Goal: Task Accomplishment & Management: Complete application form

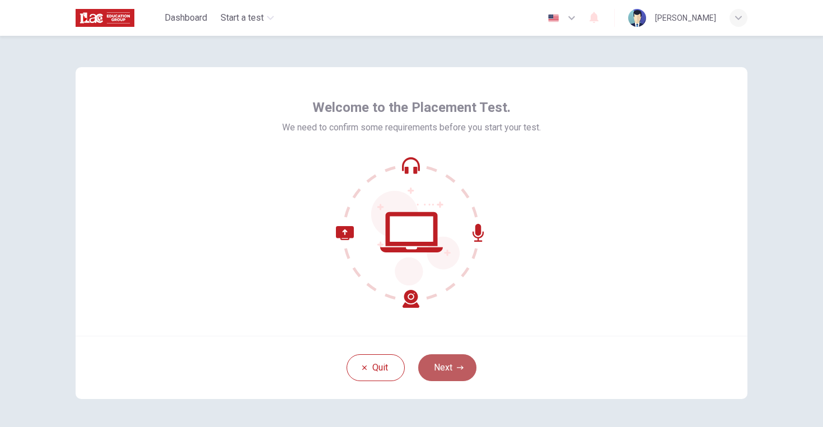
click at [447, 371] on button "Next" at bounding box center [447, 367] width 58 height 27
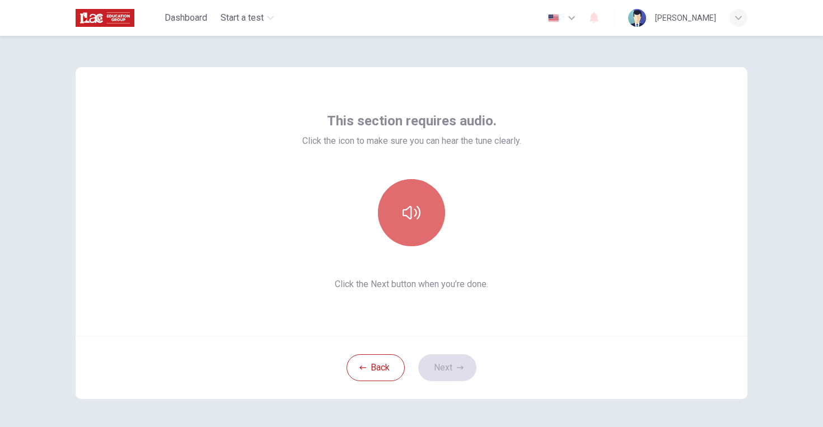
click at [418, 218] on icon "button" at bounding box center [412, 212] width 18 height 13
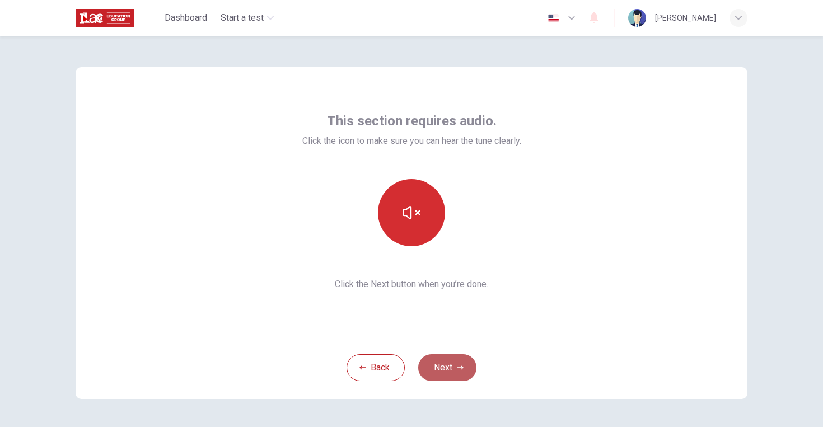
click at [456, 375] on button "Next" at bounding box center [447, 367] width 58 height 27
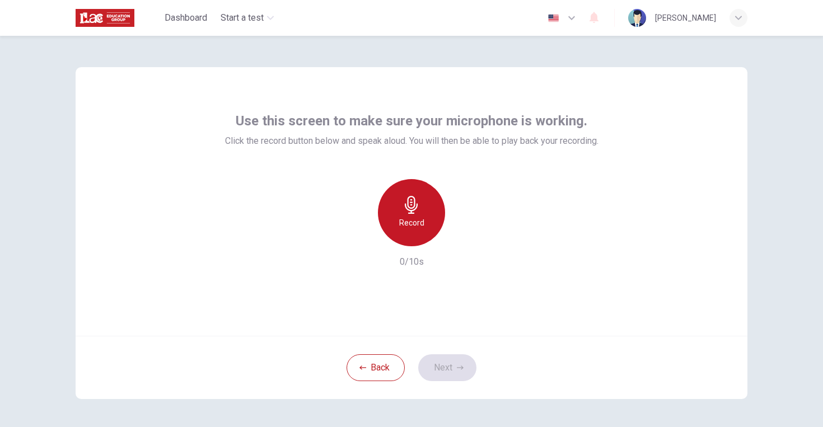
click at [417, 214] on div "Record" at bounding box center [411, 212] width 67 height 67
click at [417, 214] on div "Stop" at bounding box center [411, 212] width 67 height 67
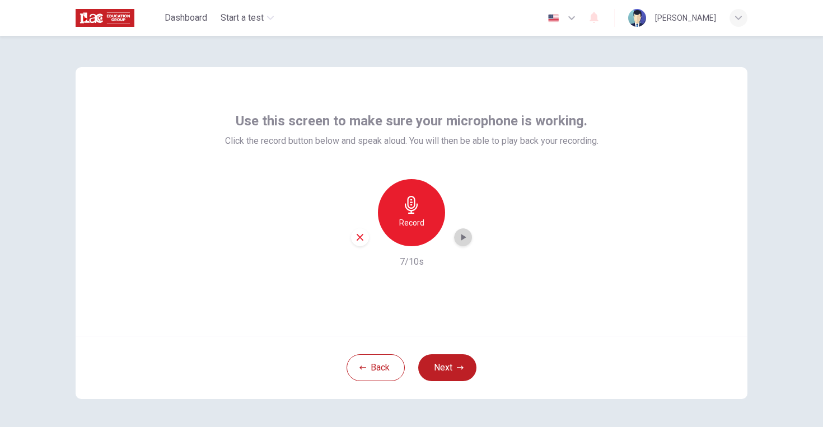
click at [461, 243] on div "button" at bounding box center [463, 237] width 18 height 18
click at [437, 366] on button "Next" at bounding box center [447, 367] width 58 height 27
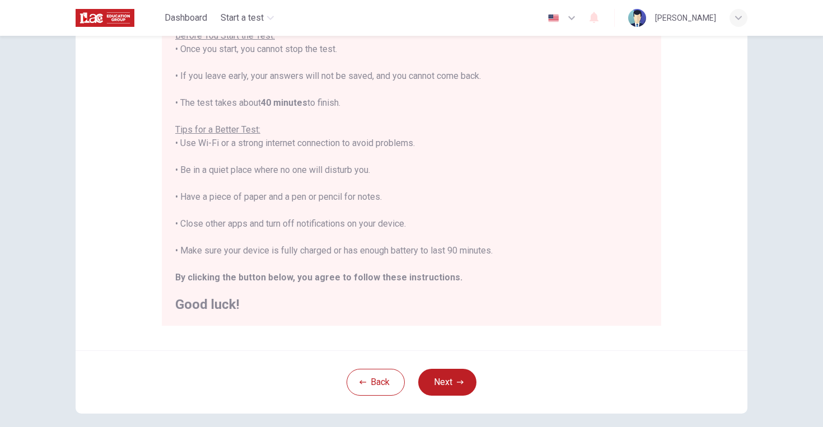
scroll to position [146, 0]
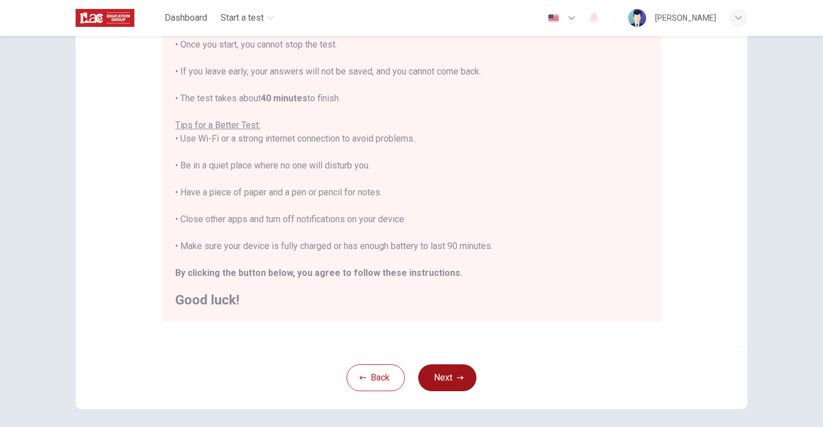
click at [454, 380] on button "Next" at bounding box center [447, 378] width 58 height 27
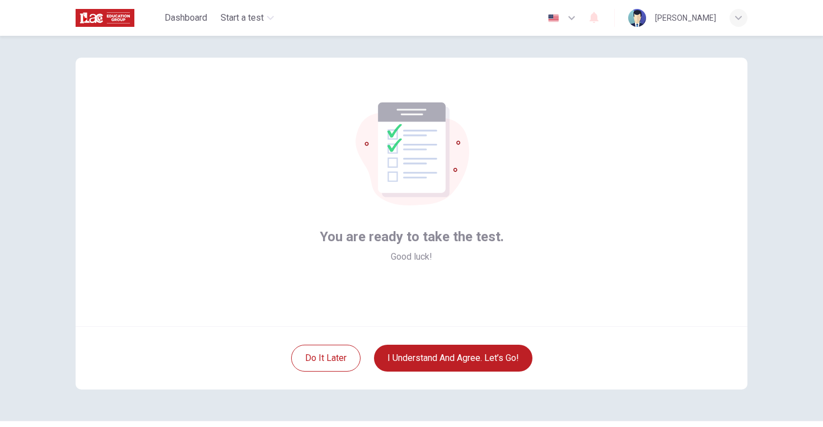
scroll to position [6, 0]
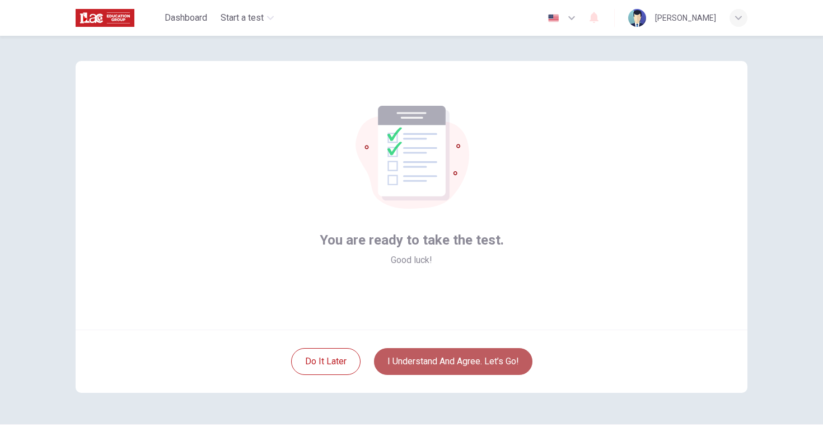
click at [426, 363] on button "I understand and agree. Let’s go!" at bounding box center [453, 361] width 158 height 27
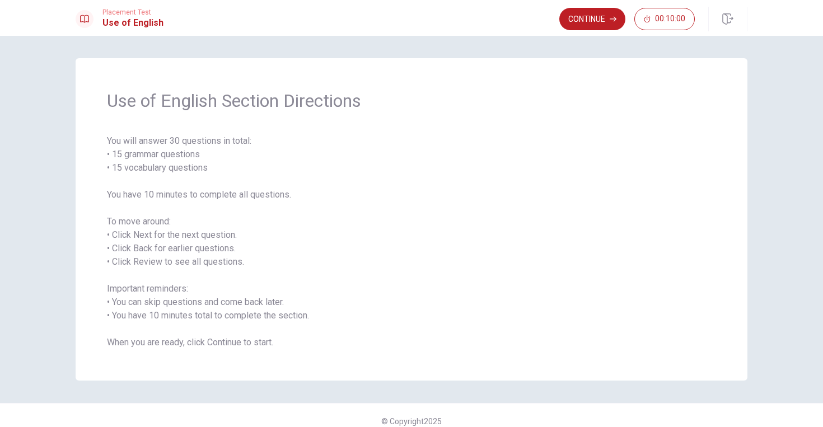
click at [775, 67] on div "Use of English Section Directions You will answer 30 questions in total: • 15 g…" at bounding box center [411, 231] width 823 height 391
click at [585, 24] on button "Continue" at bounding box center [592, 19] width 66 height 22
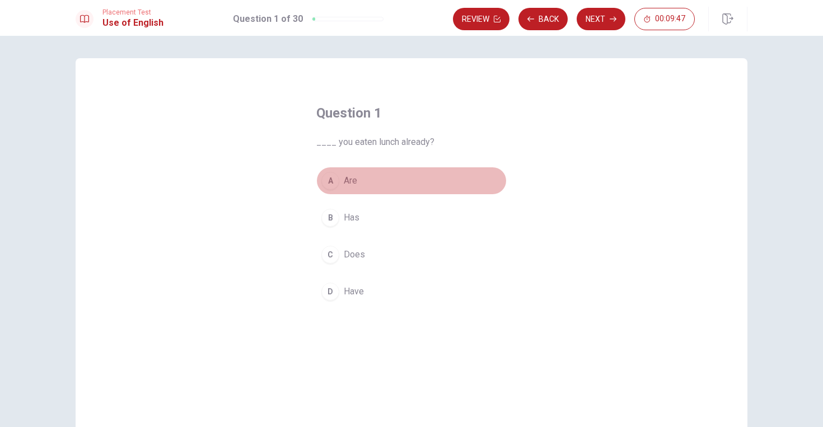
click at [333, 181] on div "A" at bounding box center [330, 181] width 18 height 18
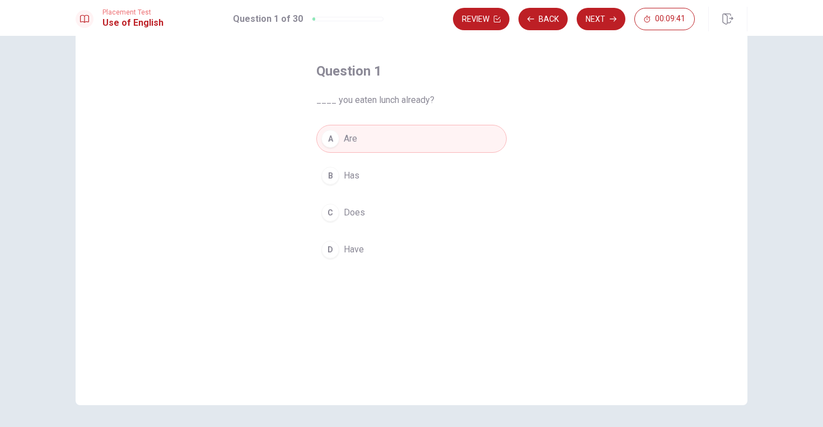
scroll to position [41, 0]
click at [596, 16] on button "Next" at bounding box center [601, 19] width 49 height 22
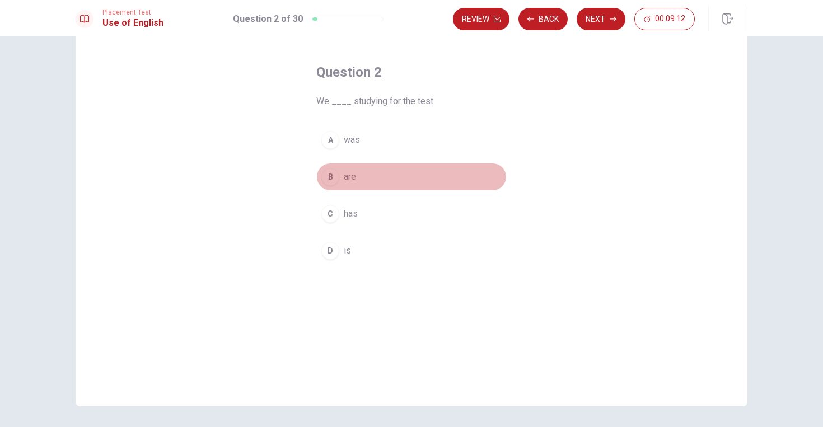
click at [331, 179] on div "B" at bounding box center [330, 177] width 18 height 18
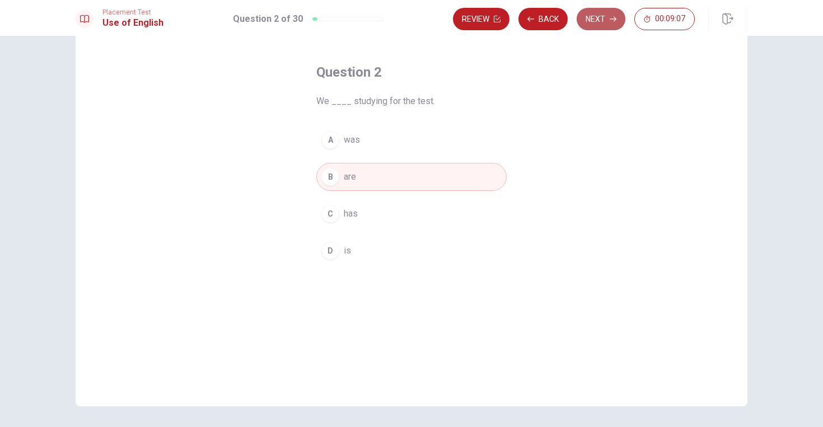
click at [597, 22] on button "Next" at bounding box center [601, 19] width 49 height 22
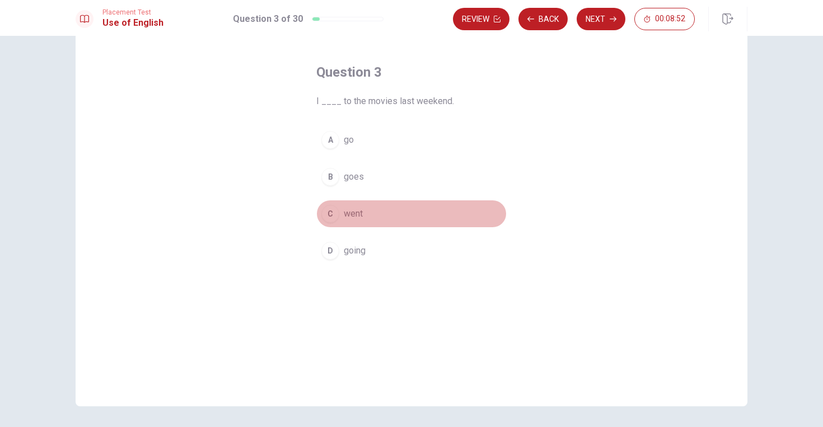
click at [331, 215] on div "C" at bounding box center [330, 214] width 18 height 18
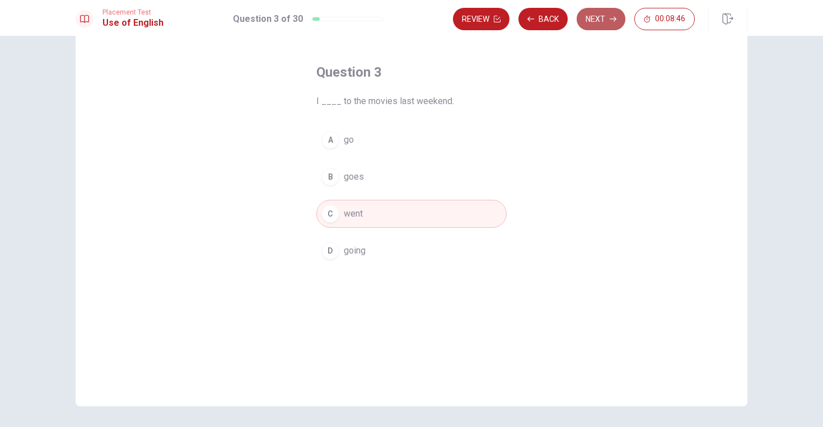
click at [591, 18] on button "Next" at bounding box center [601, 19] width 49 height 22
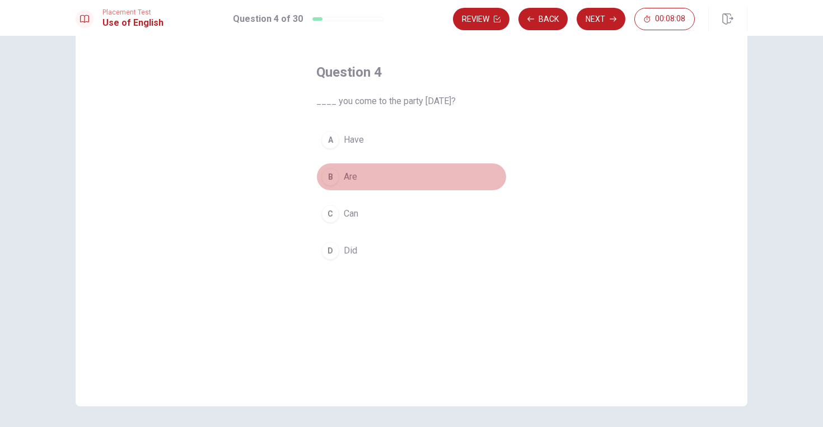
click at [334, 177] on div "B" at bounding box center [330, 177] width 18 height 18
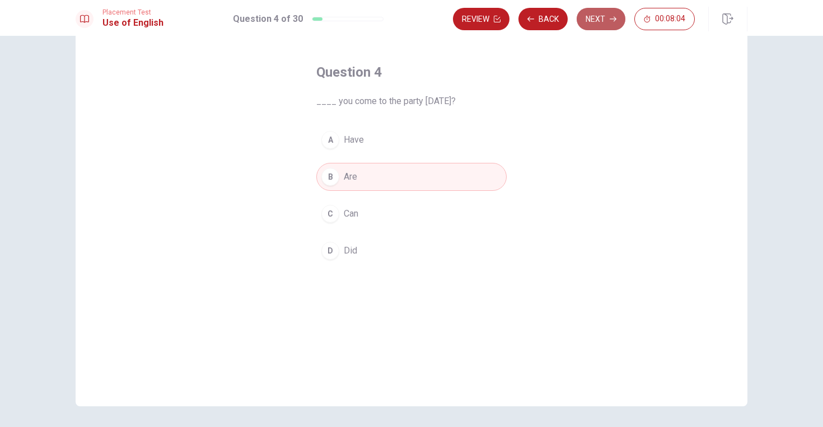
click at [599, 23] on button "Next" at bounding box center [601, 19] width 49 height 22
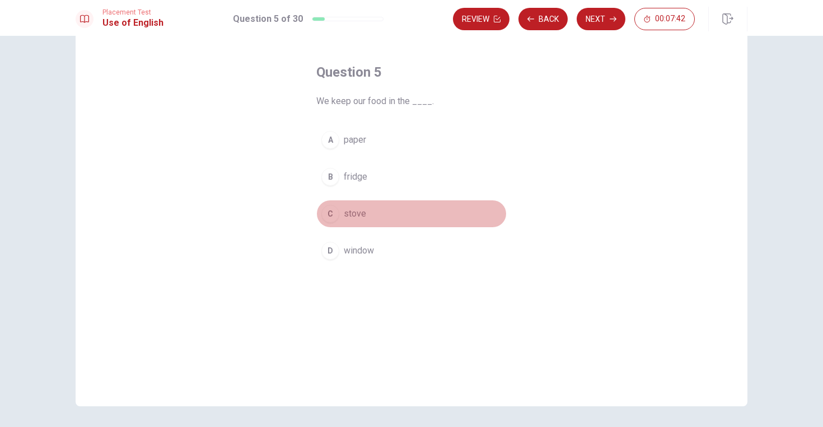
click at [337, 216] on div "C" at bounding box center [330, 214] width 18 height 18
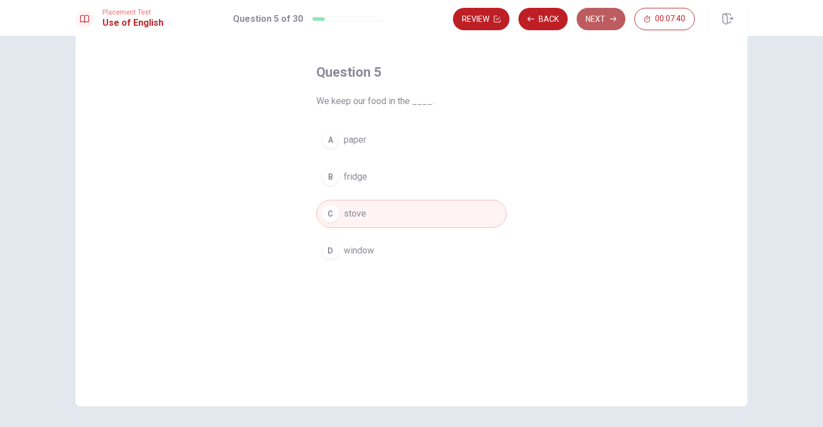
click at [592, 19] on button "Next" at bounding box center [601, 19] width 49 height 22
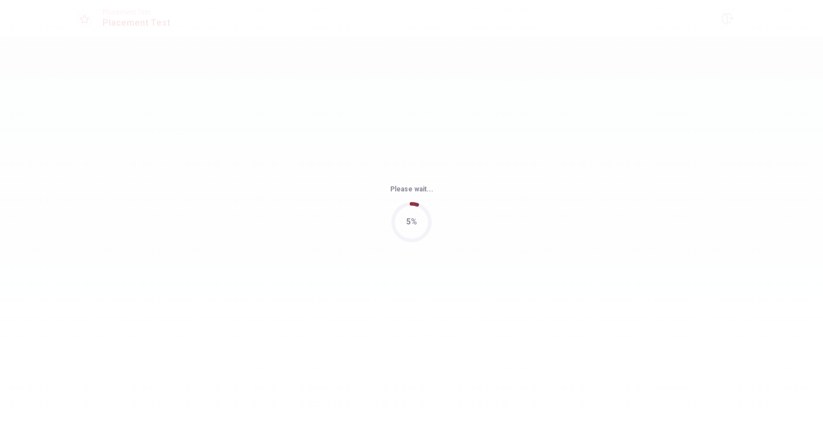
scroll to position [0, 0]
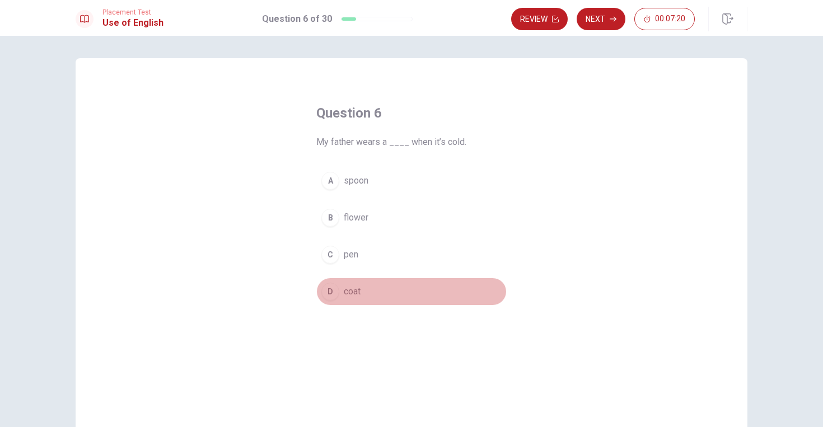
click at [335, 291] on div "D" at bounding box center [330, 292] width 18 height 18
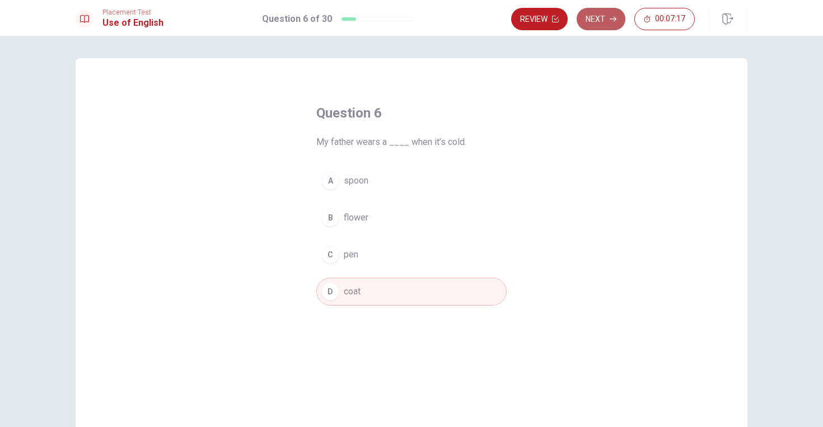
click at [594, 25] on button "Next" at bounding box center [601, 19] width 49 height 22
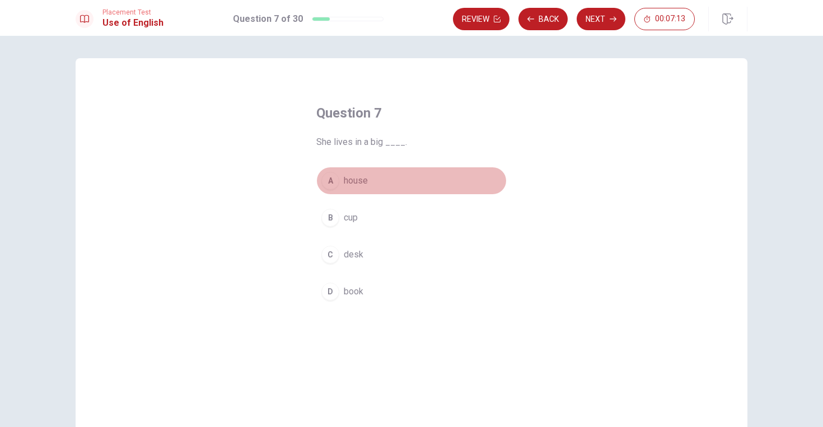
click at [332, 184] on div "A" at bounding box center [330, 181] width 18 height 18
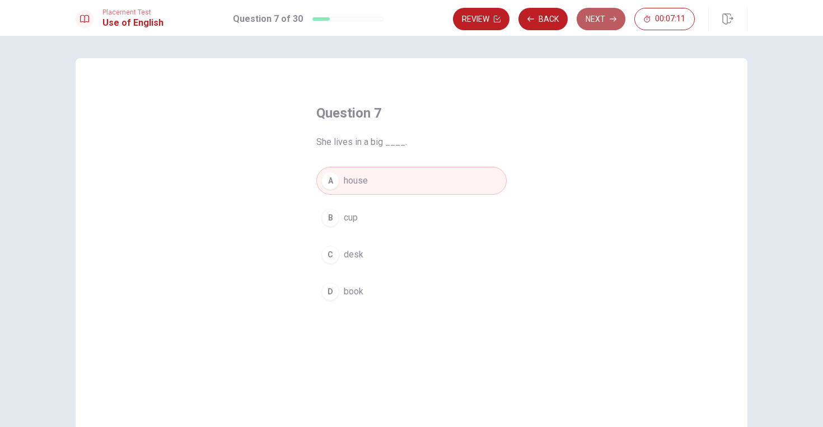
click at [592, 15] on button "Next" at bounding box center [601, 19] width 49 height 22
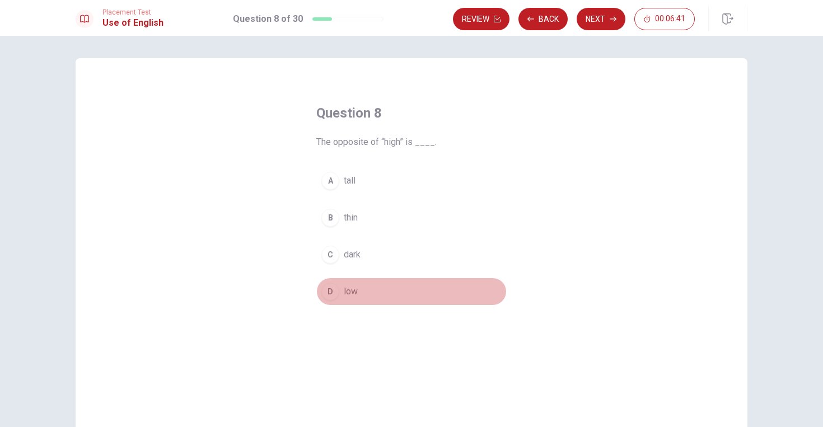
click at [331, 289] on div "D" at bounding box center [330, 292] width 18 height 18
click at [365, 284] on button "D low" at bounding box center [411, 292] width 190 height 28
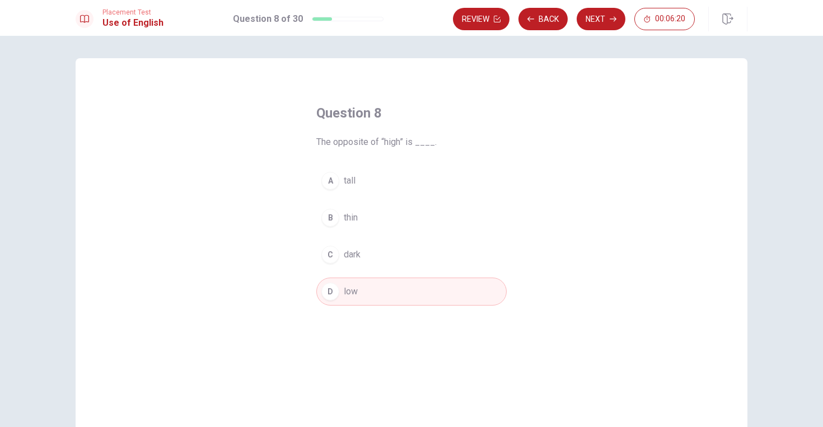
click at [342, 216] on button "B thin" at bounding box center [411, 218] width 190 height 28
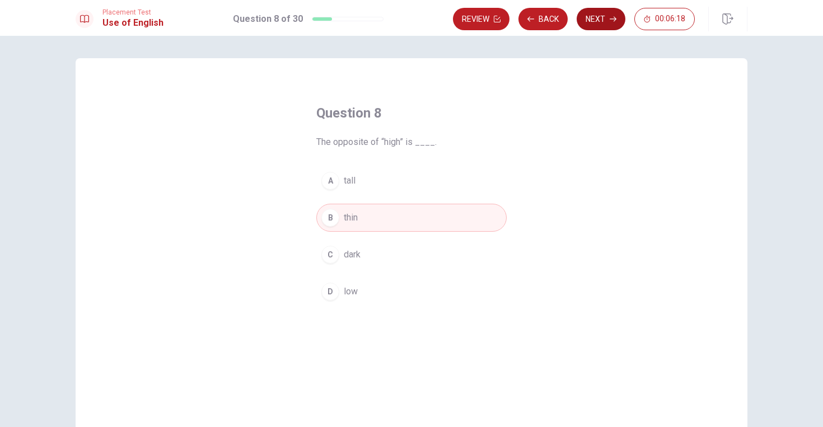
click at [588, 21] on button "Next" at bounding box center [601, 19] width 49 height 22
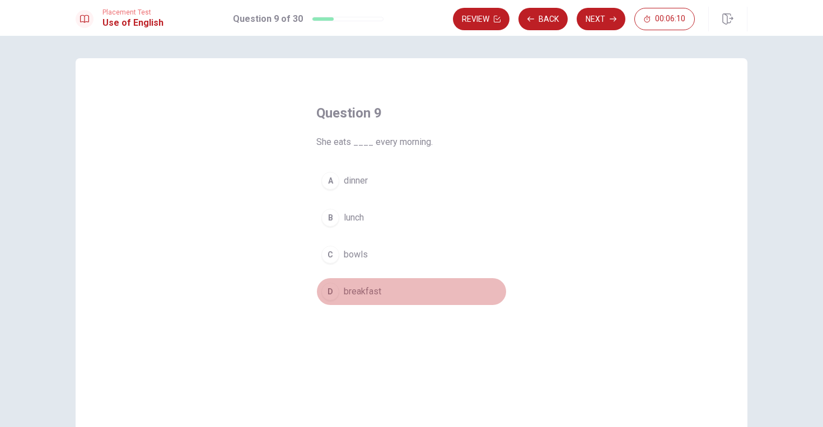
click at [331, 293] on div "D" at bounding box center [330, 292] width 18 height 18
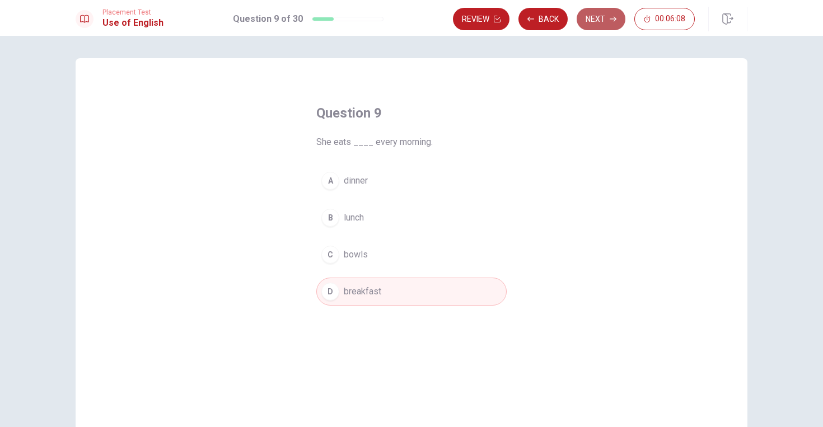
click at [592, 24] on button "Next" at bounding box center [601, 19] width 49 height 22
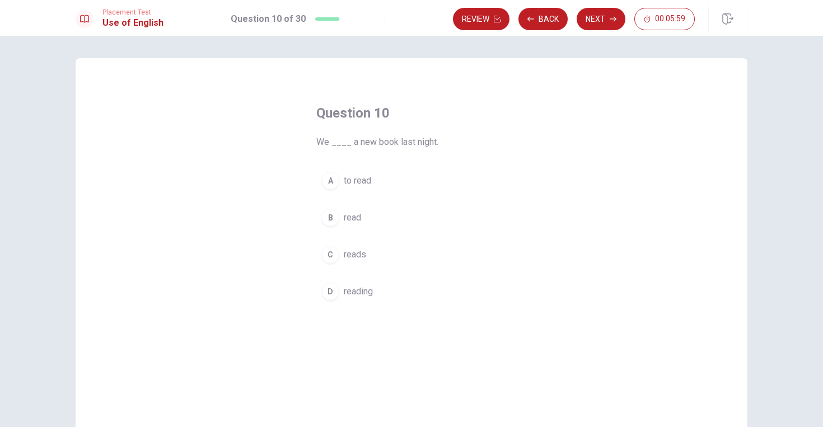
click at [333, 217] on div "B" at bounding box center [330, 218] width 18 height 18
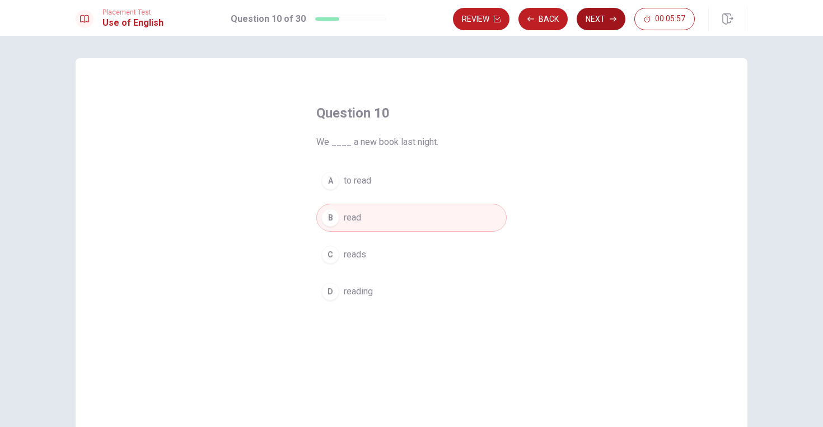
click at [588, 17] on button "Next" at bounding box center [601, 19] width 49 height 22
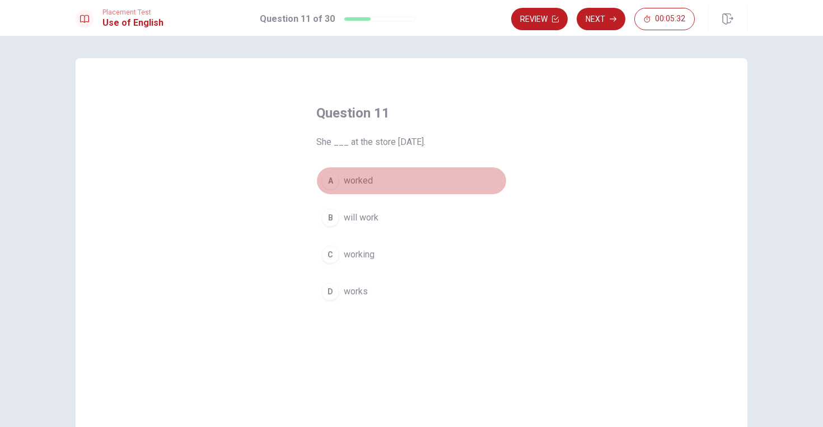
click at [336, 180] on div "A" at bounding box center [330, 181] width 18 height 18
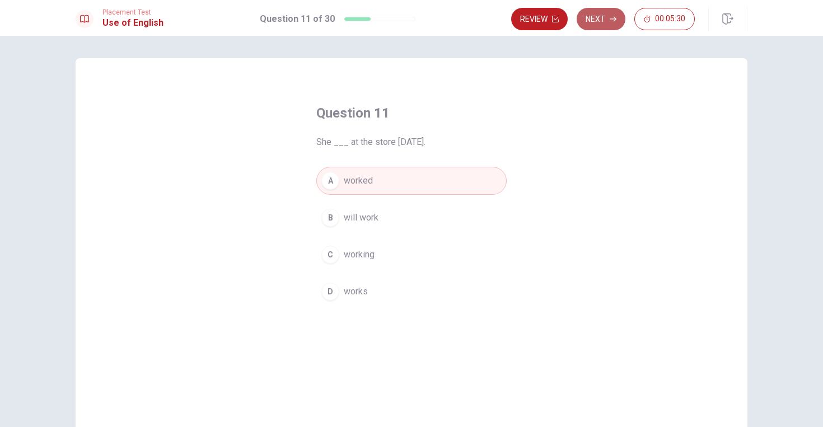
click at [597, 23] on button "Next" at bounding box center [601, 19] width 49 height 22
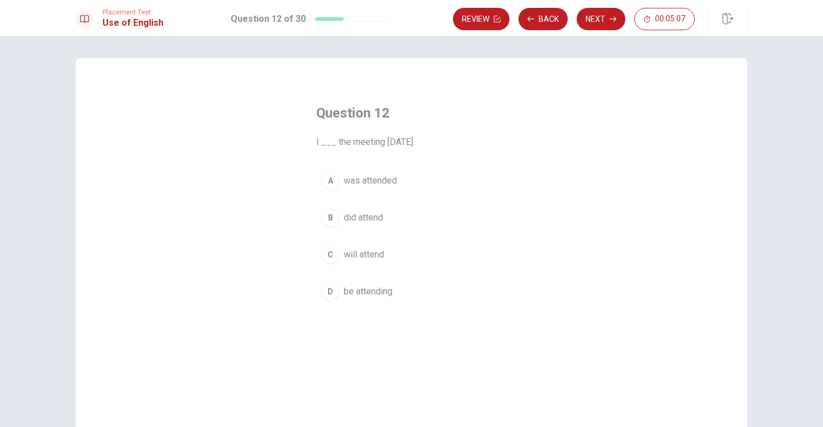
click at [335, 251] on div "C" at bounding box center [330, 255] width 18 height 18
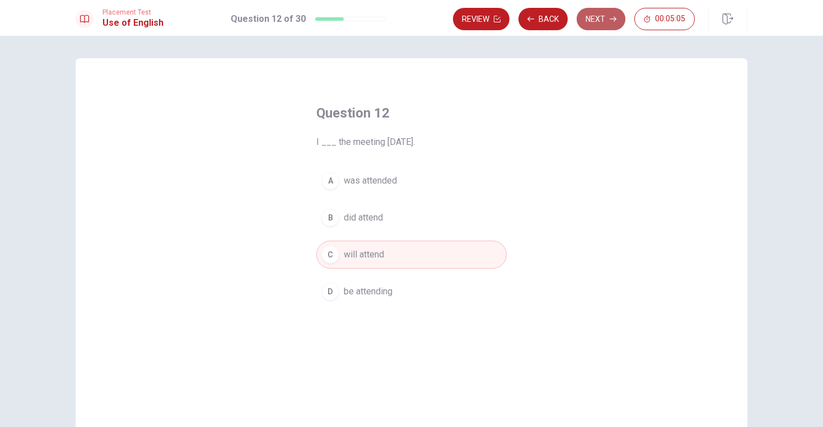
click at [590, 17] on button "Next" at bounding box center [601, 19] width 49 height 22
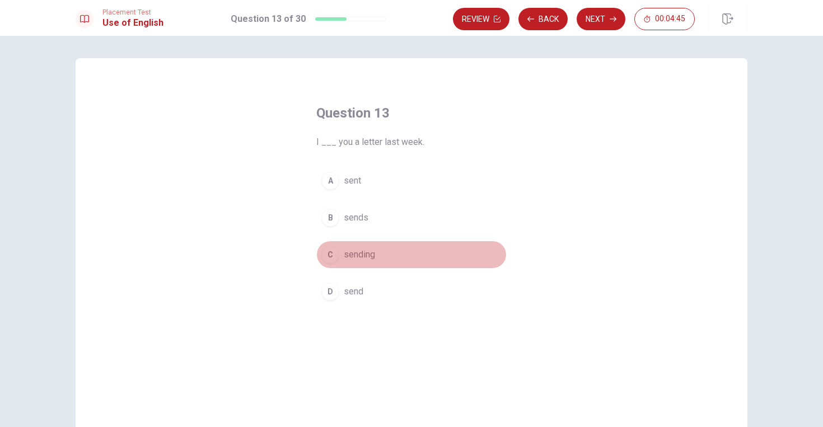
click at [331, 254] on div "C" at bounding box center [330, 255] width 18 height 18
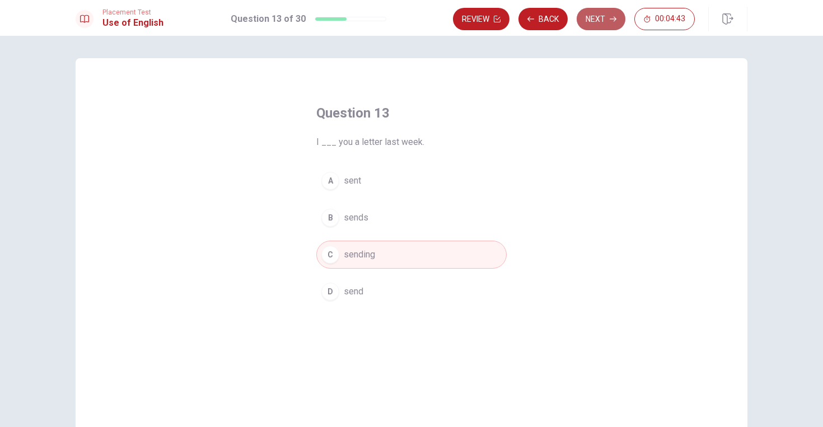
click at [594, 21] on button "Next" at bounding box center [601, 19] width 49 height 22
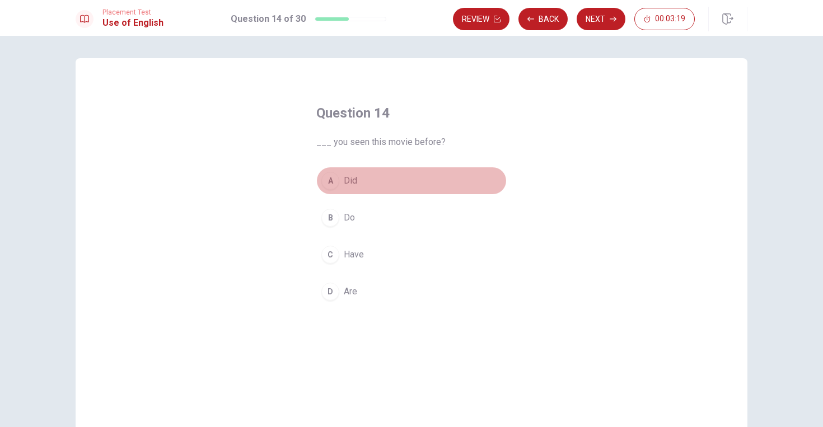
click at [341, 179] on button "A Did" at bounding box center [411, 181] width 190 height 28
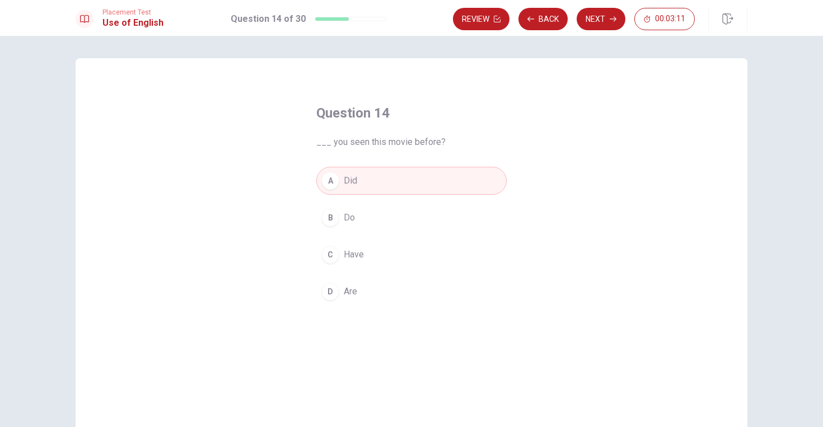
click at [338, 293] on div "D" at bounding box center [330, 292] width 18 height 18
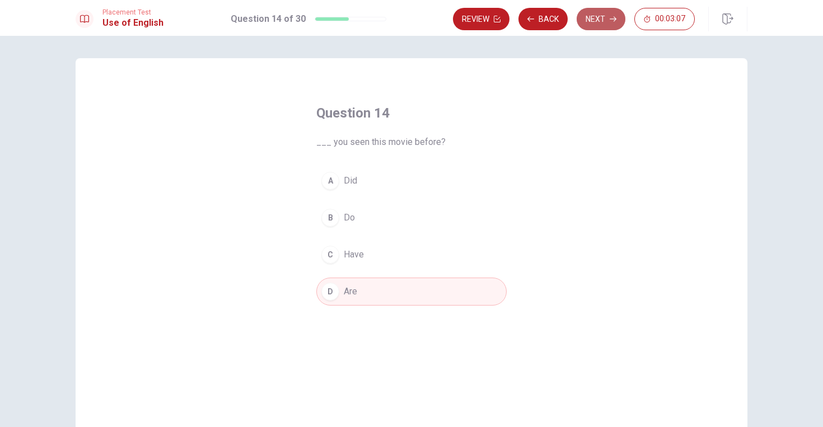
click at [595, 17] on button "Next" at bounding box center [601, 19] width 49 height 22
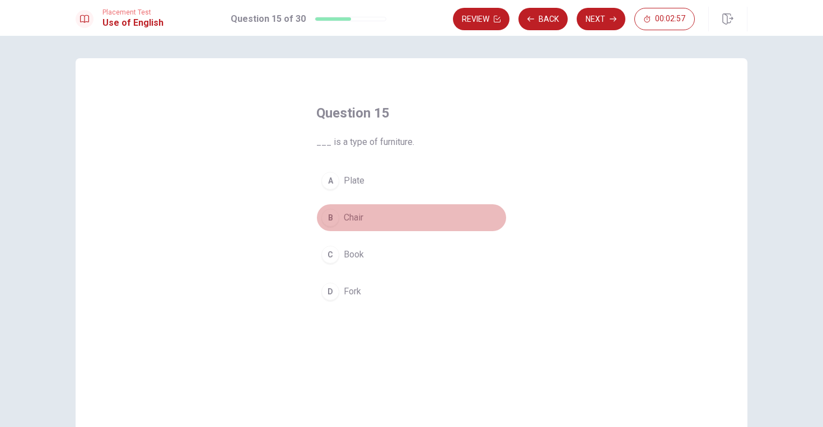
click at [334, 217] on div "B" at bounding box center [330, 218] width 18 height 18
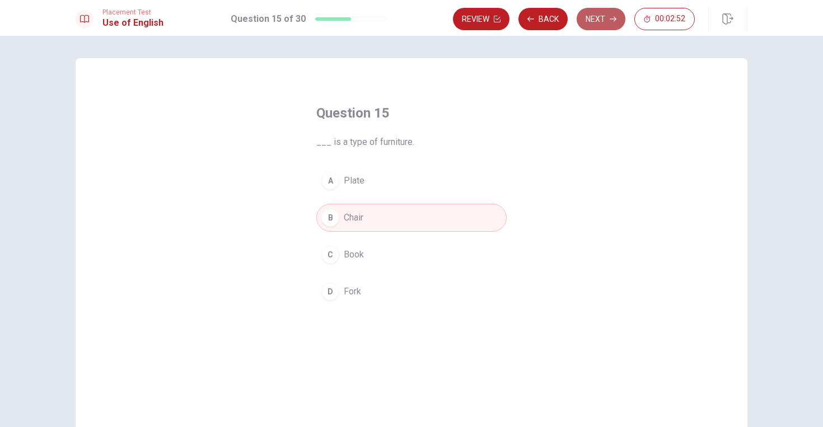
click at [613, 18] on icon "button" at bounding box center [613, 19] width 7 height 7
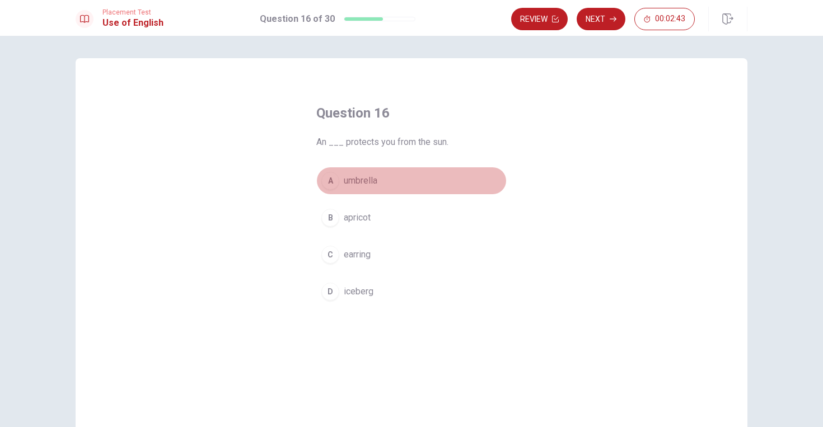
click at [334, 181] on div "A" at bounding box center [330, 181] width 18 height 18
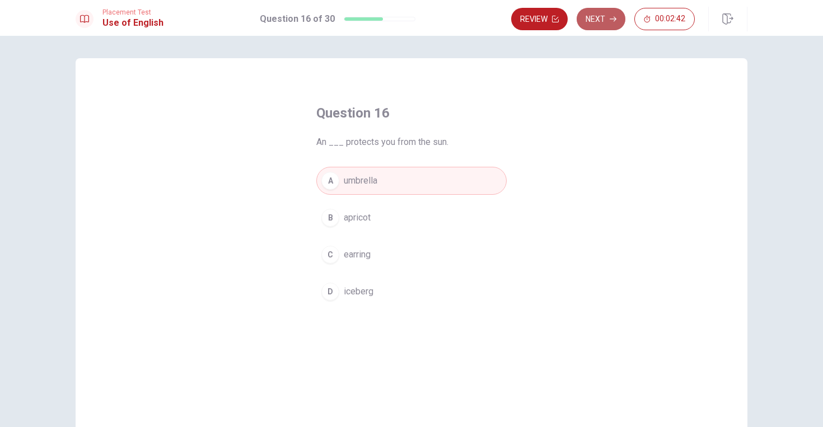
click at [592, 18] on button "Next" at bounding box center [601, 19] width 49 height 22
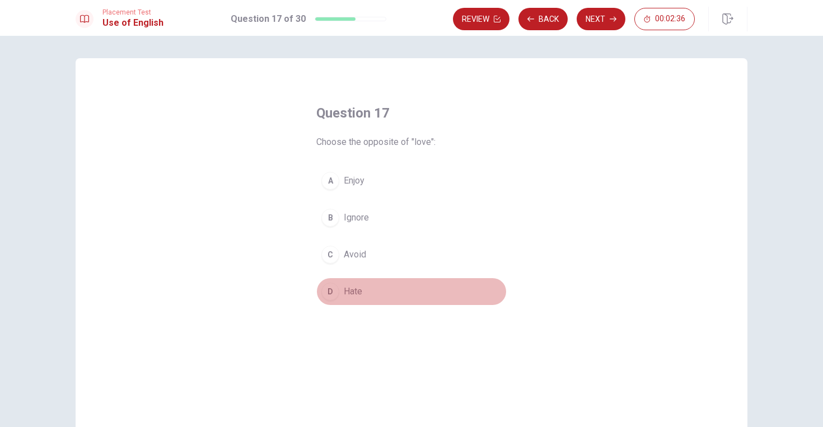
click at [330, 297] on div "D" at bounding box center [330, 292] width 18 height 18
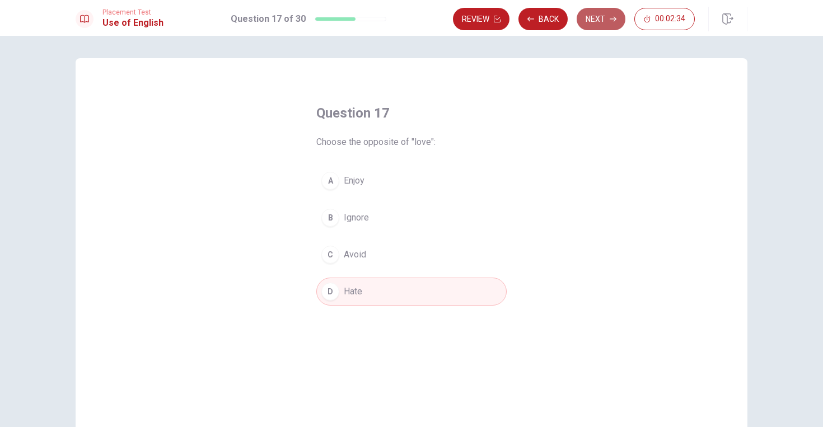
click at [602, 11] on button "Next" at bounding box center [601, 19] width 49 height 22
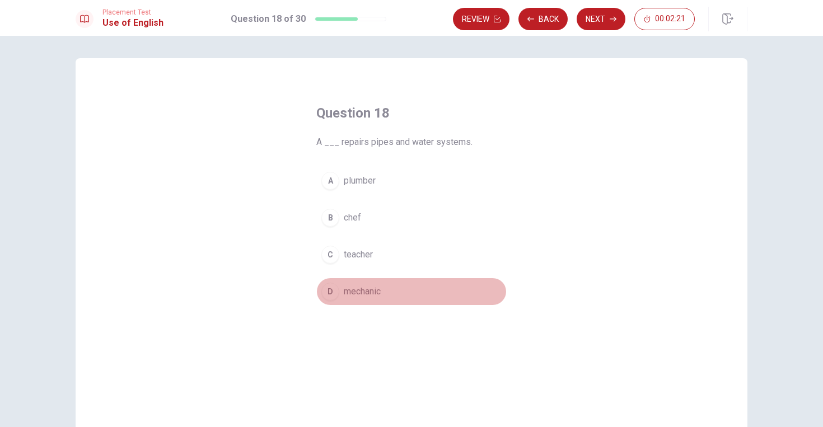
click at [335, 291] on div "D" at bounding box center [330, 292] width 18 height 18
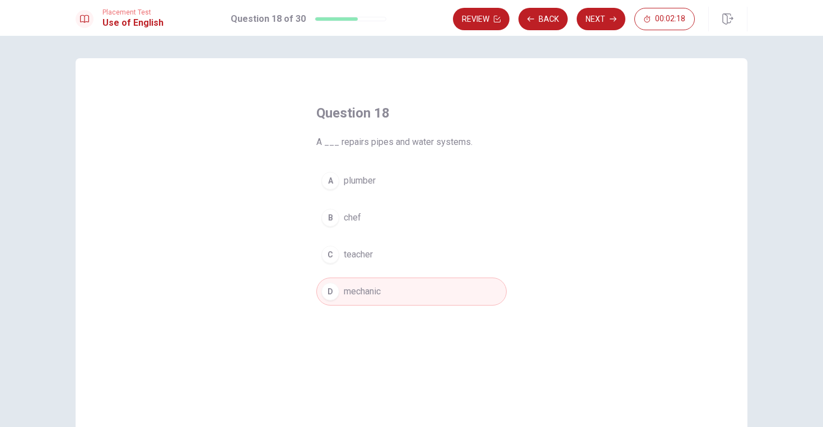
click at [357, 182] on span "plumber" at bounding box center [360, 180] width 32 height 13
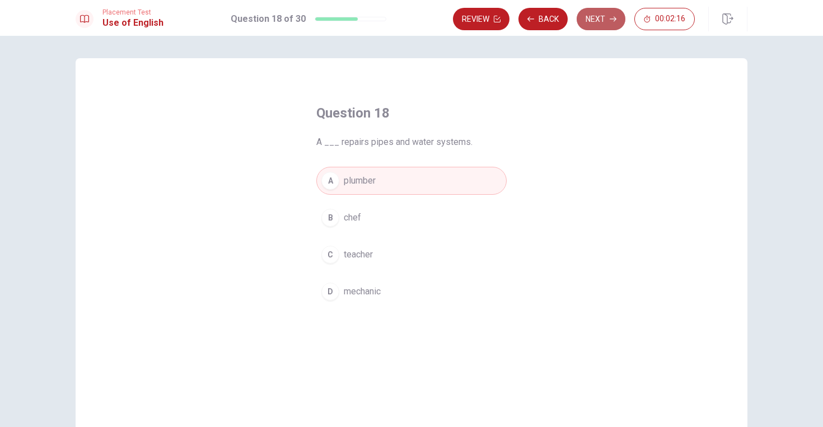
click at [596, 13] on button "Next" at bounding box center [601, 19] width 49 height 22
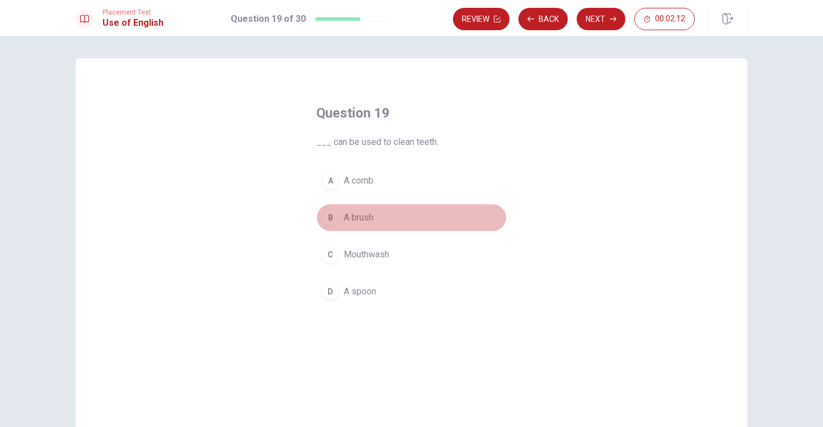
click at [338, 220] on div "B" at bounding box center [330, 218] width 18 height 18
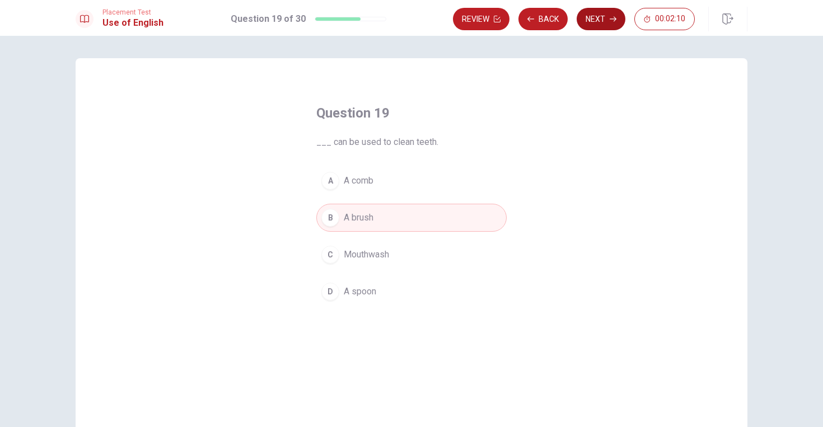
click at [602, 16] on button "Next" at bounding box center [601, 19] width 49 height 22
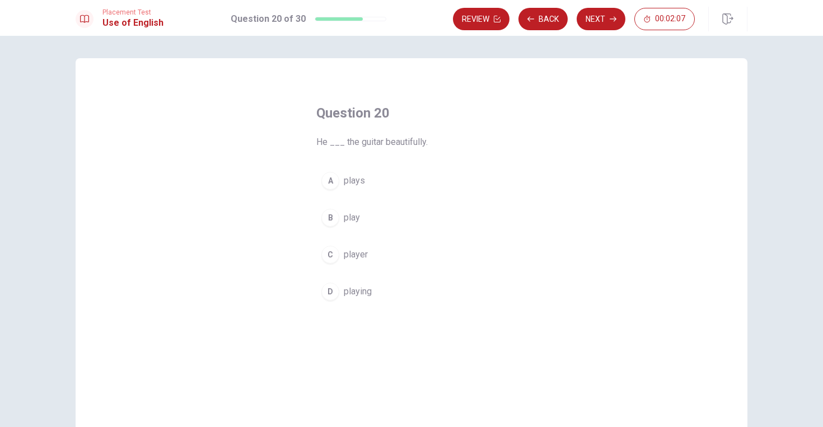
click at [359, 181] on span "plays" at bounding box center [354, 180] width 21 height 13
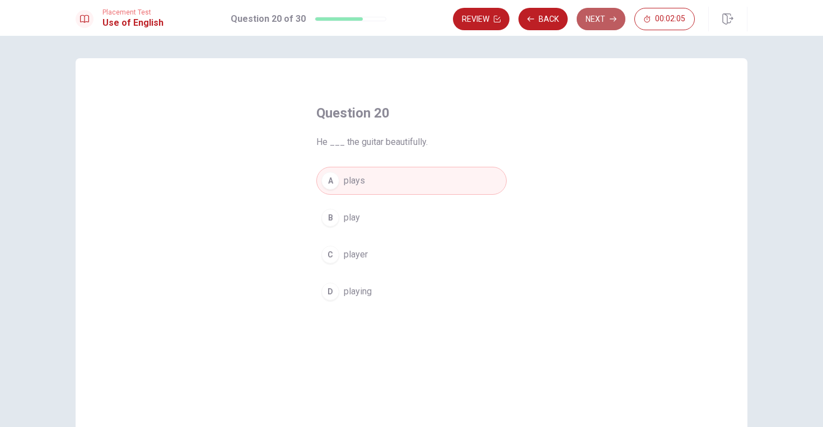
click at [598, 21] on button "Next" at bounding box center [601, 19] width 49 height 22
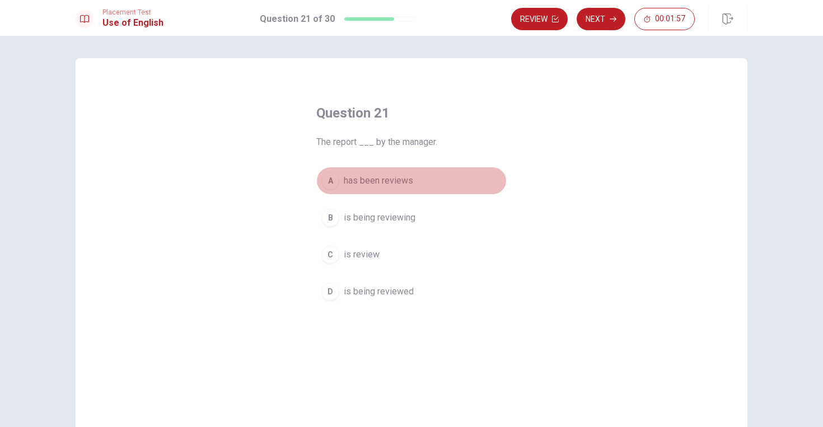
click at [340, 182] on button "A has been reviews" at bounding box center [411, 181] width 190 height 28
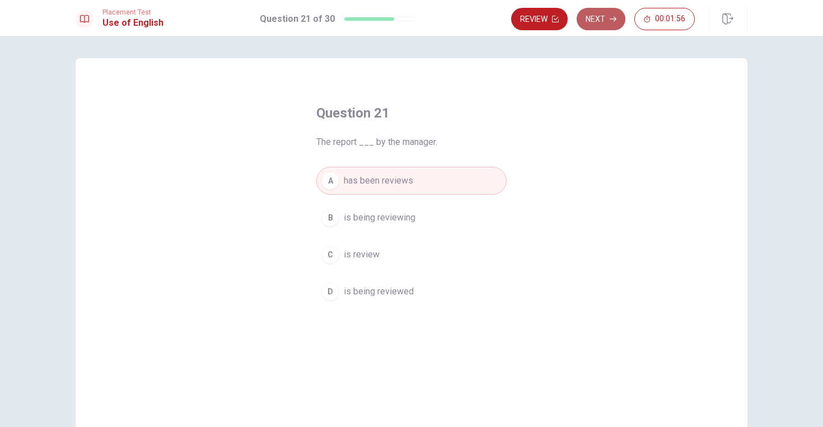
click at [604, 16] on button "Next" at bounding box center [601, 19] width 49 height 22
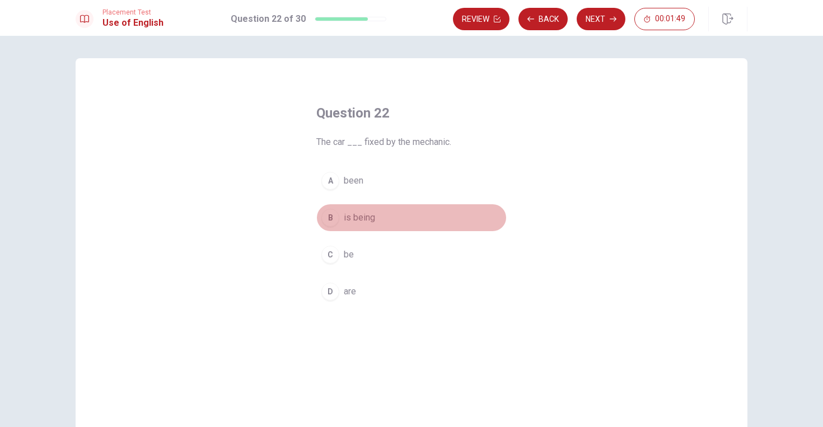
click at [362, 219] on span "is being" at bounding box center [359, 217] width 31 height 13
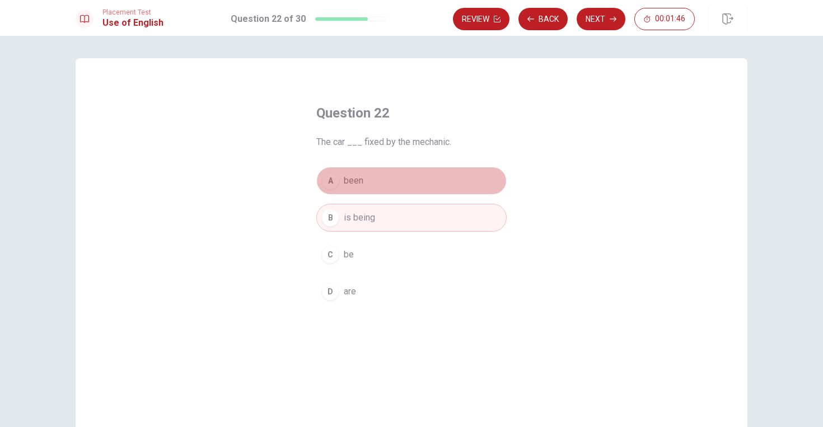
click at [348, 181] on span "been" at bounding box center [354, 180] width 20 height 13
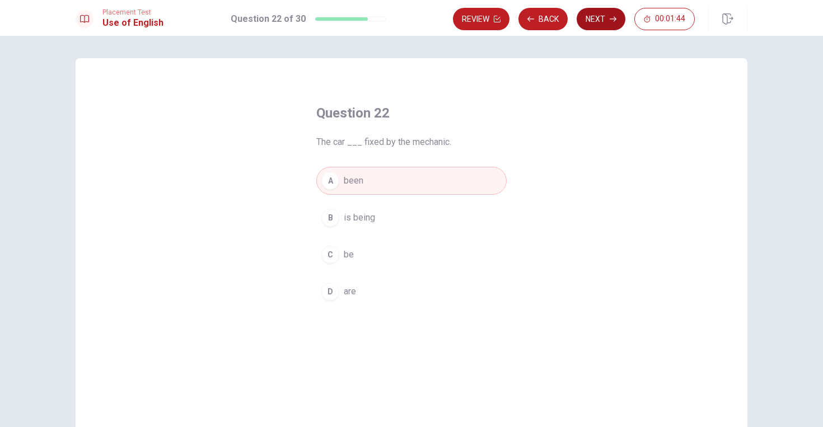
click at [591, 17] on button "Next" at bounding box center [601, 19] width 49 height 22
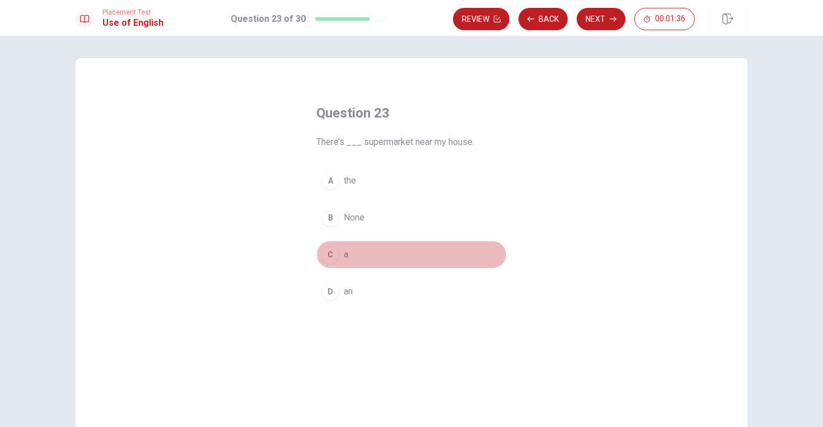
click at [342, 251] on button "C a" at bounding box center [411, 255] width 190 height 28
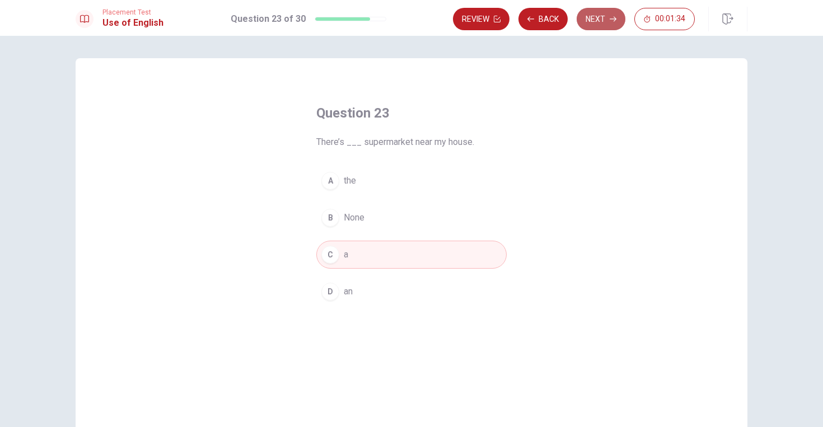
click at [594, 22] on button "Next" at bounding box center [601, 19] width 49 height 22
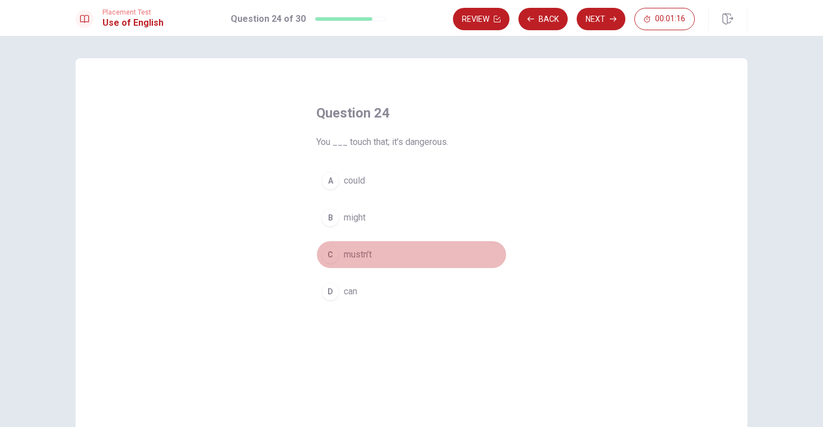
click at [354, 254] on span "mustn’t" at bounding box center [358, 254] width 28 height 13
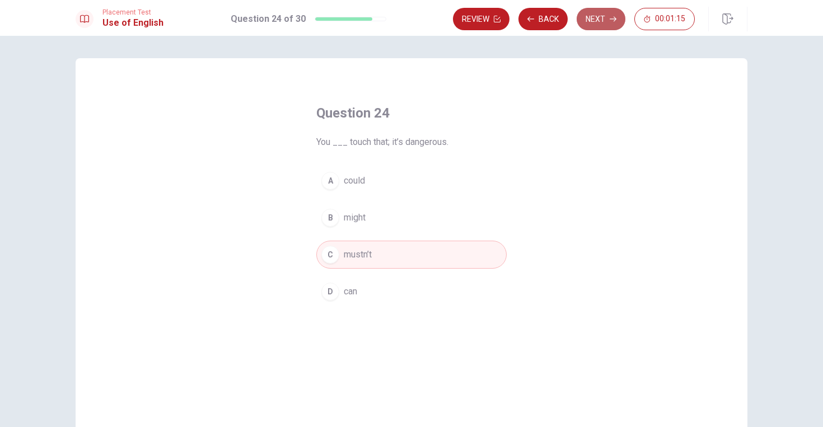
click at [605, 16] on button "Next" at bounding box center [601, 19] width 49 height 22
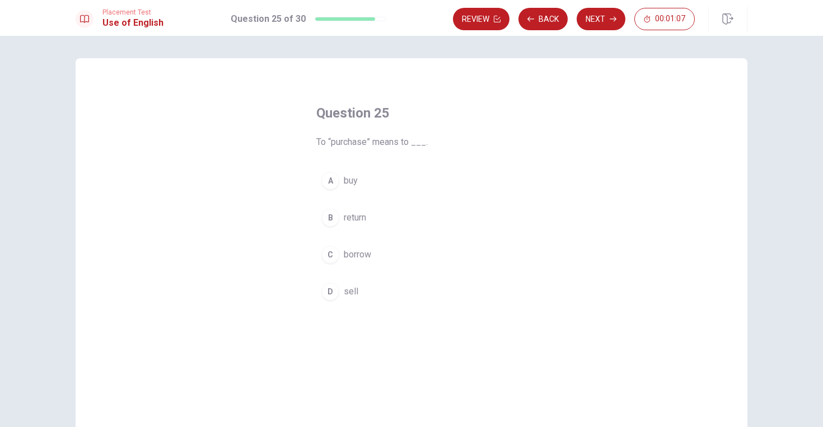
click at [347, 182] on span "buy" at bounding box center [351, 180] width 14 height 13
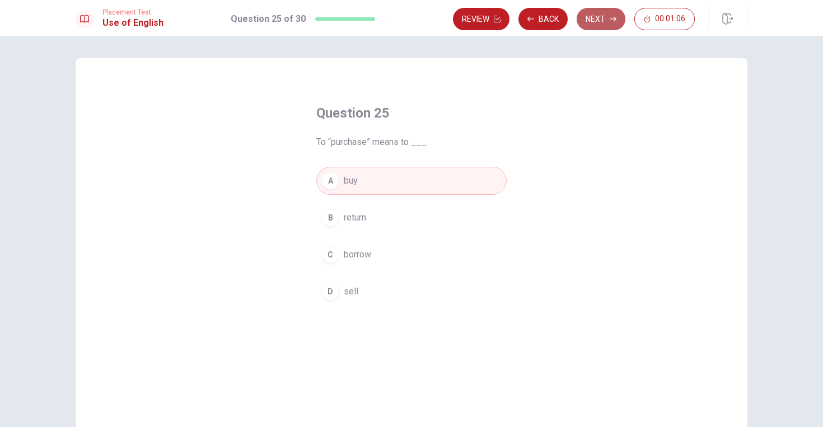
click at [603, 12] on button "Next" at bounding box center [601, 19] width 49 height 22
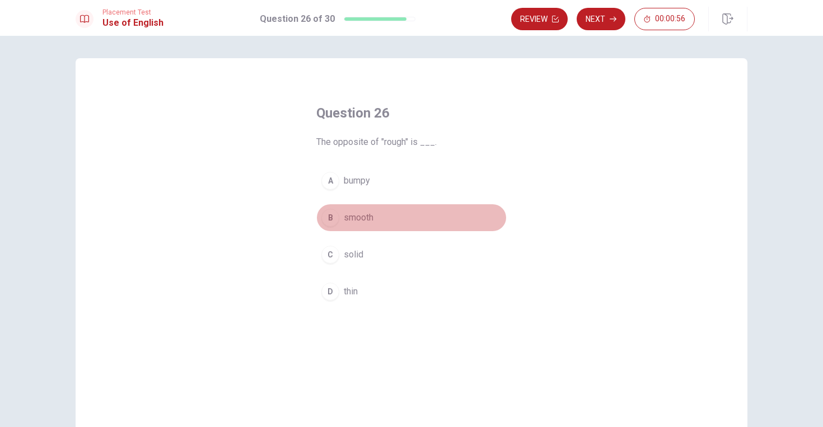
click at [338, 220] on div "B" at bounding box center [330, 218] width 18 height 18
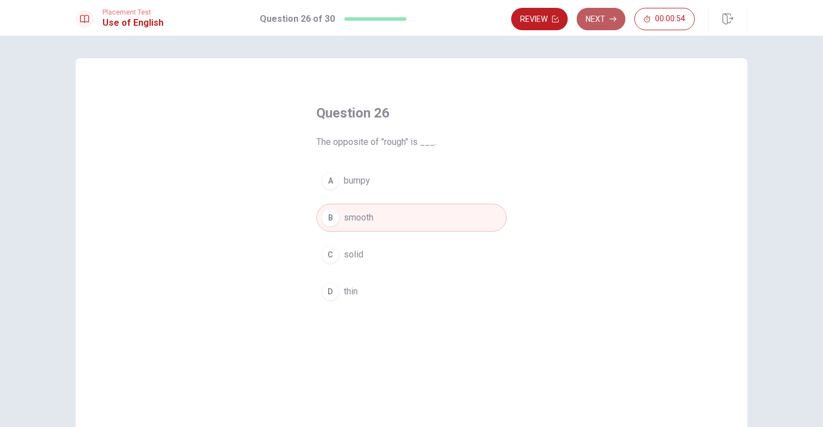
click at [604, 19] on button "Next" at bounding box center [601, 19] width 49 height 22
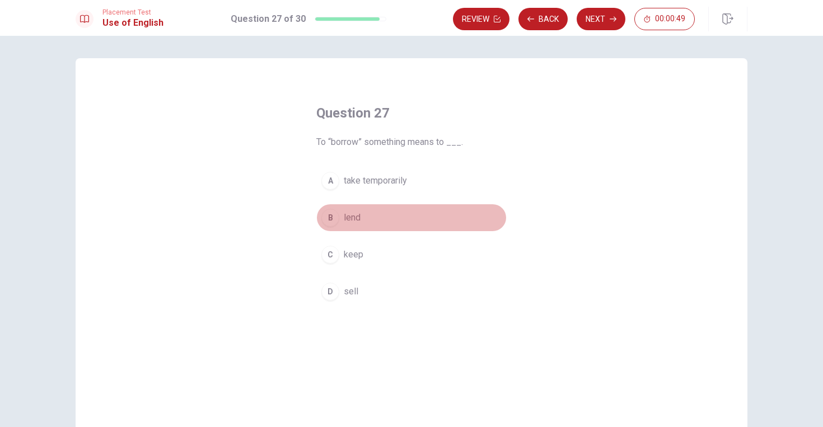
click at [354, 219] on span "lend" at bounding box center [352, 217] width 17 height 13
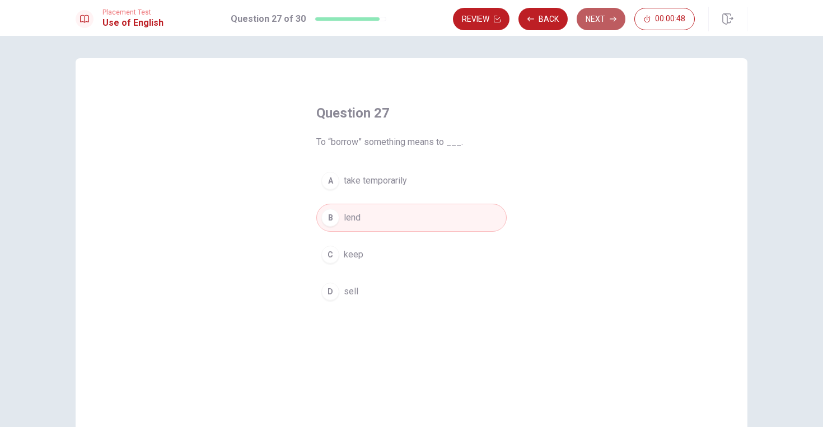
click at [602, 19] on button "Next" at bounding box center [601, 19] width 49 height 22
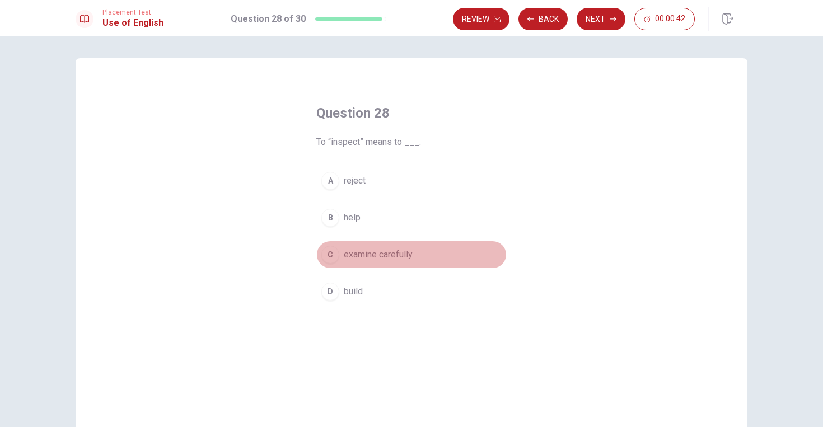
click at [347, 254] on span "examine carefully" at bounding box center [378, 254] width 69 height 13
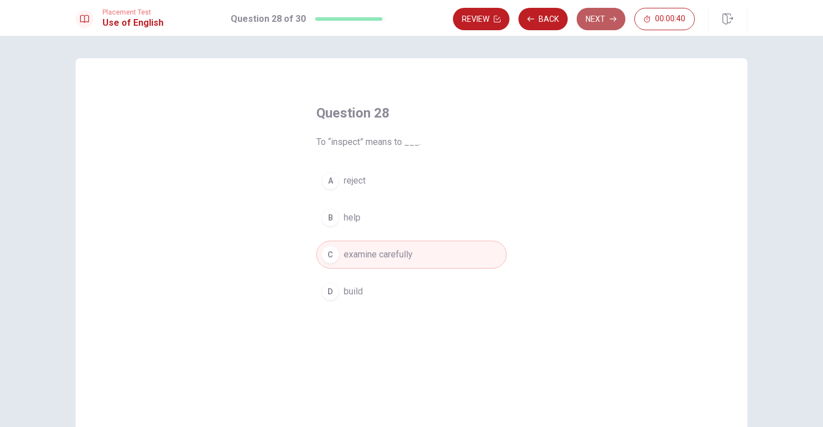
click at [592, 18] on button "Next" at bounding box center [601, 19] width 49 height 22
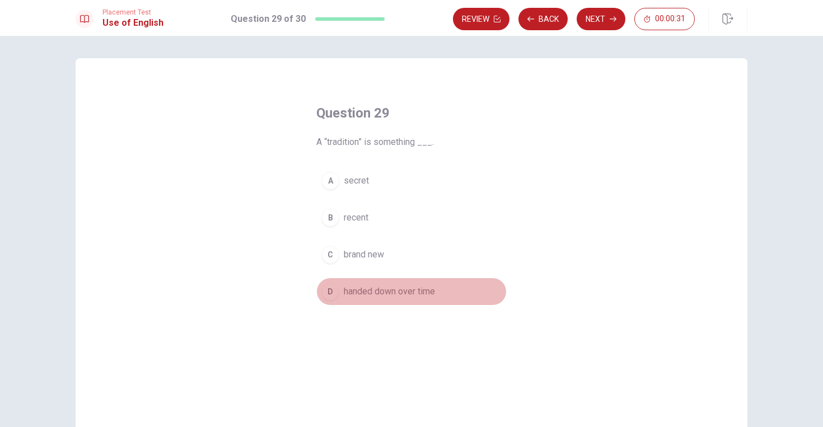
click at [345, 295] on span "handed down over time" at bounding box center [389, 291] width 91 height 13
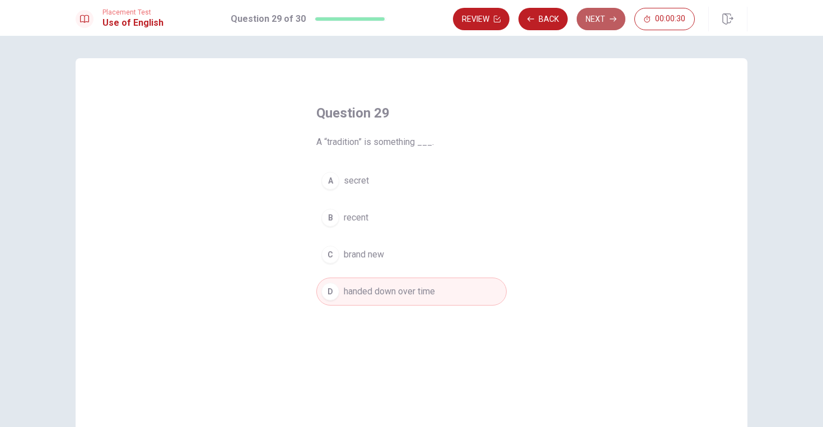
click at [604, 15] on button "Next" at bounding box center [601, 19] width 49 height 22
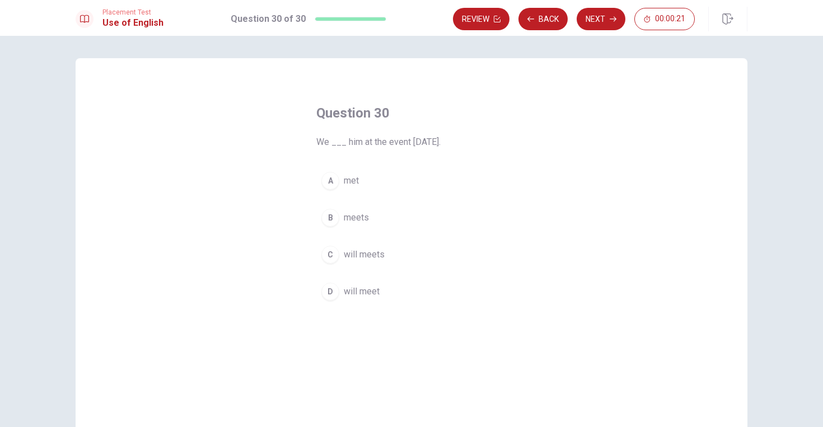
click at [370, 294] on span "will meet" at bounding box center [362, 291] width 36 height 13
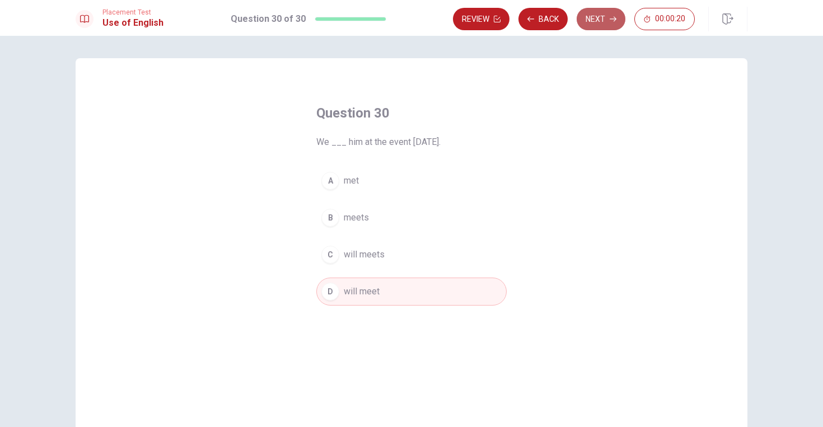
click at [600, 16] on button "Next" at bounding box center [601, 19] width 49 height 22
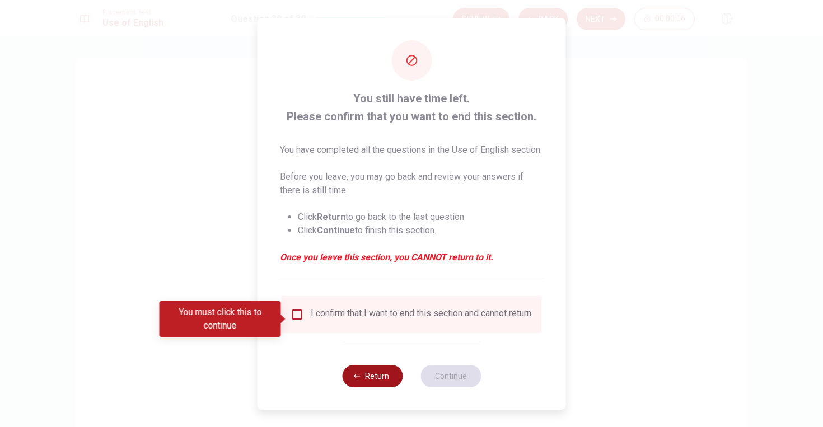
click at [371, 387] on button "Return" at bounding box center [372, 376] width 60 height 22
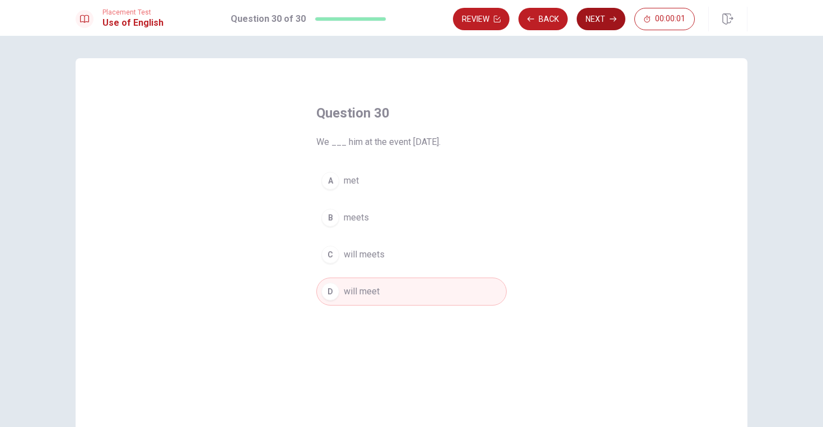
click at [590, 16] on button "Next" at bounding box center [601, 19] width 49 height 22
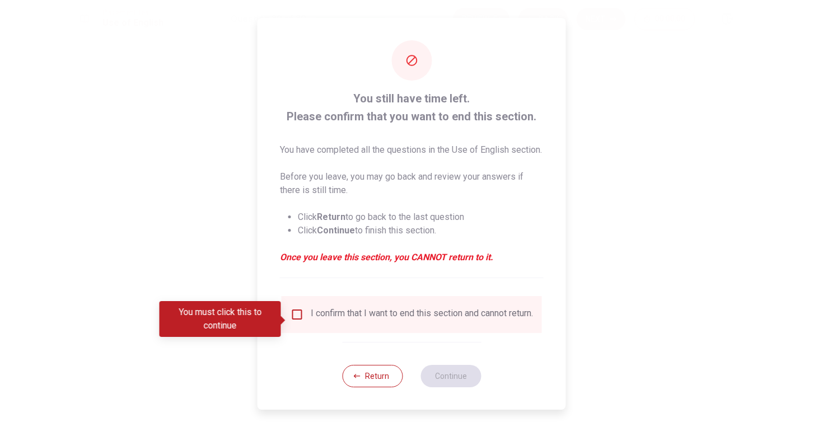
click at [311, 316] on div "I confirm that I want to end this section and cannot return." at bounding box center [422, 314] width 222 height 13
click at [295, 320] on input "You must click this to continue" at bounding box center [297, 314] width 13 height 13
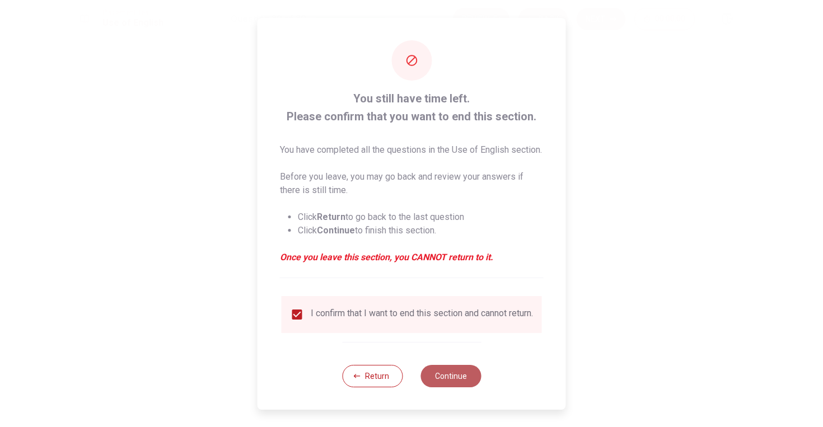
click at [438, 387] on button "Continue" at bounding box center [451, 376] width 60 height 22
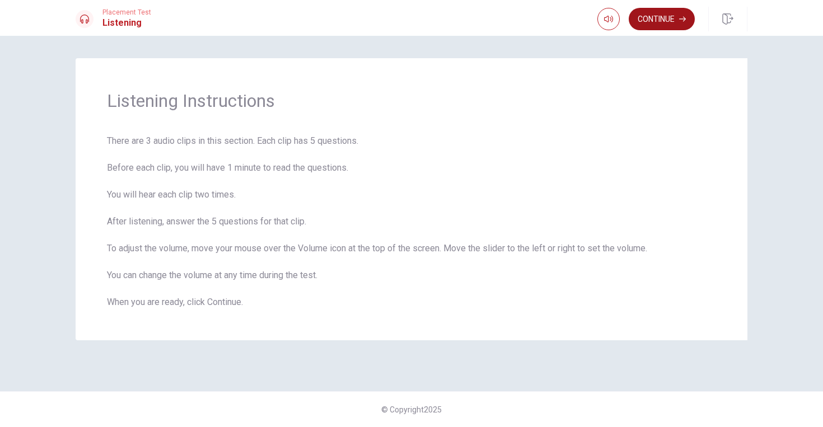
click at [643, 15] on button "Continue" at bounding box center [662, 19] width 66 height 22
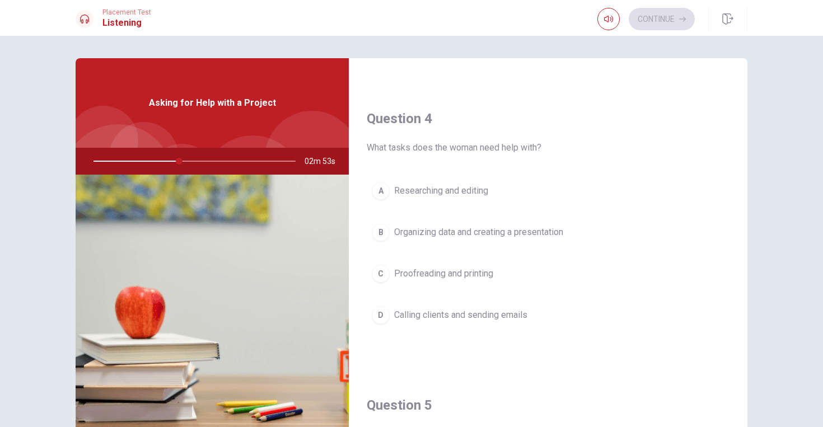
scroll to position [831, 0]
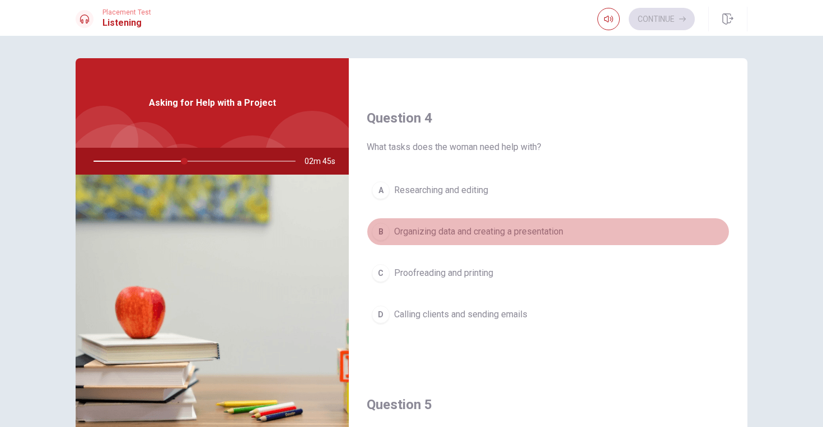
click at [421, 232] on span "Organizing data and creating a presentation" at bounding box center [478, 231] width 169 height 13
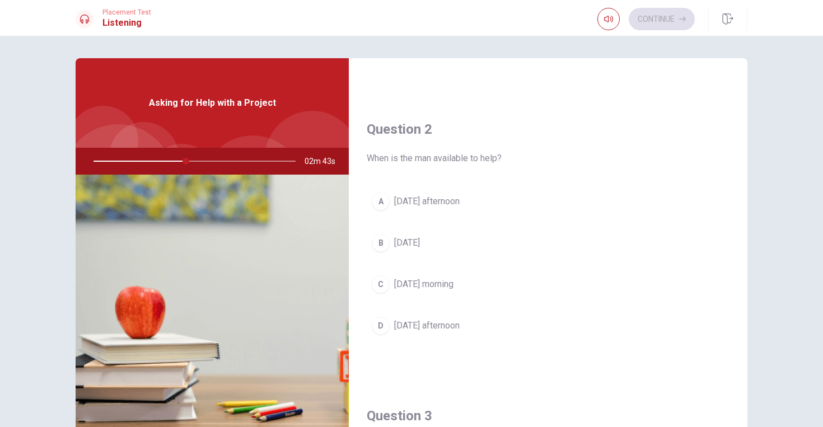
scroll to position [246, 0]
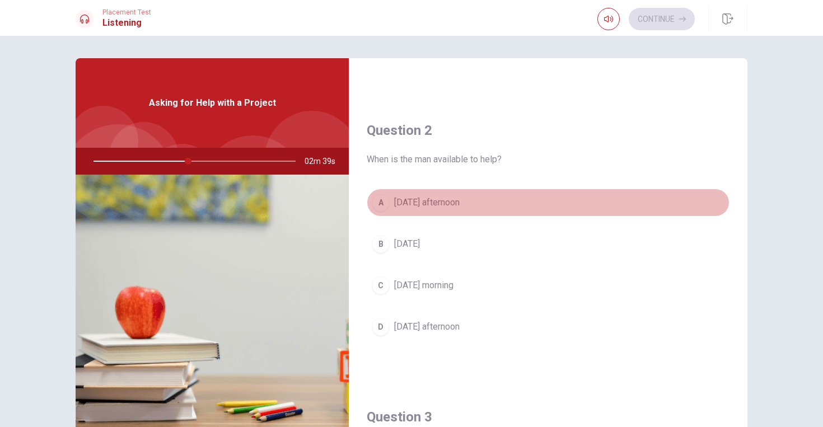
click at [407, 207] on span "[DATE] afternoon" at bounding box center [427, 202] width 66 height 13
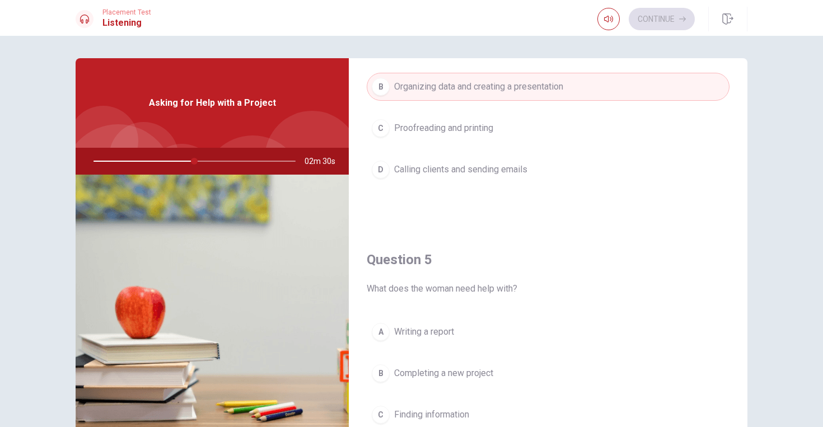
scroll to position [1044, 0]
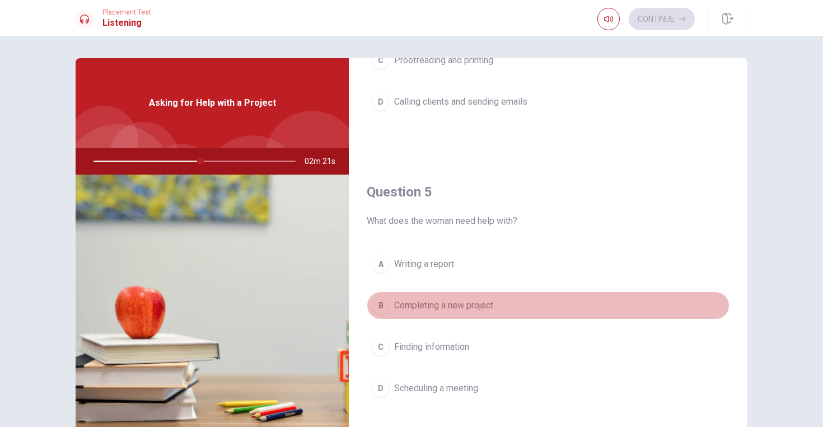
click at [405, 306] on span "Completing a new project" at bounding box center [443, 305] width 99 height 13
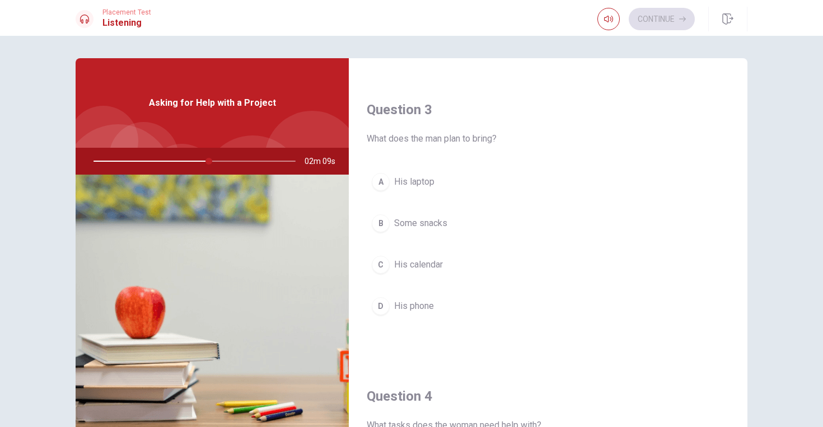
scroll to position [552, 0]
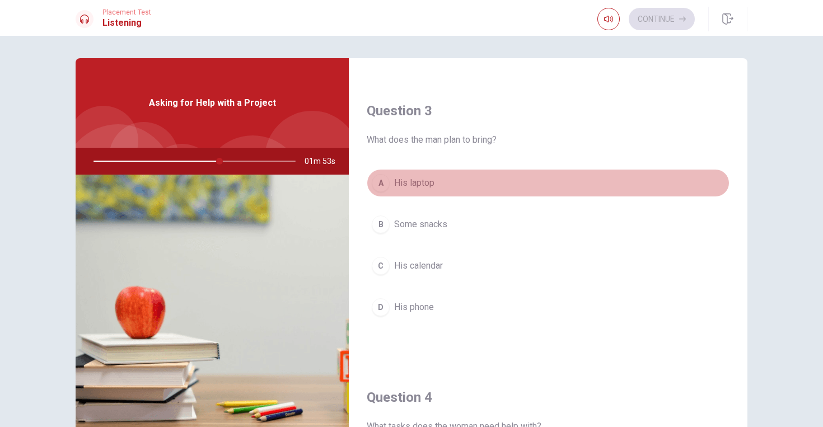
click at [409, 186] on span "His laptop" at bounding box center [414, 182] width 40 height 13
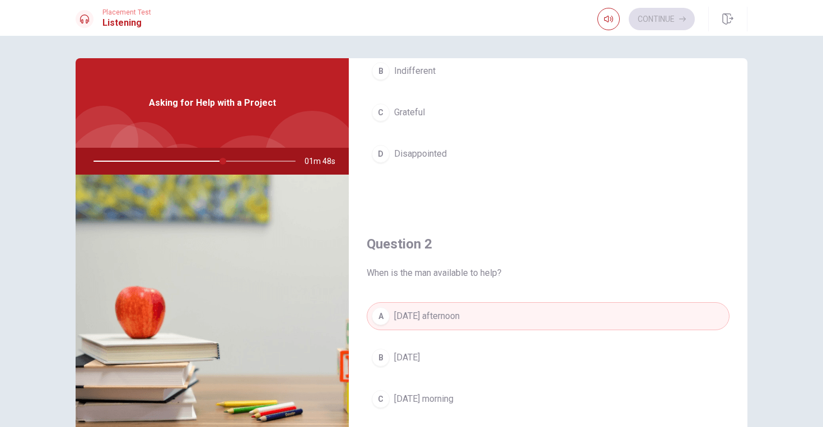
scroll to position [0, 0]
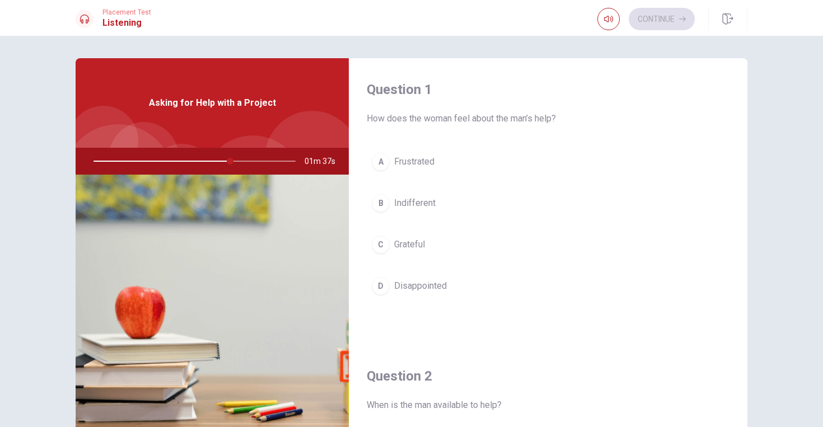
click at [407, 245] on span "Grateful" at bounding box center [409, 244] width 31 height 13
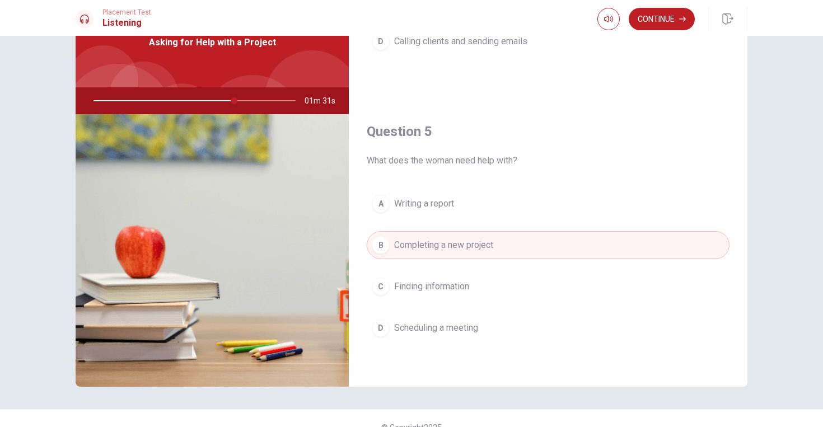
scroll to position [78, 0]
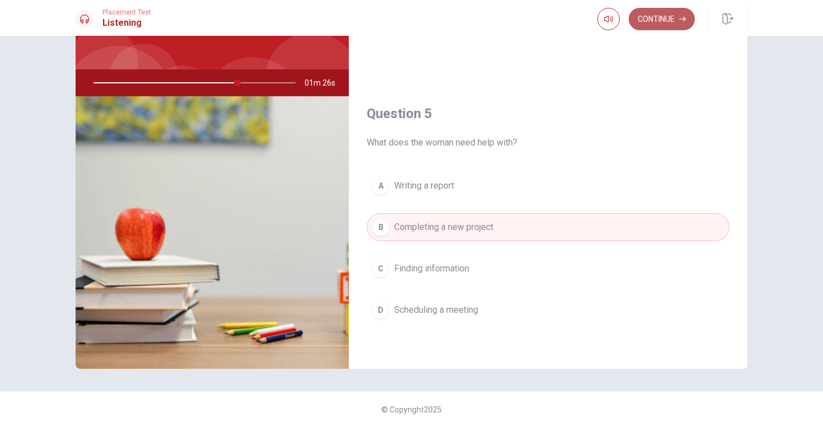
click at [669, 20] on button "Continue" at bounding box center [662, 19] width 66 height 22
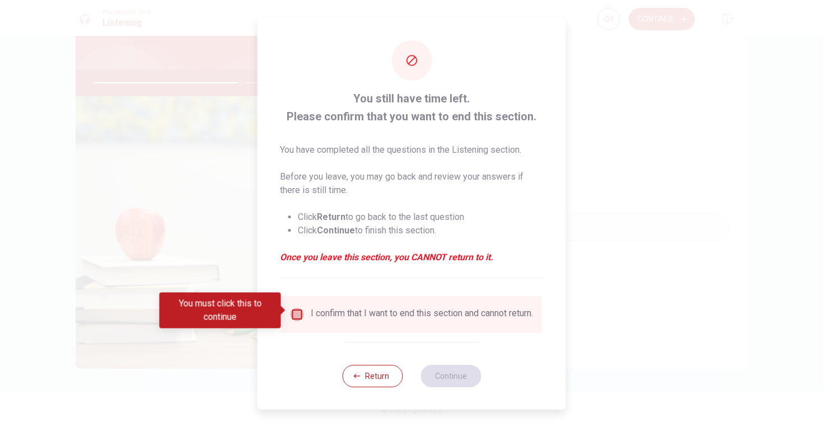
click at [300, 312] on input "You must click this to continue" at bounding box center [297, 314] width 13 height 13
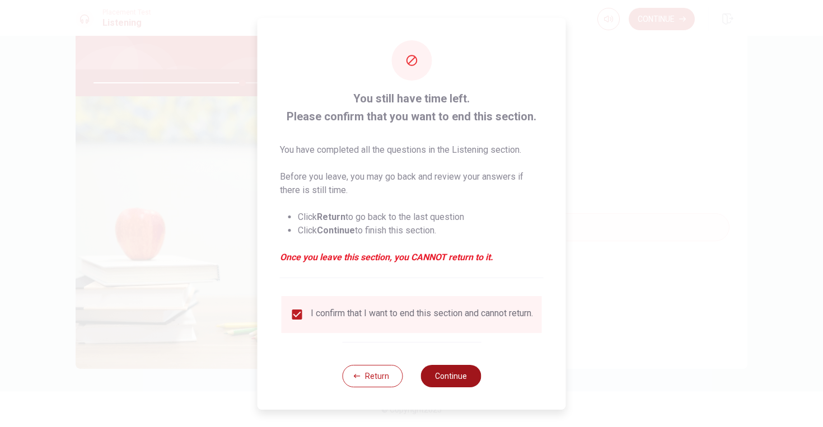
click at [434, 376] on button "Continue" at bounding box center [451, 376] width 60 height 22
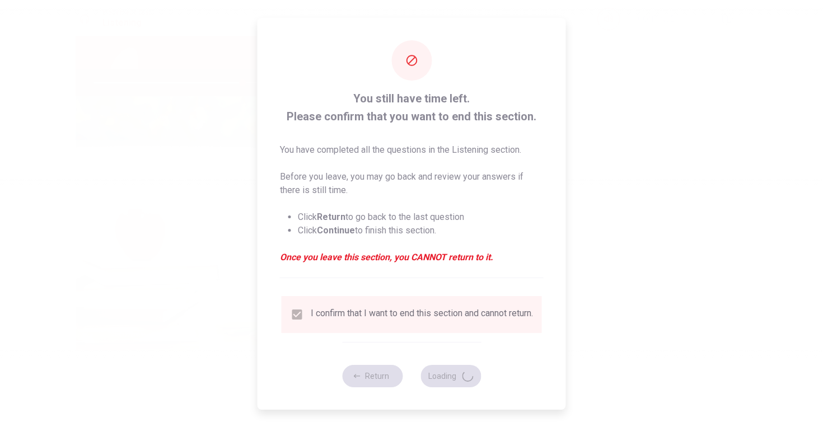
type input "74"
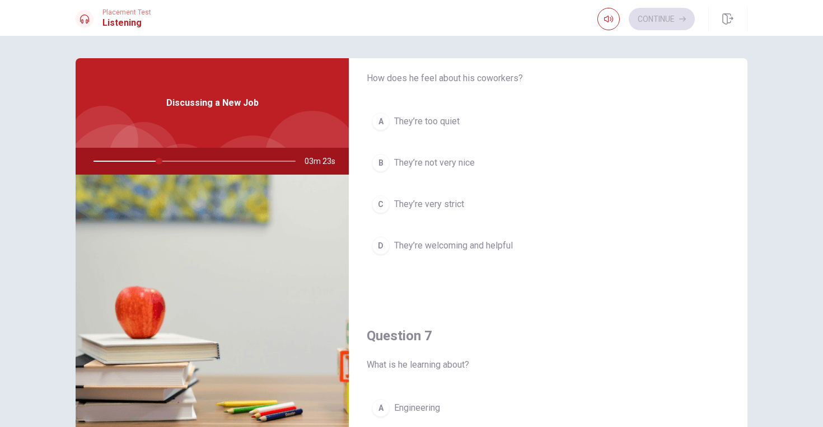
scroll to position [41, 0]
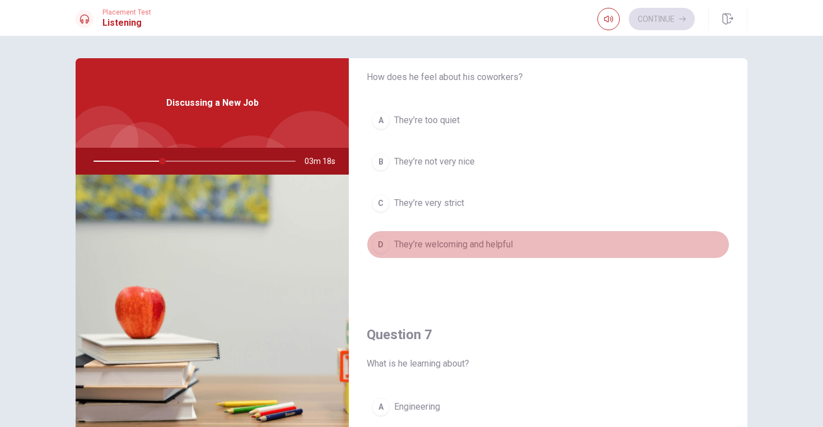
click at [429, 247] on span "They’re welcoming and helpful" at bounding box center [453, 244] width 119 height 13
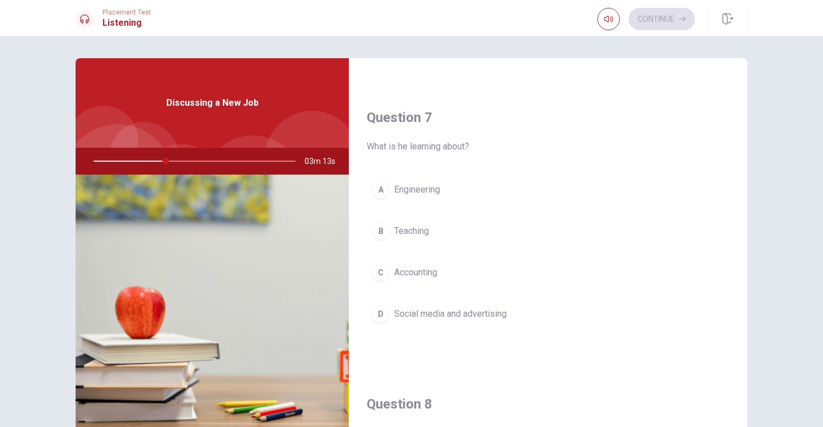
scroll to position [263, 0]
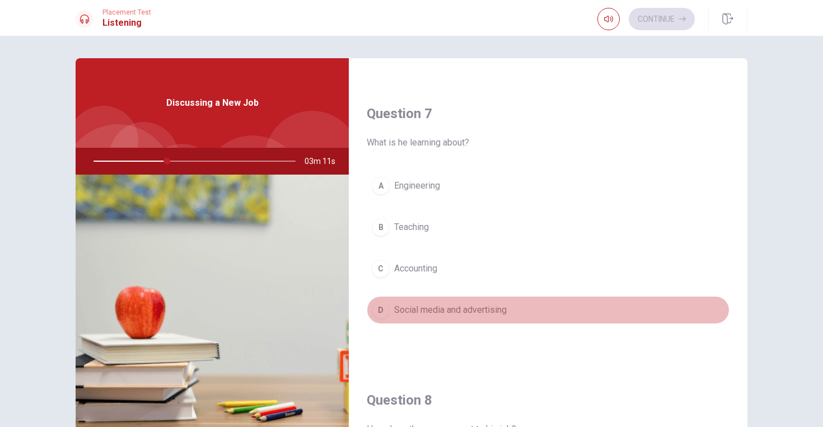
click at [479, 309] on span "Social media and advertising" at bounding box center [450, 309] width 113 height 13
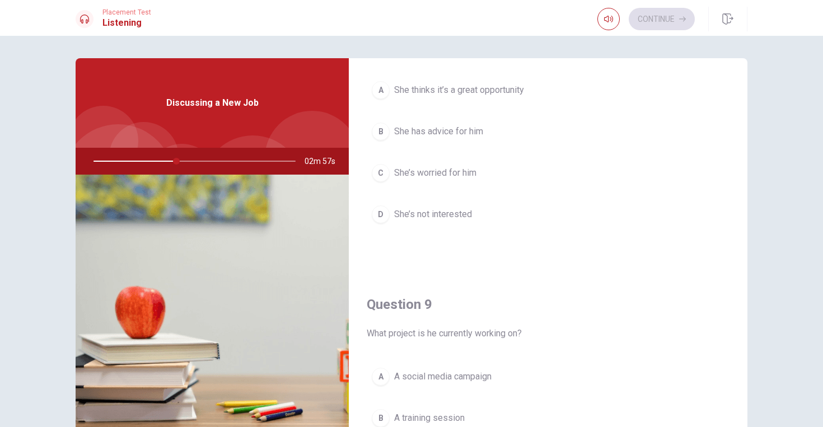
scroll to position [642, 0]
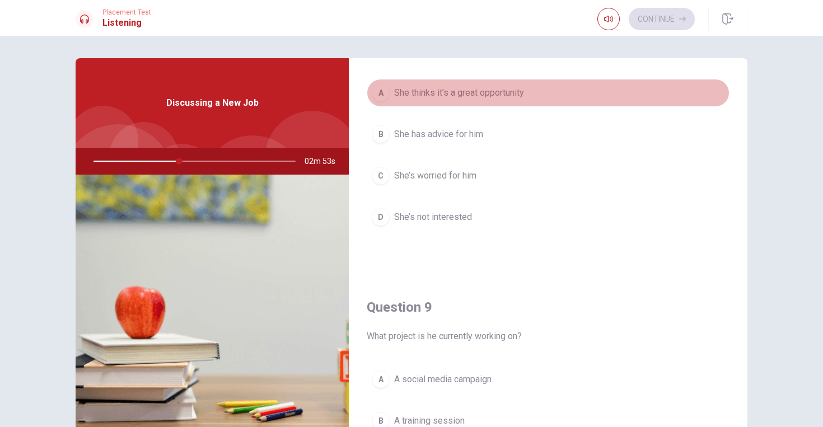
click at [483, 93] on span "She thinks it’s a great opportunity" at bounding box center [459, 92] width 130 height 13
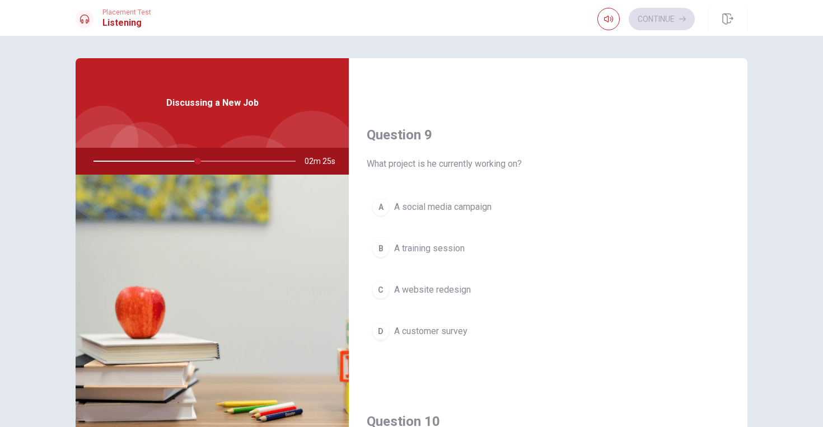
scroll to position [824, 0]
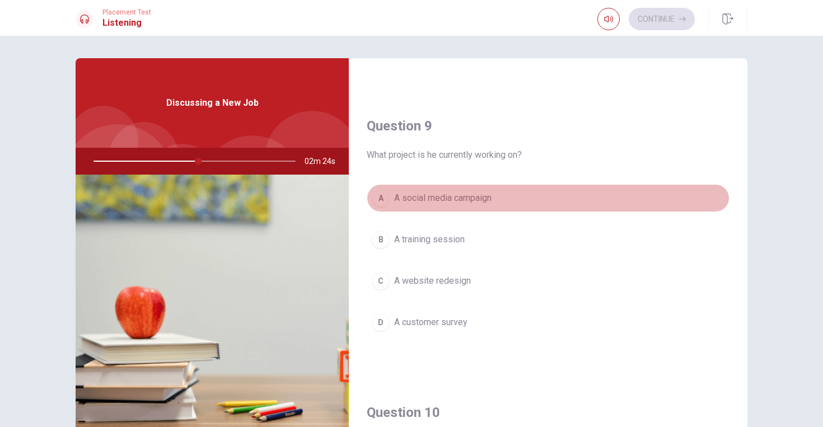
click at [449, 200] on span "A social media campaign" at bounding box center [442, 197] width 97 height 13
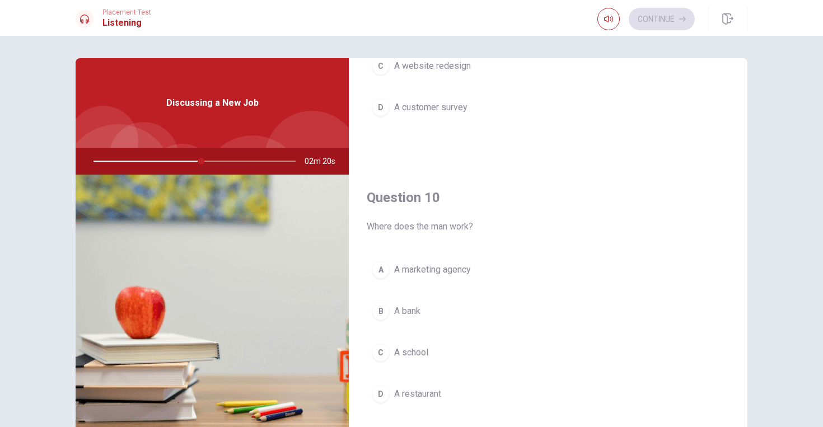
scroll to position [1044, 0]
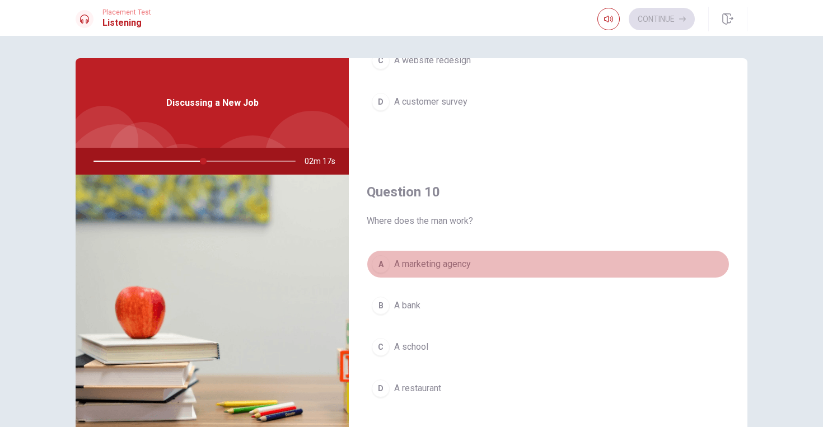
click at [413, 268] on span "A marketing agency" at bounding box center [432, 264] width 77 height 13
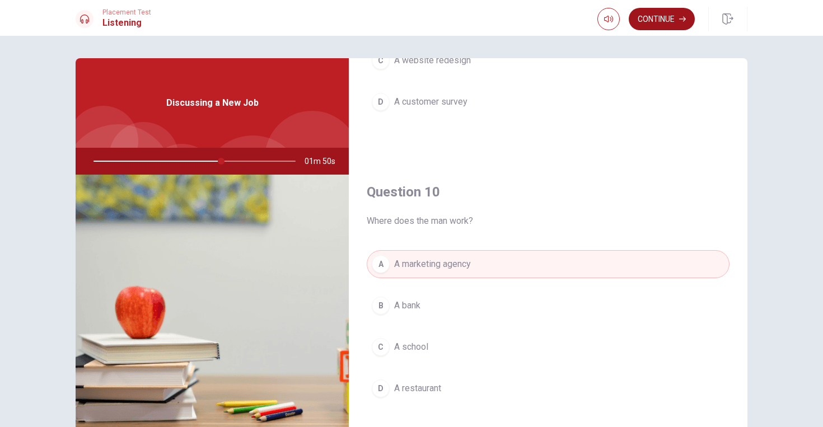
click at [642, 20] on button "Continue" at bounding box center [662, 19] width 66 height 22
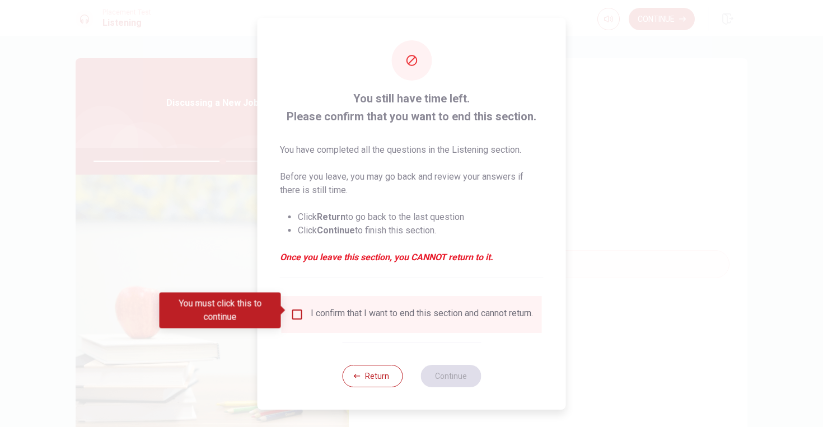
click at [330, 317] on div "I confirm that I want to end this section and cannot return." at bounding box center [422, 314] width 222 height 13
click at [300, 321] on div "I confirm that I want to end this section and cannot return." at bounding box center [412, 314] width 242 height 13
click at [295, 310] on input "You must click this to continue" at bounding box center [297, 314] width 13 height 13
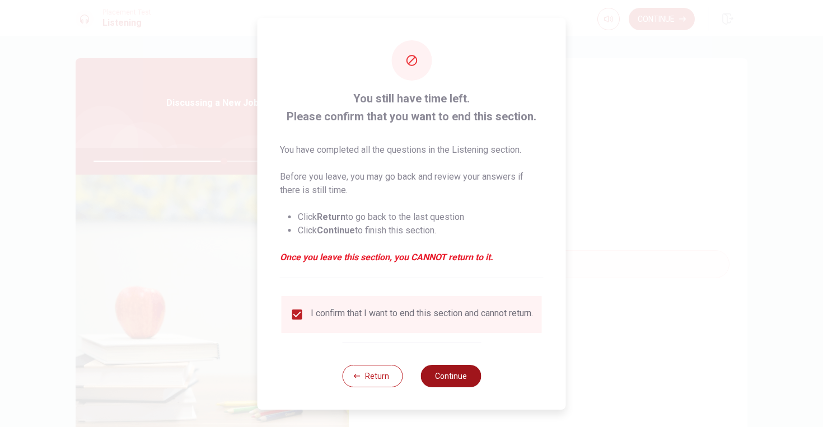
click at [450, 377] on button "Continue" at bounding box center [451, 376] width 60 height 22
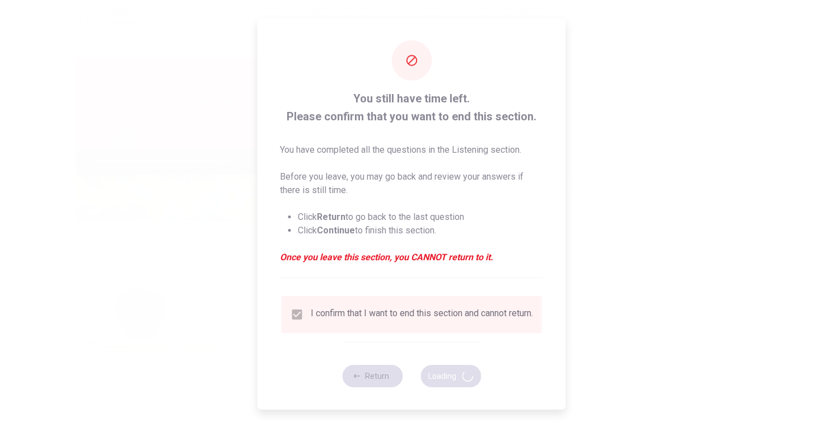
type input "65"
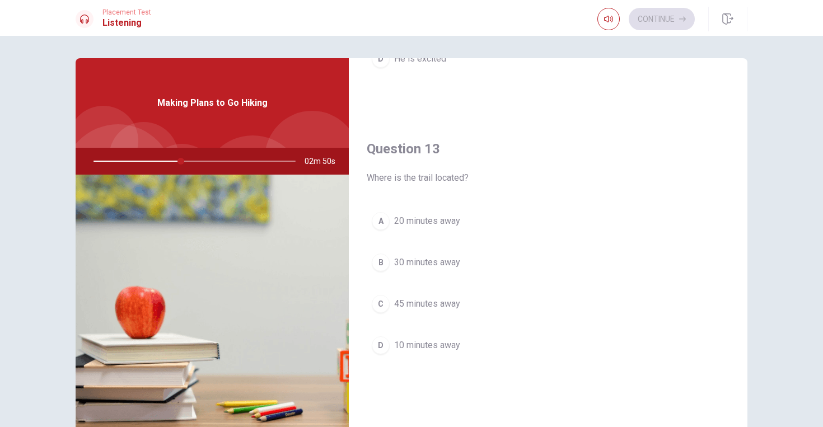
scroll to position [515, 0]
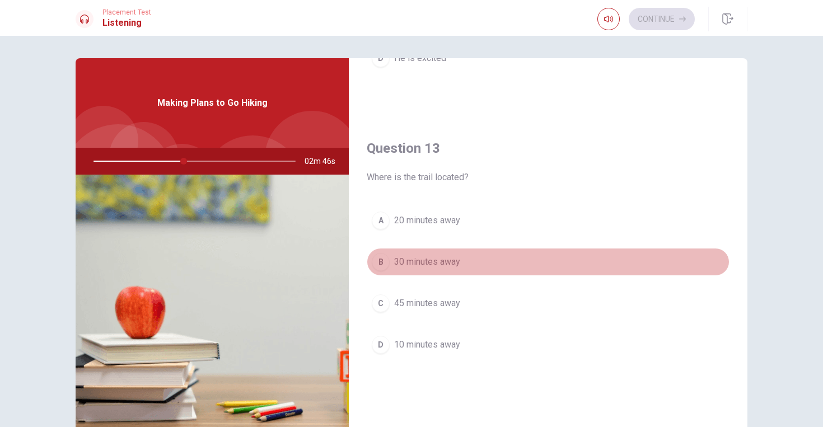
click at [431, 262] on span "30 minutes away" at bounding box center [427, 261] width 66 height 13
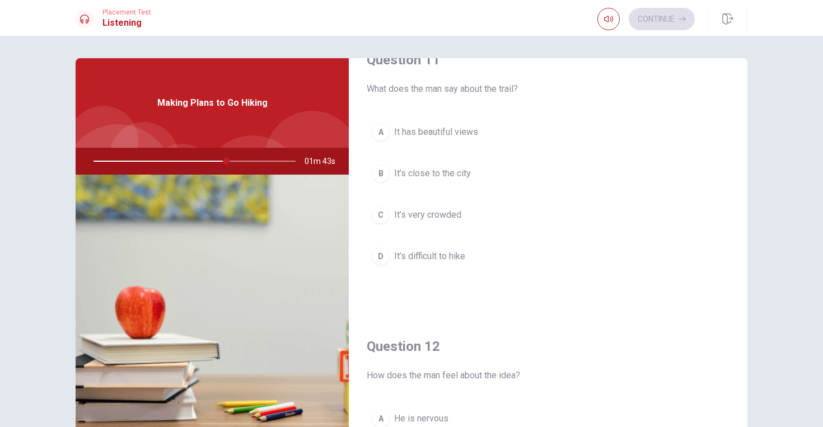
scroll to position [0, 0]
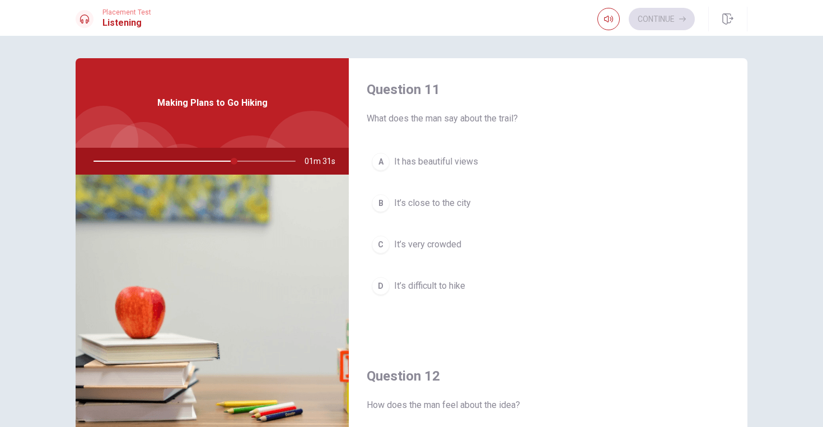
click at [451, 162] on span "It has beautiful views" at bounding box center [436, 161] width 84 height 13
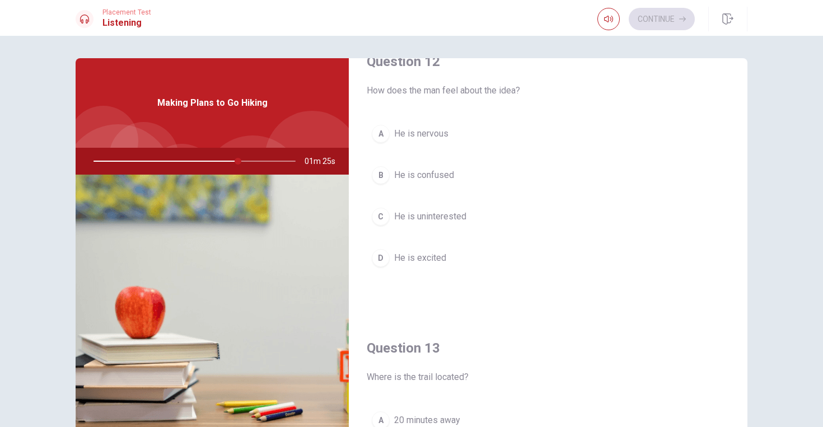
scroll to position [314, 0]
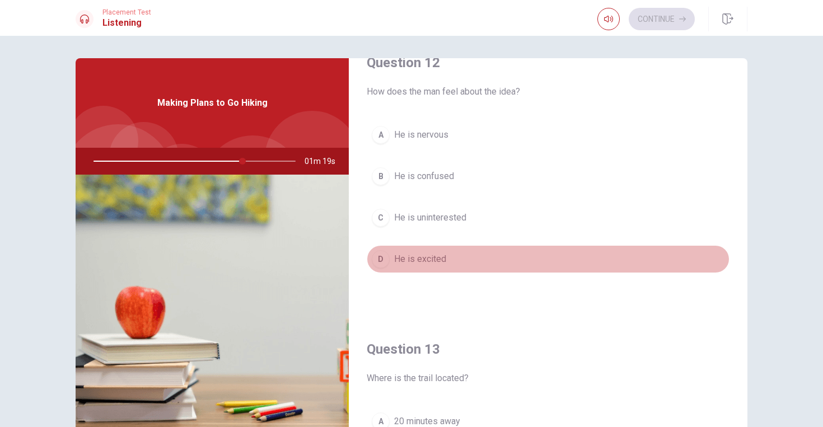
click at [424, 260] on span "He is excited" at bounding box center [420, 259] width 52 height 13
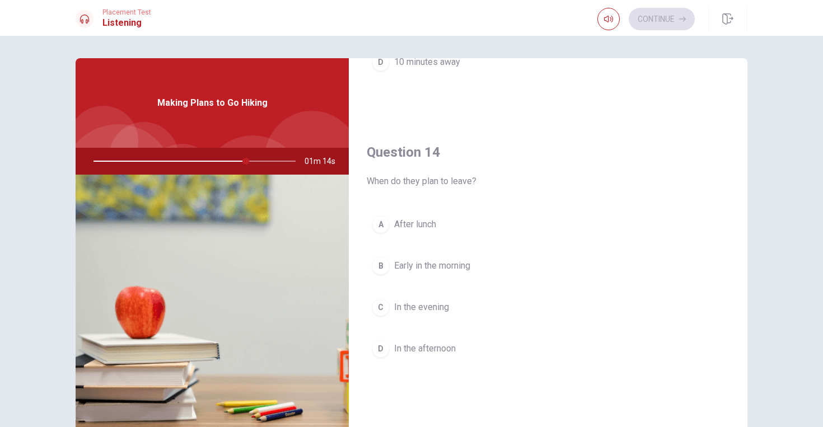
scroll to position [800, 0]
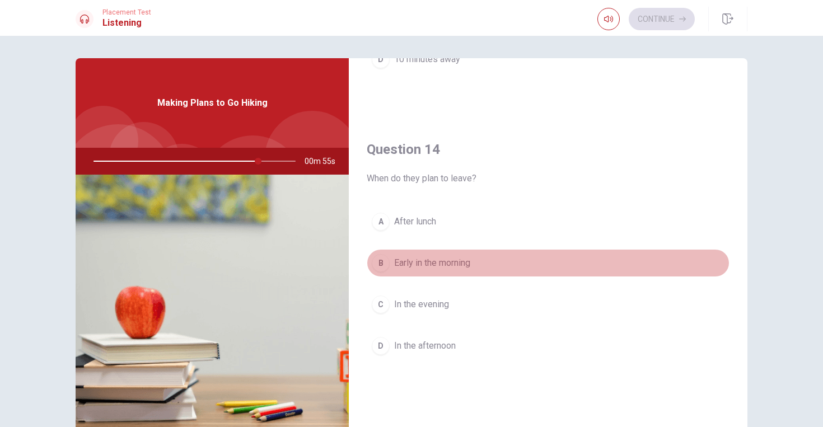
click at [435, 264] on span "Early in the morning" at bounding box center [432, 262] width 76 height 13
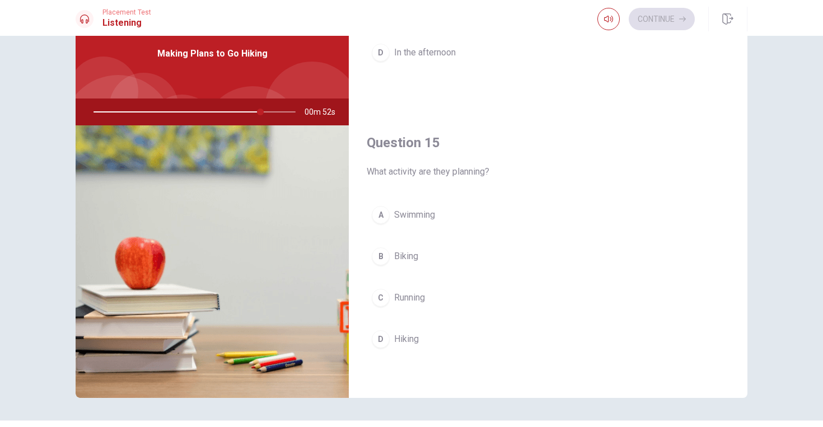
scroll to position [78, 0]
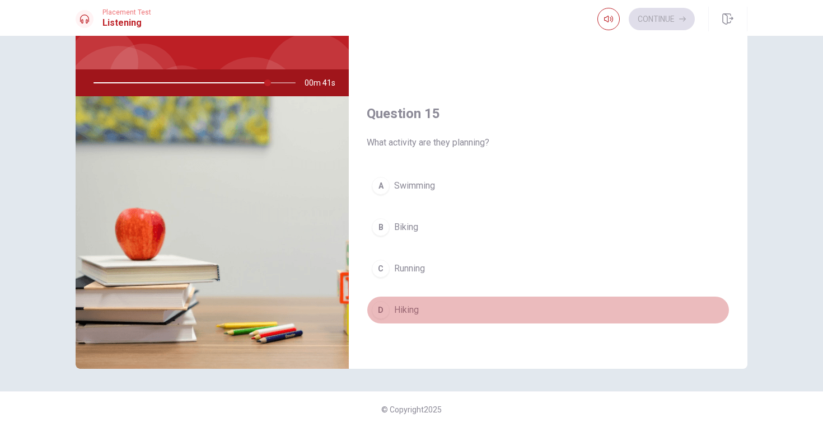
click at [407, 314] on span "Hiking" at bounding box center [406, 309] width 25 height 13
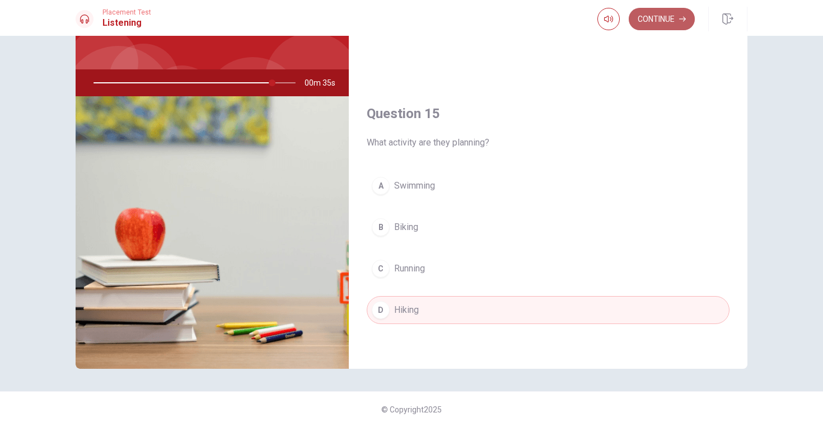
click at [670, 17] on button "Continue" at bounding box center [662, 19] width 66 height 22
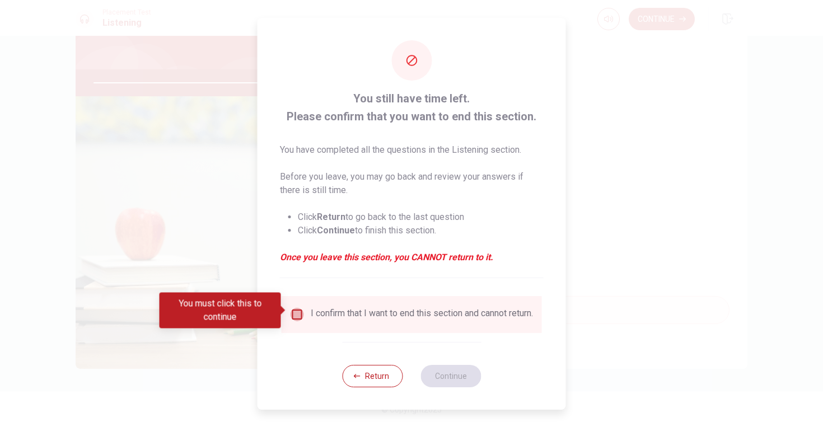
click at [300, 311] on input "You must click this to continue" at bounding box center [297, 314] width 13 height 13
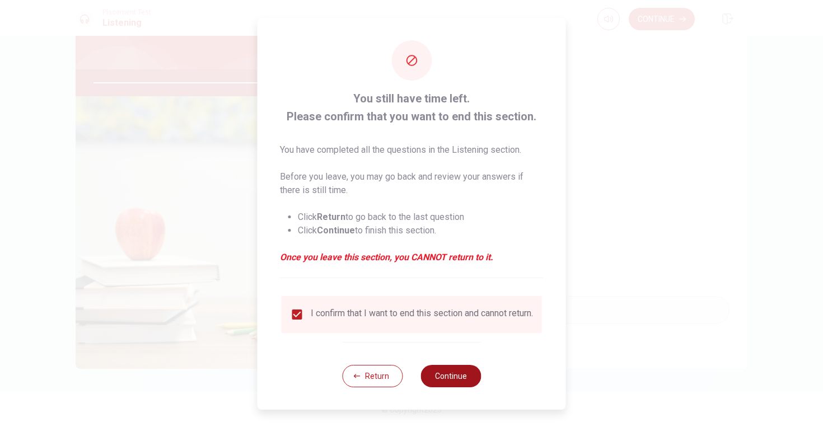
click at [453, 379] on button "Continue" at bounding box center [451, 376] width 60 height 22
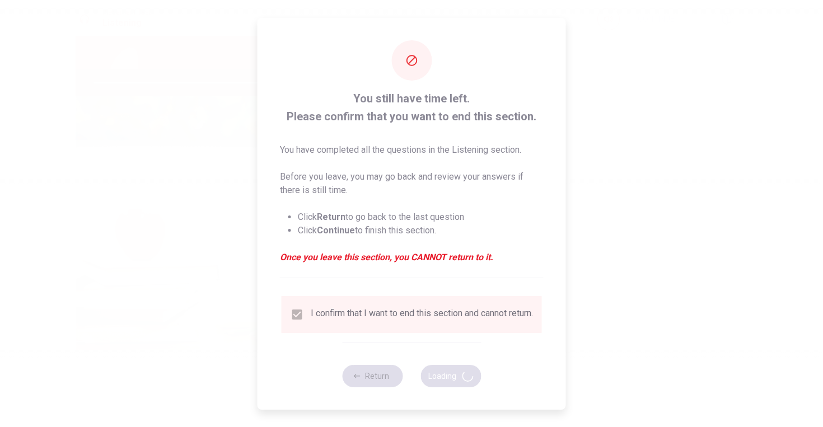
type input "91"
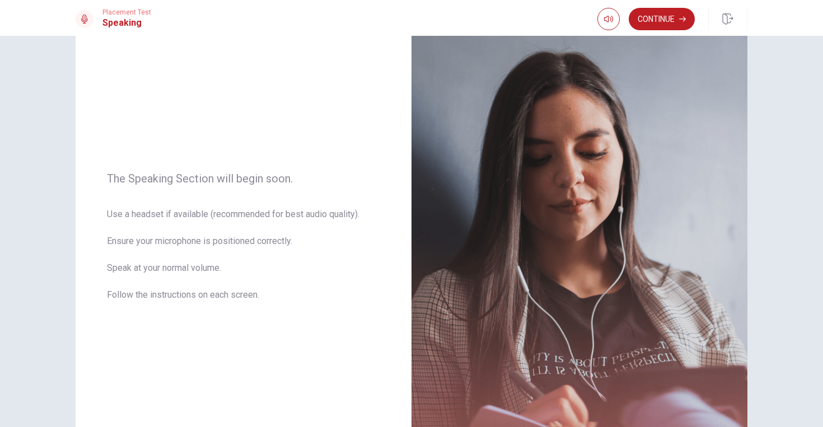
scroll to position [62, 0]
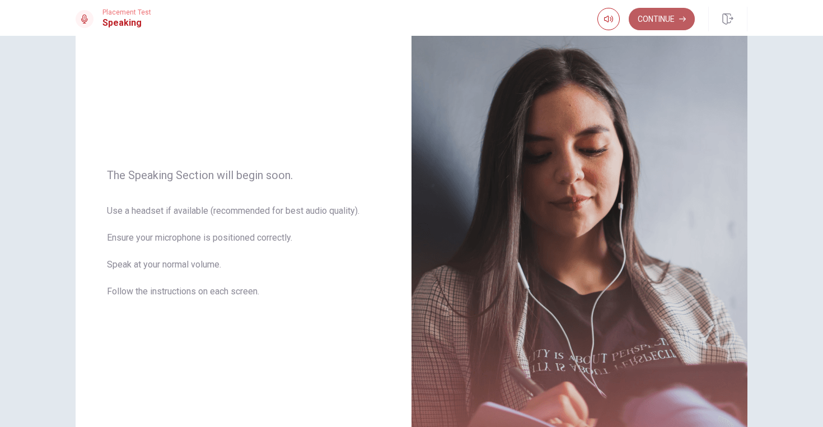
click at [662, 18] on button "Continue" at bounding box center [662, 19] width 66 height 22
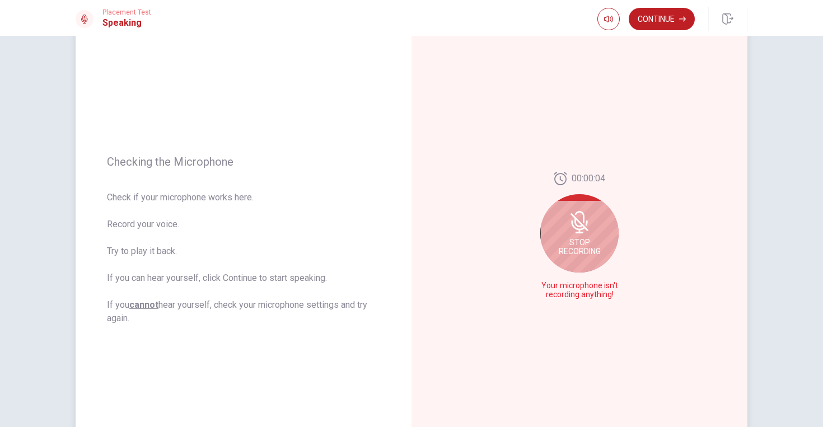
click at [585, 228] on icon at bounding box center [578, 226] width 14 height 10
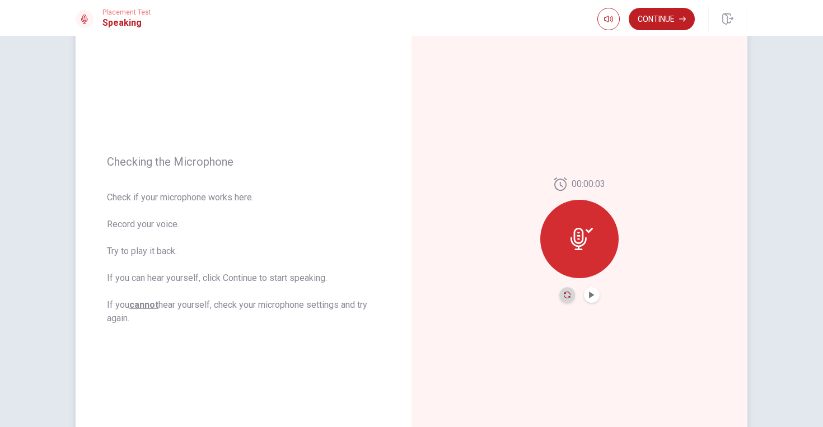
click at [568, 295] on icon "Record Again" at bounding box center [567, 295] width 7 height 7
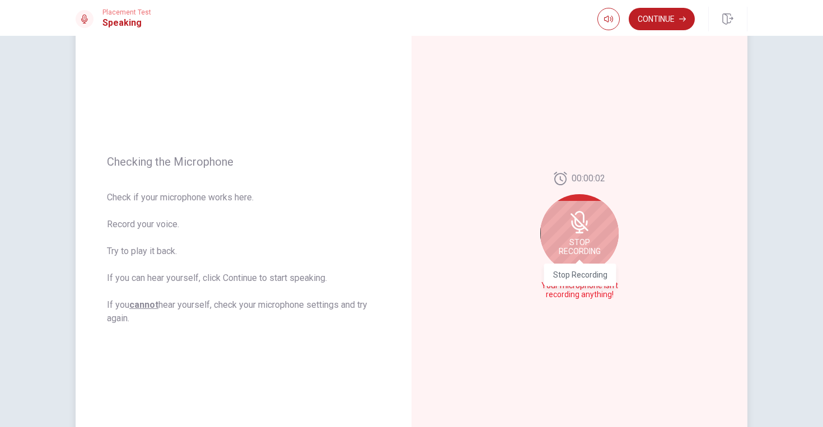
click at [587, 249] on span "Stop Recording" at bounding box center [580, 247] width 42 height 18
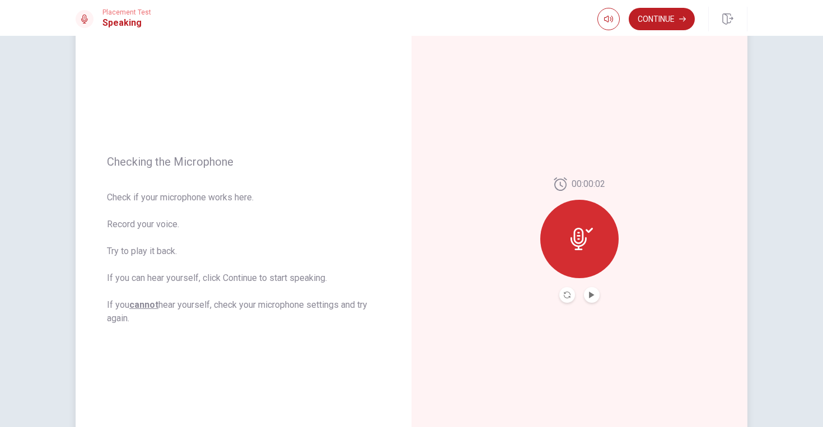
click at [587, 249] on icon at bounding box center [582, 239] width 22 height 22
click at [564, 296] on icon "Record Again" at bounding box center [567, 295] width 7 height 7
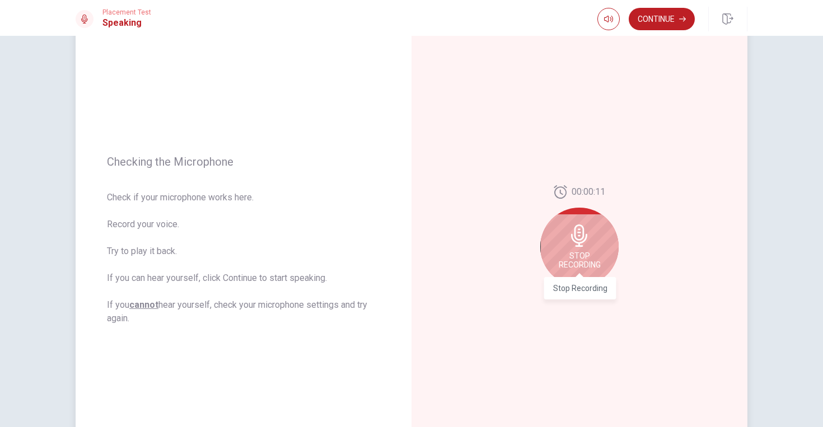
click at [587, 260] on span "Stop Recording" at bounding box center [580, 260] width 42 height 18
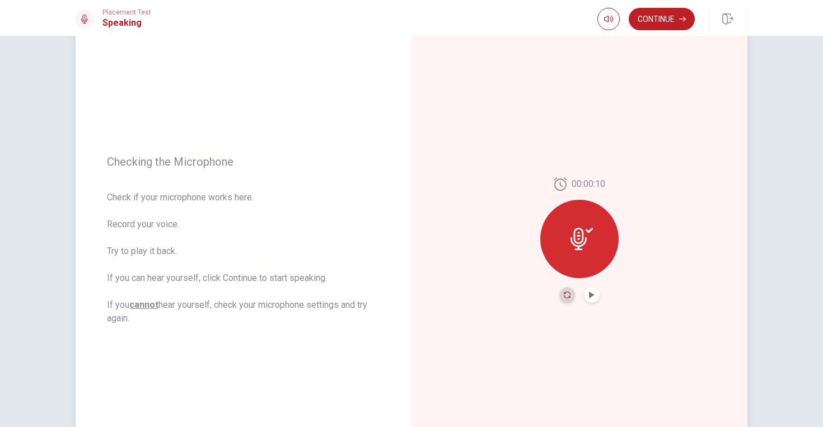
click at [569, 292] on icon "Record Again" at bounding box center [567, 295] width 7 height 7
click at [664, 20] on button "Continue" at bounding box center [662, 19] width 66 height 22
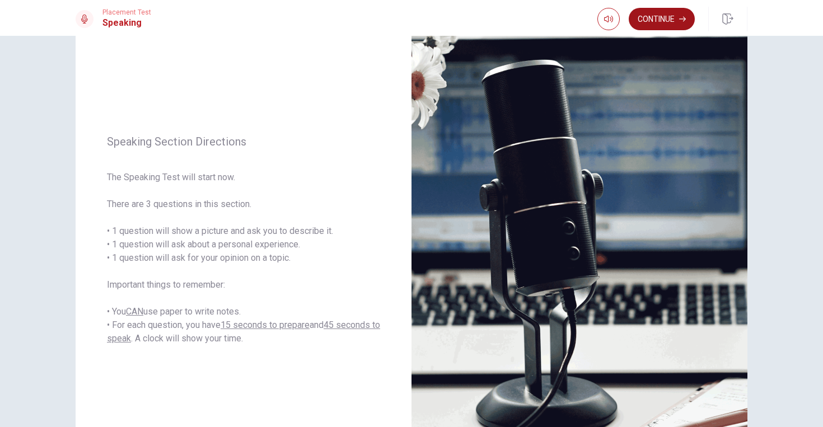
click at [664, 20] on button "Continue" at bounding box center [662, 19] width 66 height 22
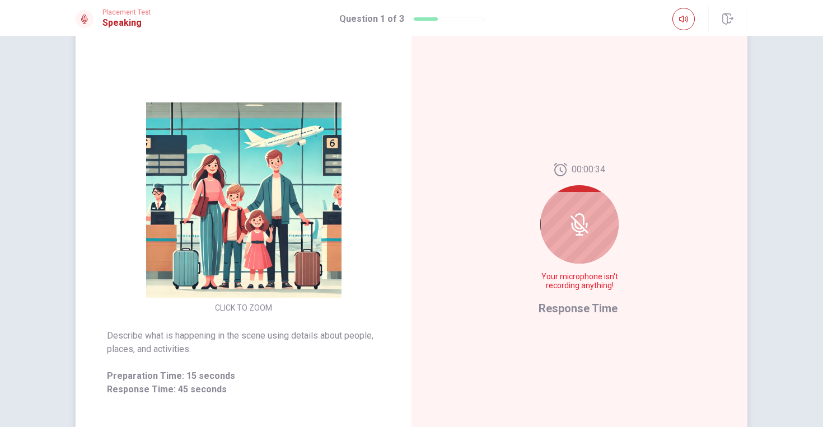
click at [577, 240] on div at bounding box center [579, 224] width 78 height 78
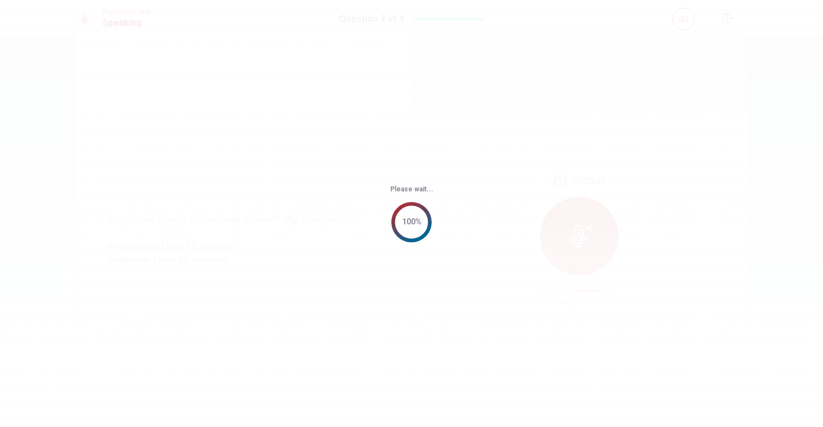
scroll to position [0, 0]
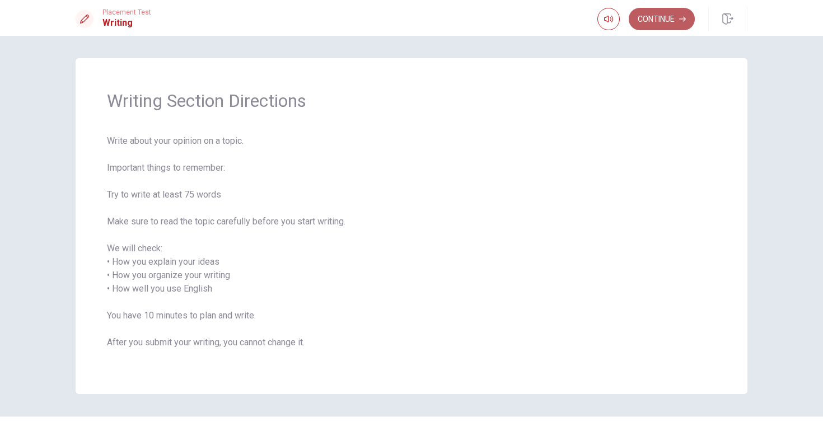
click at [661, 17] on button "Continue" at bounding box center [662, 19] width 66 height 22
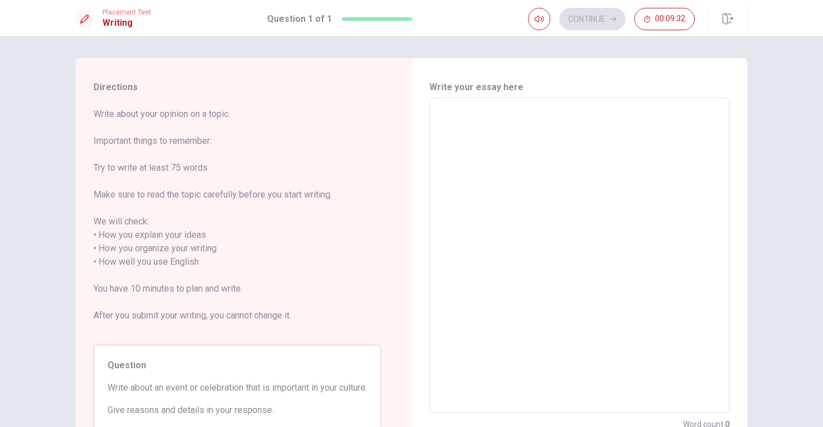
click at [487, 115] on textarea at bounding box center [579, 255] width 284 height 297
type textarea "T"
type textarea "x"
type textarea "Th"
type textarea "x"
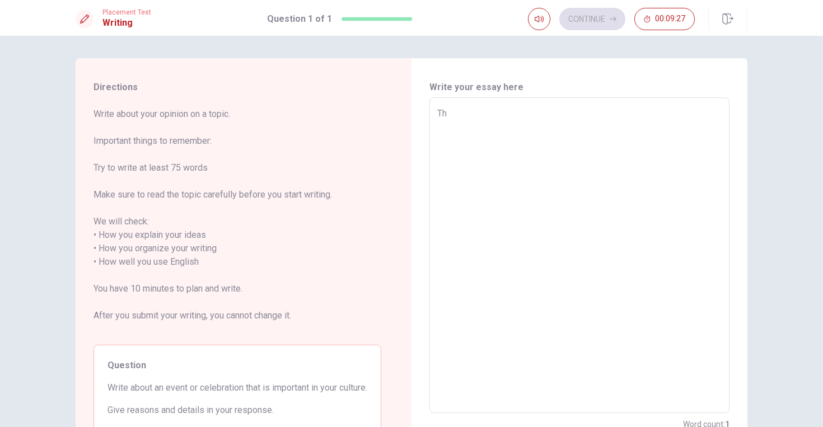
type textarea "The"
type textarea "x"
type textarea "The"
type textarea "x"
type textarea "The c"
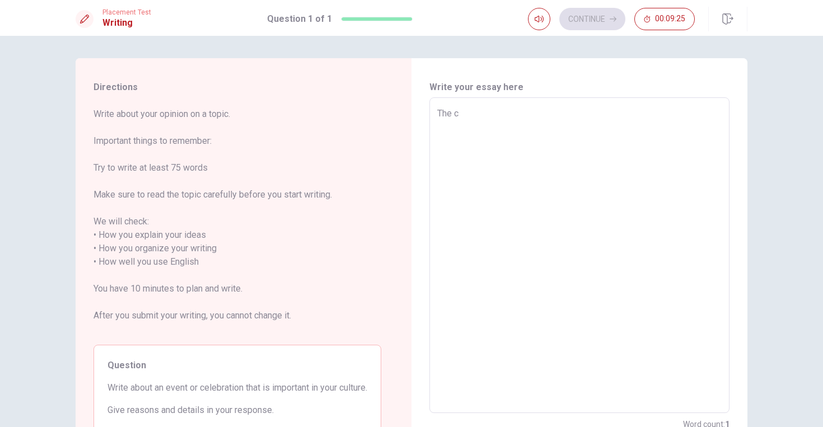
type textarea "x"
type textarea "The ca"
type textarea "x"
type textarea "The car"
type textarea "x"
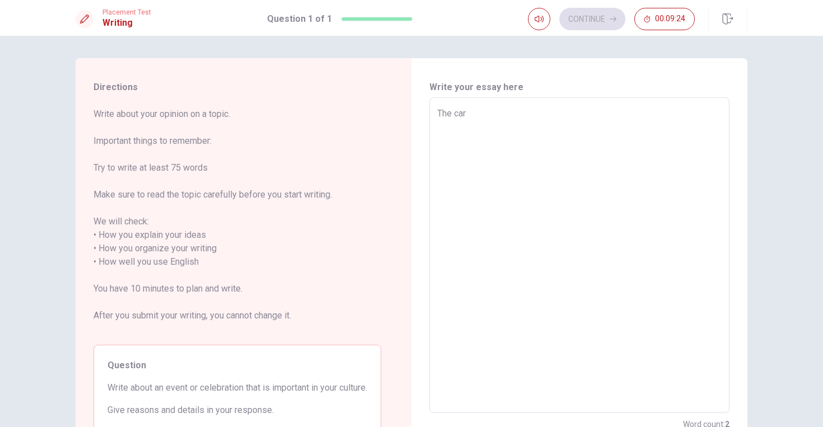
type textarea "The carn"
type textarea "x"
type textarea "The carna"
type textarea "x"
type textarea "The carnav"
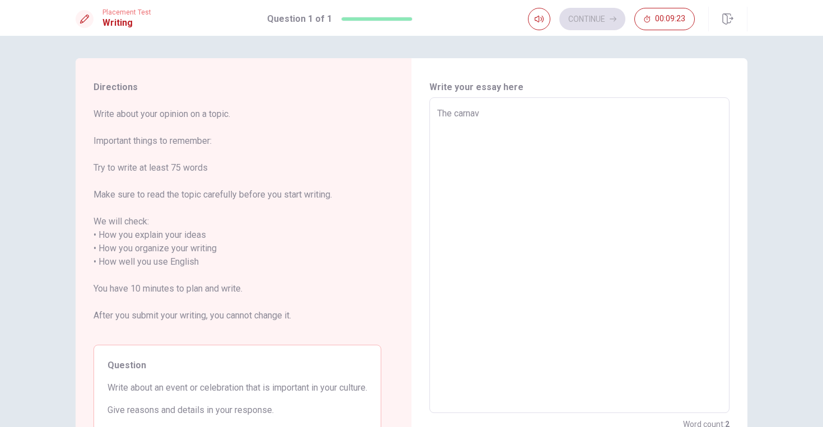
type textarea "x"
type textarea "The carnava"
type textarea "x"
type textarea "The [DATE]"
type textarea "x"
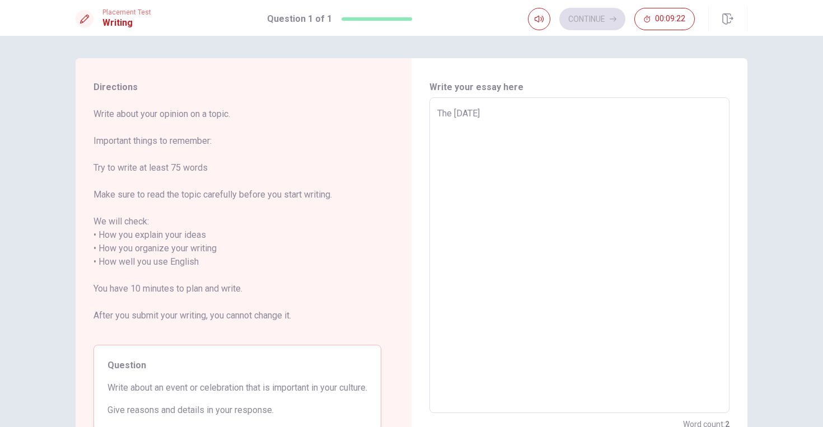
type textarea "The [DATE]"
type textarea "x"
type textarea "The [DATE] n"
type textarea "x"
type textarea "The [DATE] no"
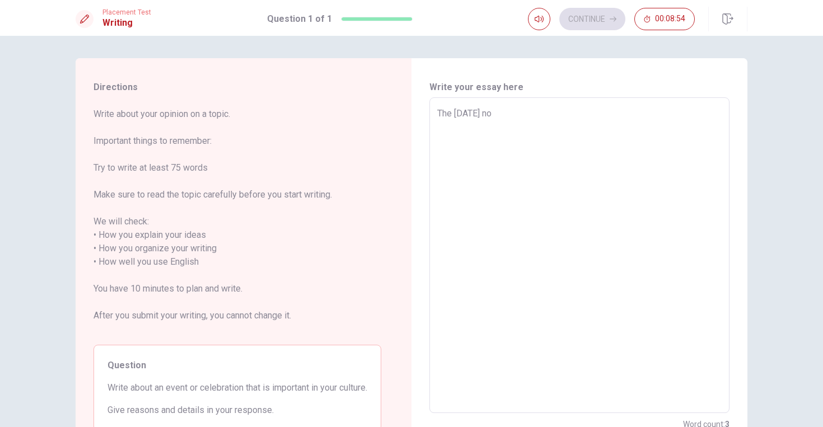
type textarea "x"
type textarea "The [DATE] n"
type textarea "x"
type textarea "The [DATE]"
type textarea "x"
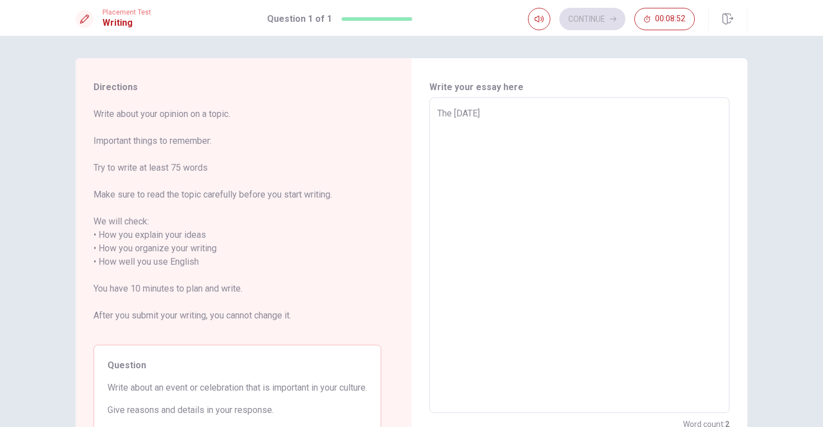
type textarea "The [DATE] i"
type textarea "x"
type textarea "The [DATE] in"
type textarea "x"
type textarea "The [DATE] in"
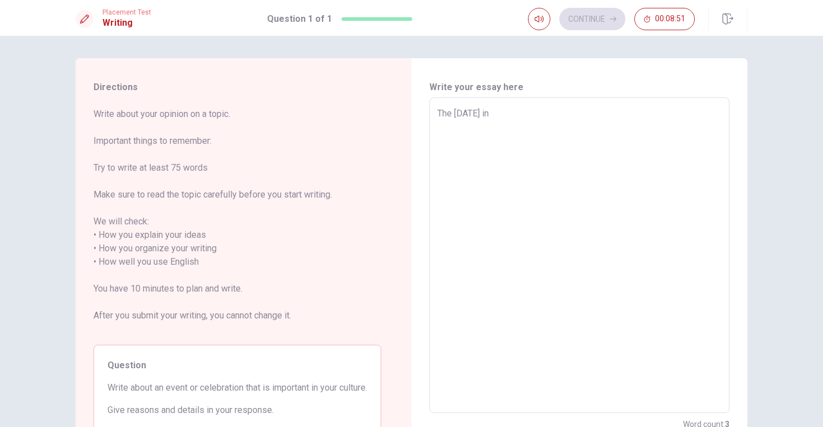
type textarea "x"
type textarea "The [DATE] in B"
type textarea "x"
type textarea "The [DATE] in Br"
type textarea "x"
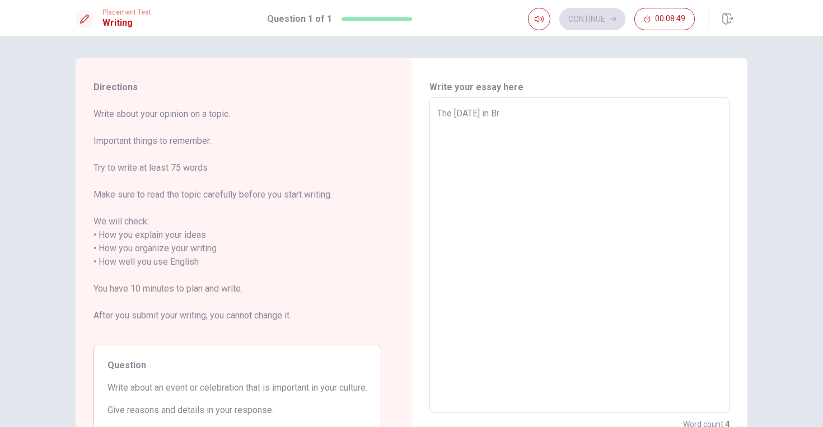
type textarea "The [DATE] in [GEOGRAPHIC_DATA]"
type textarea "x"
type textarea "The [DATE] in [GEOGRAPHIC_DATA]"
type textarea "x"
type textarea "The [DATE] in [GEOGRAPHIC_DATA]"
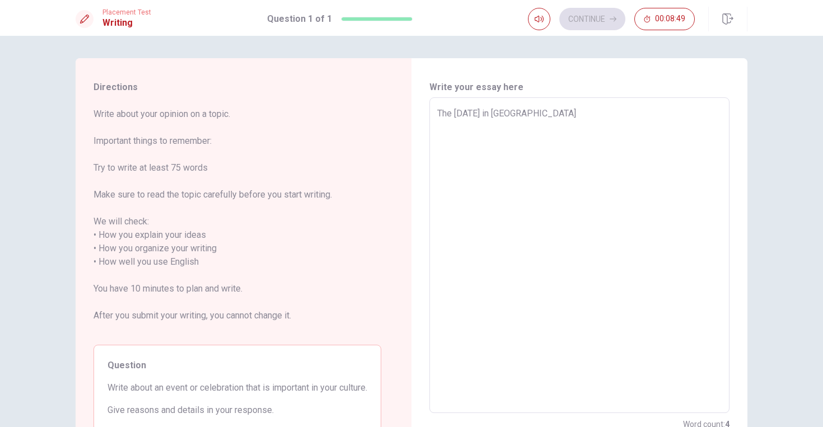
type textarea "x"
type textarea "The [DATE] in [GEOGRAPHIC_DATA]"
type textarea "x"
type textarea "The [DATE] in [GEOGRAPHIC_DATA]"
type textarea "x"
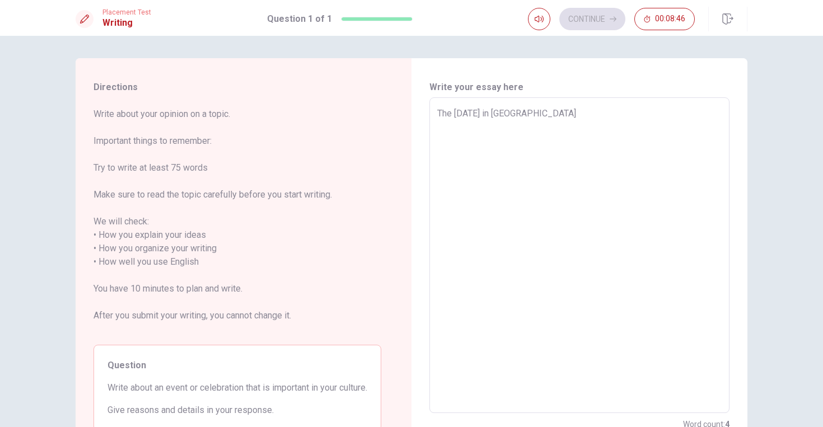
type textarea "The [DATE] in [GEOGRAPHIC_DATA] i"
type textarea "x"
type textarea "The [DATE] in [GEOGRAPHIC_DATA] is"
type textarea "x"
type textarea "The [DATE] in [GEOGRAPHIC_DATA] is"
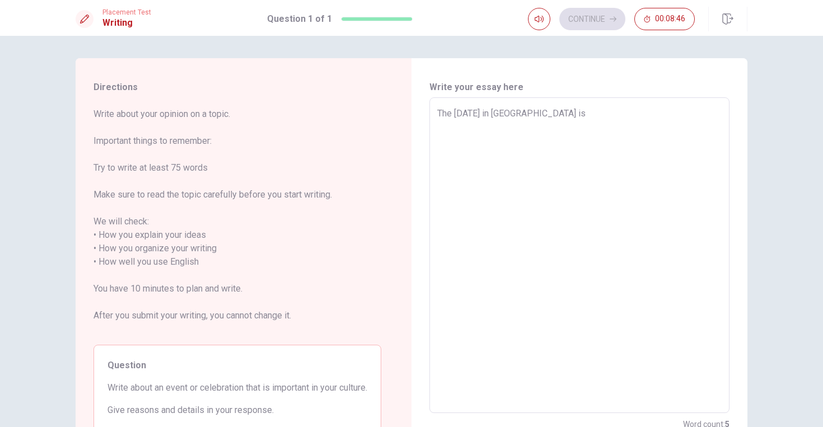
type textarea "x"
type textarea "The [DATE] in [GEOGRAPHIC_DATA] is v"
type textarea "x"
type textarea "The [DATE] in [GEOGRAPHIC_DATA] is [PERSON_NAME]"
type textarea "x"
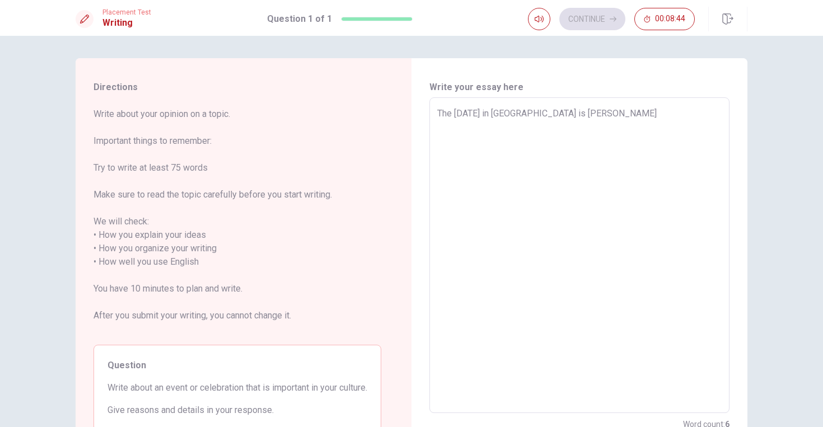
type textarea "The [DATE] in [GEOGRAPHIC_DATA] is ver"
type textarea "x"
type textarea "The [DATE] in [GEOGRAPHIC_DATA] is very"
type textarea "x"
type textarea "The [DATE] in [GEOGRAPHIC_DATA] is very"
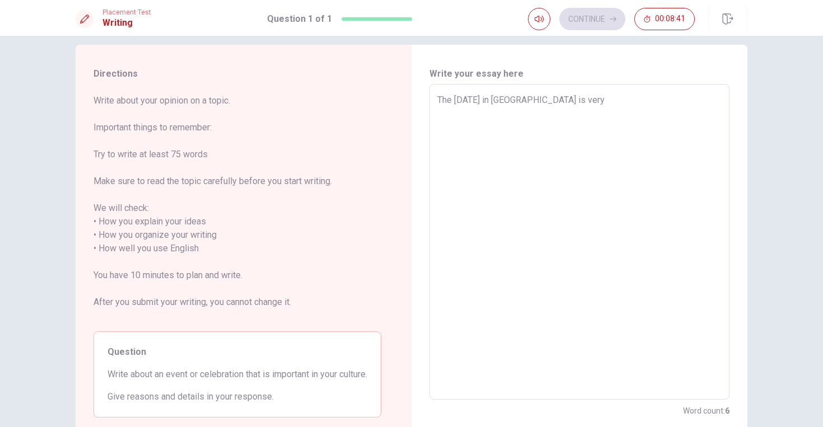
scroll to position [15, 0]
type textarea "x"
type textarea "The [DATE] in [GEOGRAPHIC_DATA] is very i"
type textarea "x"
type textarea "The [DATE] in [GEOGRAPHIC_DATA] is very im"
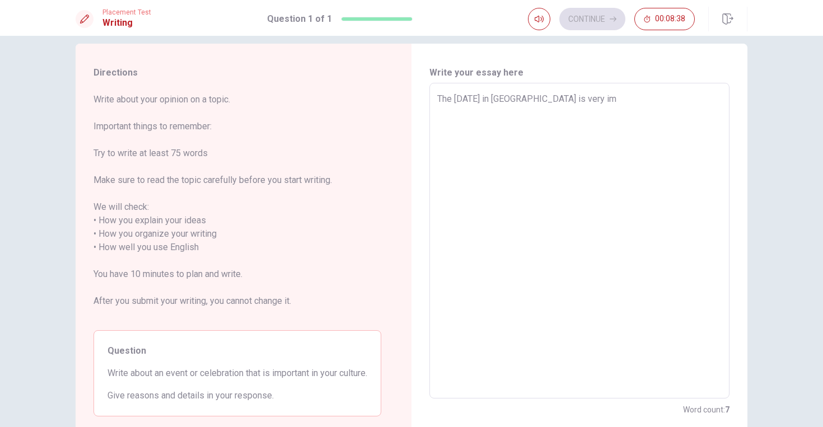
type textarea "x"
type textarea "The [DATE] in [GEOGRAPHIC_DATA] is very imp"
type textarea "x"
type textarea "The [DATE] in [GEOGRAPHIC_DATA] is very impo"
type textarea "x"
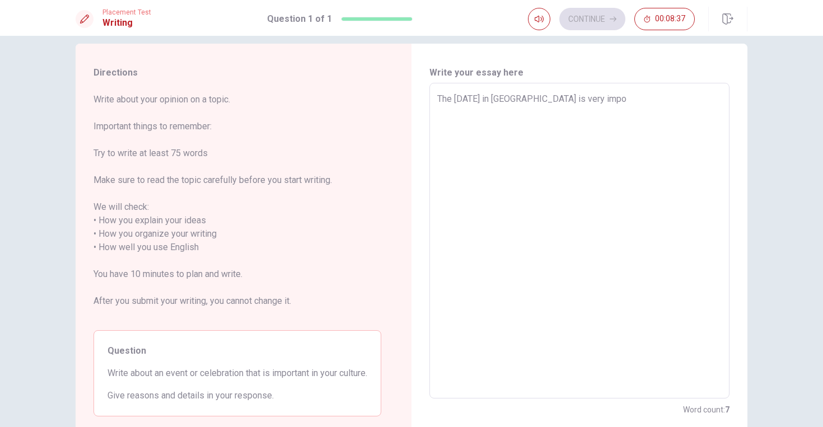
type textarea "The [DATE] in [GEOGRAPHIC_DATA] is very impor"
type textarea "x"
type textarea "The [DATE] in [GEOGRAPHIC_DATA] is very import"
type textarea "x"
type textarea "The [DATE] in [GEOGRAPHIC_DATA] is very importa"
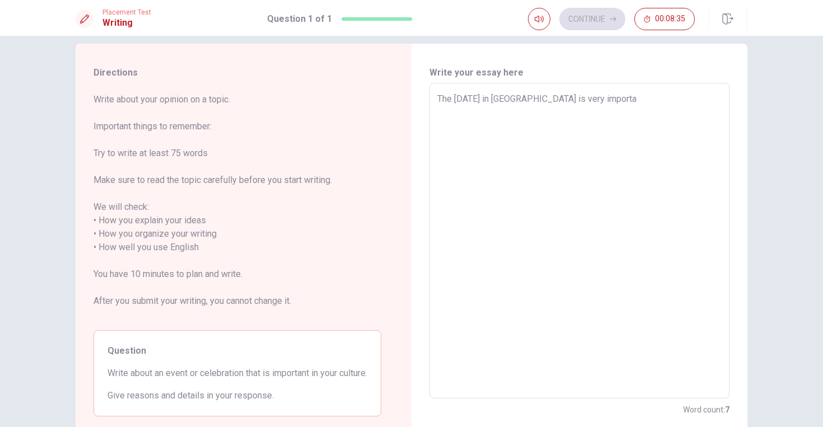
type textarea "x"
type textarea "The [DATE] in [GEOGRAPHIC_DATA] is very importan"
type textarea "x"
type textarea "The [DATE] in [GEOGRAPHIC_DATA] is very important"
type textarea "x"
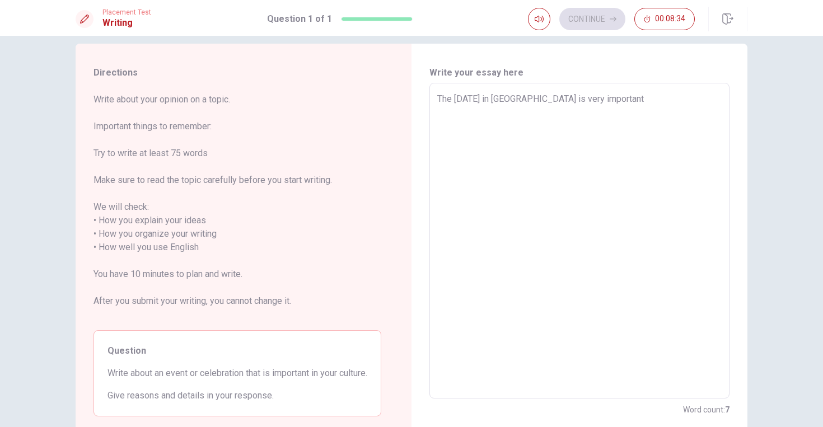
type textarea "The [DATE] in [GEOGRAPHIC_DATA] is very important"
type textarea "x"
type textarea "The [DATE] in [GEOGRAPHIC_DATA] is very important f"
type textarea "x"
type textarea "The [DATE] in [GEOGRAPHIC_DATA] is very important fo"
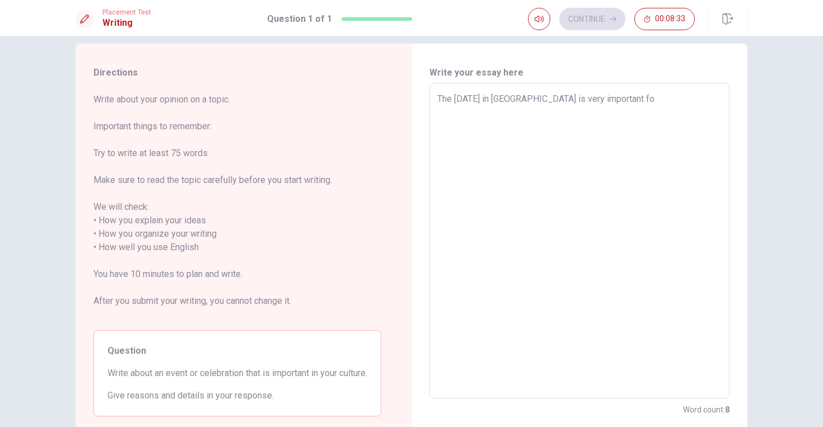
type textarea "x"
type textarea "The [DATE] in [GEOGRAPHIC_DATA] is very important for"
type textarea "x"
type textarea "The [DATE] in [GEOGRAPHIC_DATA] is very important for"
type textarea "x"
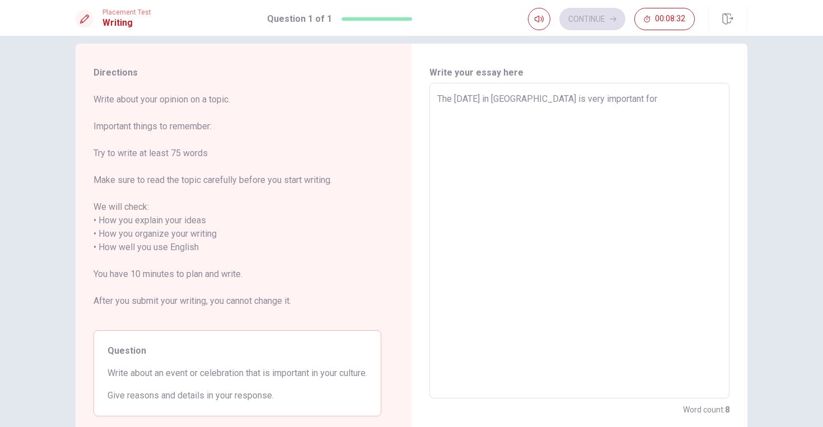
type textarea "The [DATE] in [GEOGRAPHIC_DATA] is very important for o"
type textarea "x"
type textarea "The [DATE] in [GEOGRAPHIC_DATA] is very important for ou"
type textarea "x"
type textarea "The [DATE] in [GEOGRAPHIC_DATA] is very important for our"
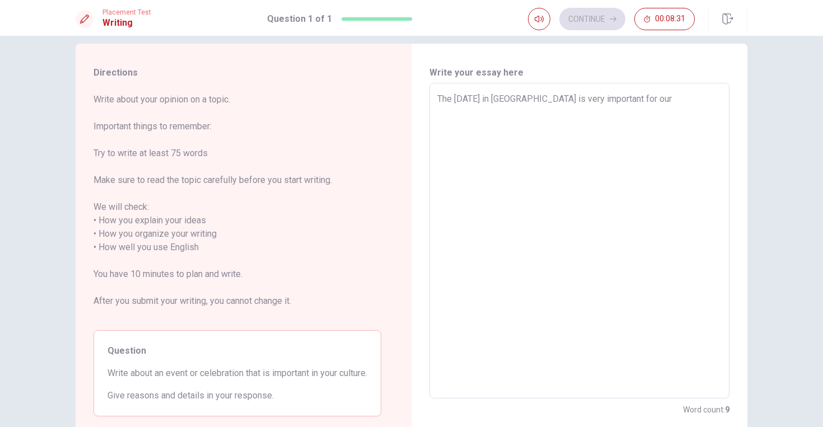
type textarea "x"
type textarea "The [DATE] in [GEOGRAPHIC_DATA] is very important for our"
type textarea "x"
type textarea "The [DATE] in [GEOGRAPHIC_DATA] is very important for our c"
type textarea "x"
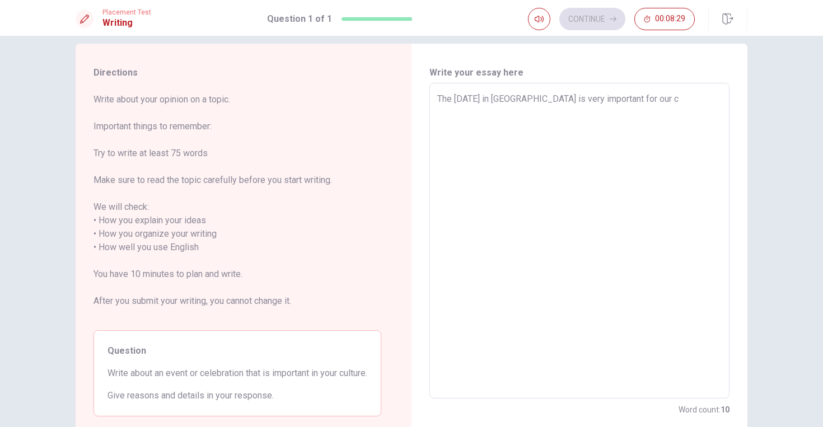
type textarea "The [DATE] in [GEOGRAPHIC_DATA] is very important for our cu"
type textarea "x"
type textarea "The [DATE] in [GEOGRAPHIC_DATA] is very important for our cul"
type textarea "x"
type textarea "The [DATE] in [GEOGRAPHIC_DATA] is very important for our cult"
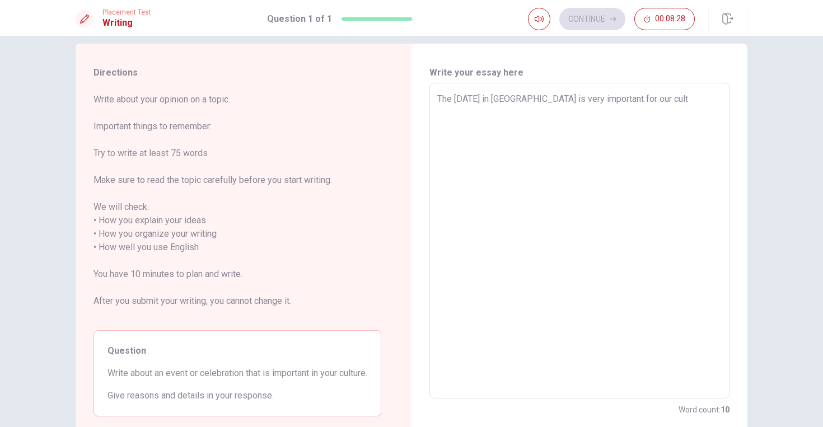
type textarea "x"
type textarea "The [DATE] in [GEOGRAPHIC_DATA] is very important for our cultu"
type textarea "x"
type textarea "The [DATE] in [GEOGRAPHIC_DATA] is very important for our cultur"
type textarea "x"
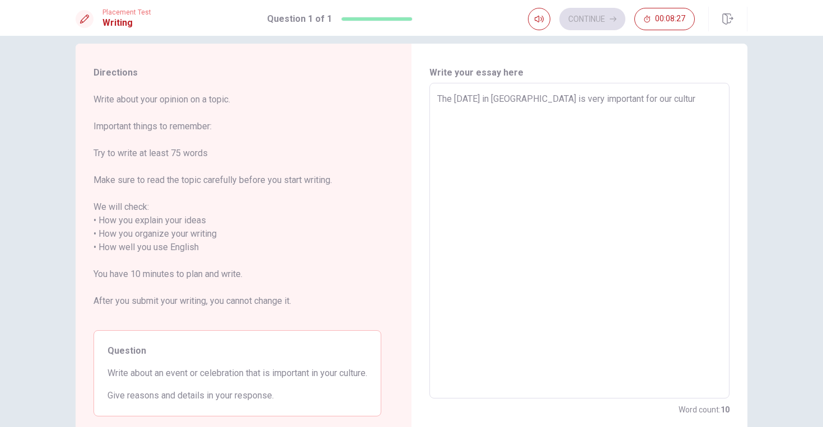
type textarea "The [DATE] in [GEOGRAPHIC_DATA] is very important for our culture"
type textarea "x"
type textarea "The [DATE] in [GEOGRAPHIC_DATA] is very important for our culture."
type textarea "x"
type textarea "The [DATE] in [GEOGRAPHIC_DATA] is very important for our culture."
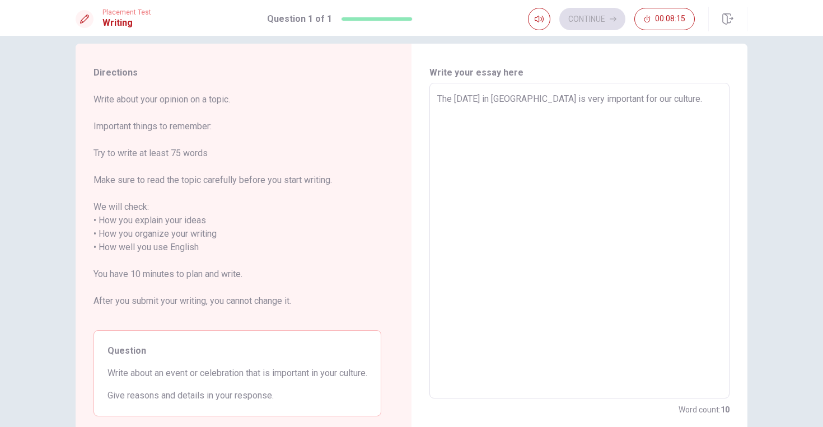
type textarea "x"
type textarea "The [DATE] in [GEOGRAPHIC_DATA] is very important for our culture. t"
type textarea "x"
type textarea "The [DATE] in [GEOGRAPHIC_DATA] is very important for our culture. th"
type textarea "x"
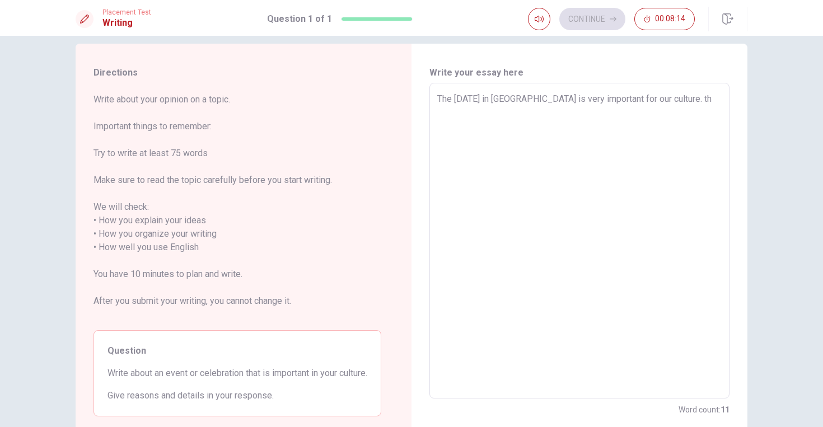
type textarea "The [DATE] in [GEOGRAPHIC_DATA] is very important for our culture. the"
type textarea "x"
type textarea "The [DATE] in [GEOGRAPHIC_DATA] is very important for our culture. the"
type textarea "x"
type textarea "The [DATE] in [GEOGRAPHIC_DATA] is very important for our culture. the"
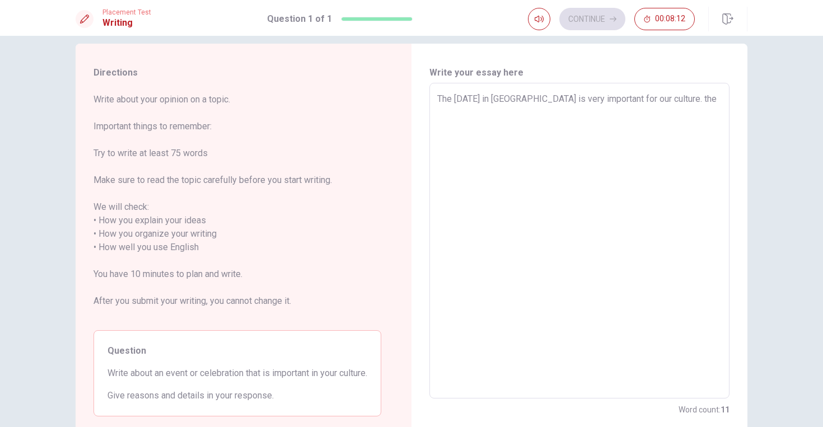
type textarea "x"
type textarea "The [DATE] in [GEOGRAPHIC_DATA] is very important for our culture. th"
type textarea "x"
type textarea "The [DATE] in [GEOGRAPHIC_DATA] is very important for our culture. t"
type textarea "x"
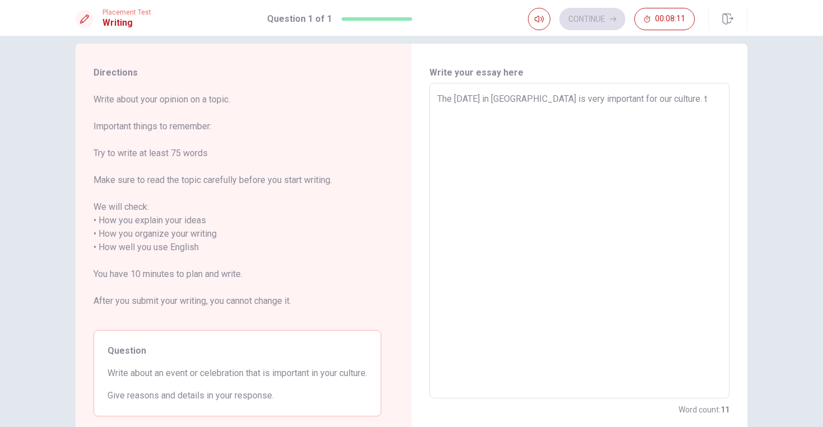
type textarea "The [DATE] in [GEOGRAPHIC_DATA] is very important for our culture."
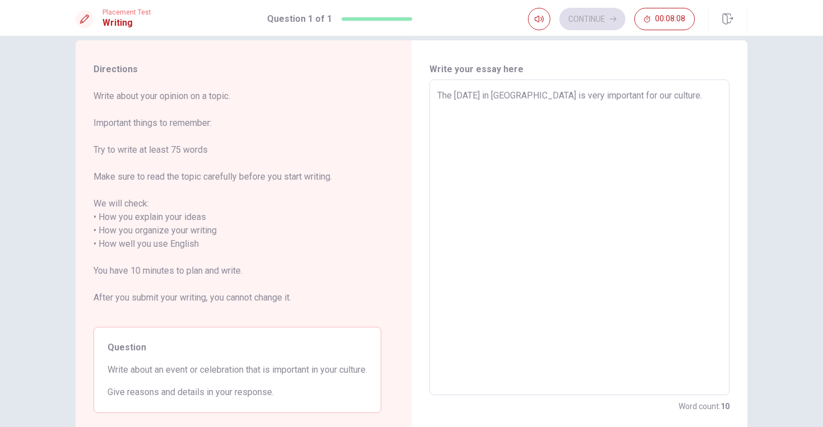
scroll to position [20, 0]
type textarea "x"
type textarea "The [DATE] in [GEOGRAPHIC_DATA] is very important for our culture. T"
type textarea "x"
type textarea "The [DATE] in [GEOGRAPHIC_DATA] is very important for our culture. Th"
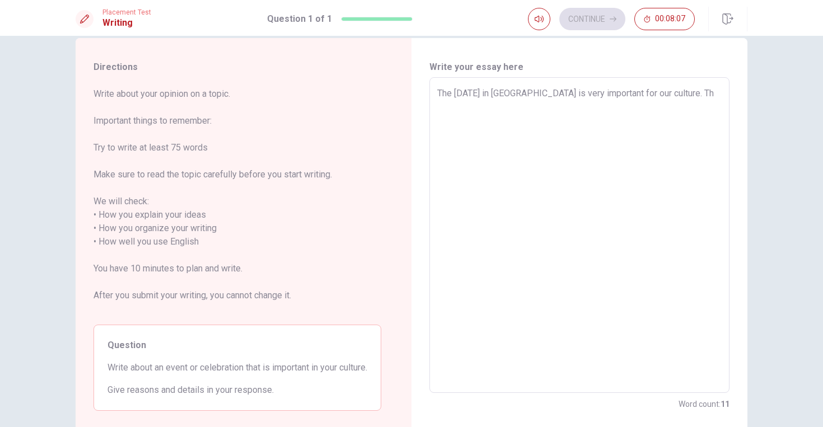
type textarea "x"
type textarea "The [DATE] in [GEOGRAPHIC_DATA] is very important for our culture. The"
type textarea "x"
type textarea "The [DATE] in [GEOGRAPHIC_DATA] is very important for our culture. The"
type textarea "x"
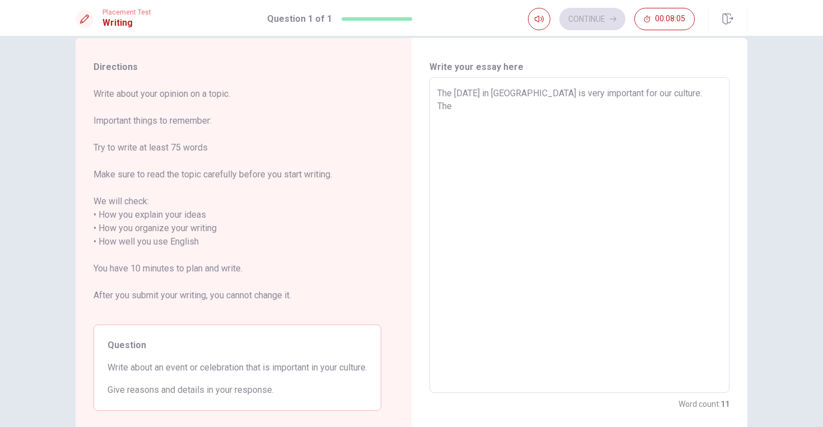
type textarea "The [DATE] in [GEOGRAPHIC_DATA] is very important for our culture. The p"
type textarea "x"
type textarea "The [DATE] in [GEOGRAPHIC_DATA] is very important for our culture. The pe"
type textarea "x"
type textarea "The [DATE] in [GEOGRAPHIC_DATA] is very important for our culture. The pep"
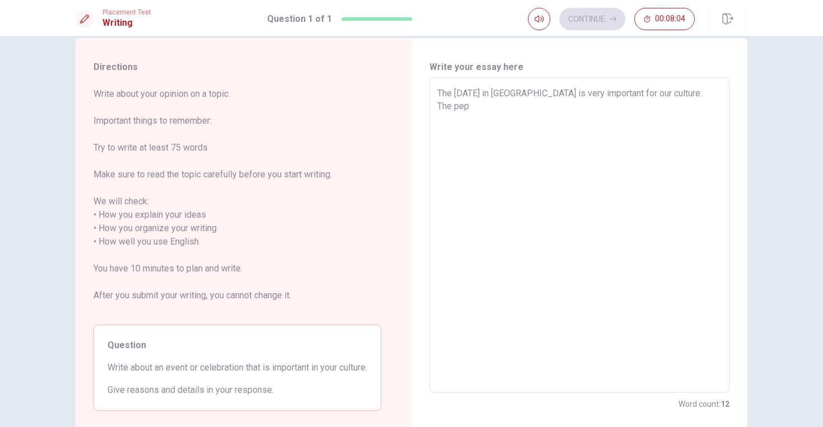
type textarea "x"
type textarea "The [DATE] in [GEOGRAPHIC_DATA] is very important for our culture. The pepl"
type textarea "x"
type textarea "The [DATE] in [GEOGRAPHIC_DATA] is very important for our culture. The peple"
type textarea "x"
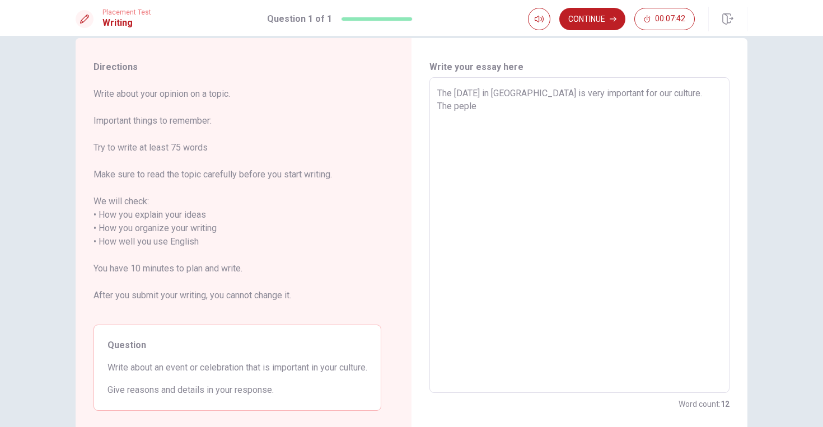
type textarea "The [DATE] in [GEOGRAPHIC_DATA] is very important for our culture. The pepl"
type textarea "x"
type textarea "The [DATE] in [GEOGRAPHIC_DATA] is very important for our culture. The pep"
type textarea "x"
type textarea "The [DATE] in [GEOGRAPHIC_DATA] is very important for our culture. The pe"
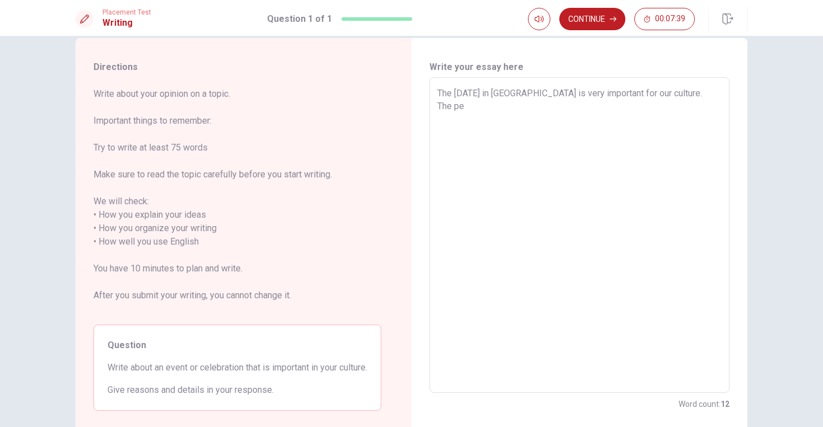
type textarea "x"
type textarea "The [DATE] in [GEOGRAPHIC_DATA] is very important for our culture. The peo"
type textarea "x"
type textarea "The [DATE] in [GEOGRAPHIC_DATA] is very important for our culture. The peop"
type textarea "x"
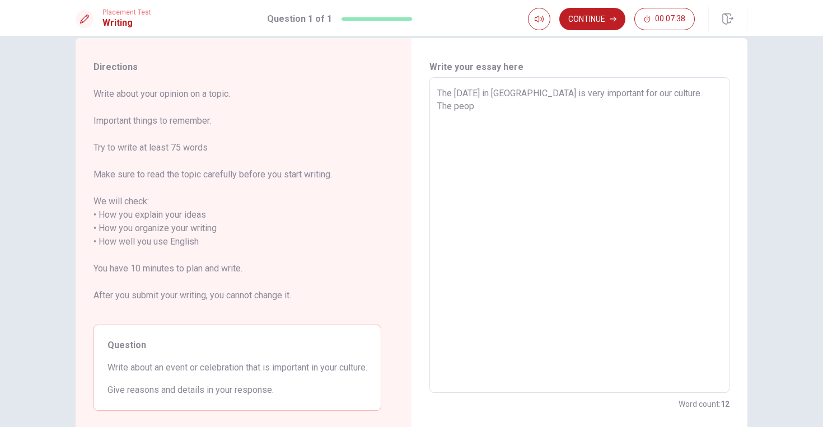
type textarea "The [DATE] in [GEOGRAPHIC_DATA] is very important for our culture. The peopl"
type textarea "x"
type textarea "The [DATE] in [GEOGRAPHIC_DATA] is very important for our culture. The people"
type textarea "x"
type textarea "The [DATE] in [GEOGRAPHIC_DATA] is very important for our culture. The people"
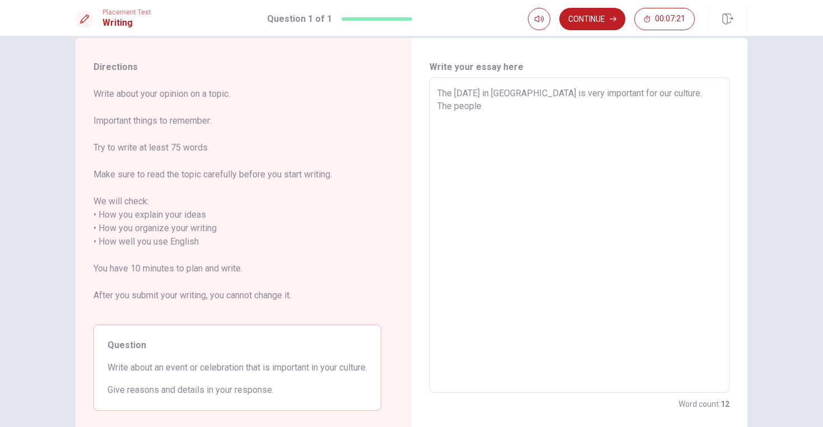
type textarea "x"
type textarea "The [DATE] in [GEOGRAPHIC_DATA] is very important for our culture. The people o"
type textarea "x"
type textarea "The [DATE] in [GEOGRAPHIC_DATA] is very important for our culture. The people of"
type textarea "x"
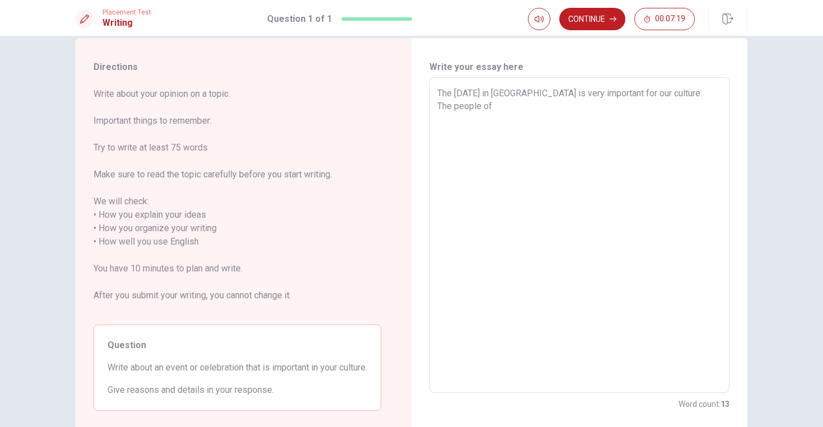
type textarea "The [DATE] in [GEOGRAPHIC_DATA] is very important for our culture. The people of"
type textarea "x"
type textarea "The [DATE] in [GEOGRAPHIC_DATA] is very important for our culture. The people o…"
type textarea "x"
type textarea "The [DATE] in [GEOGRAPHIC_DATA] is very important for our culture. The people o…"
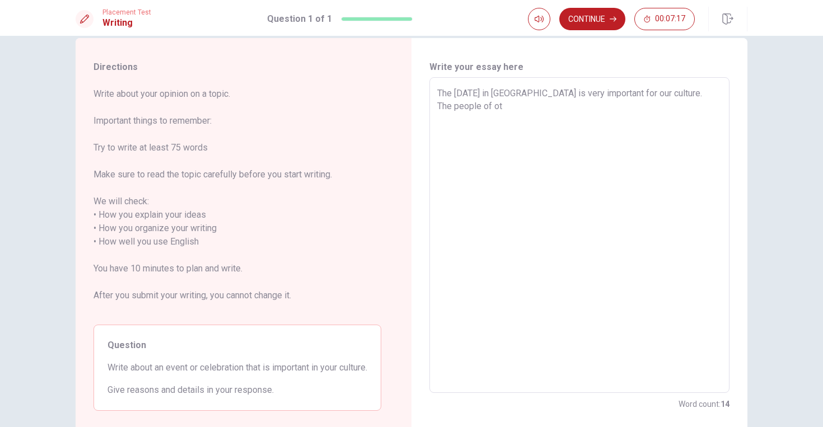
type textarea "x"
type textarea "The [DATE] in [GEOGRAPHIC_DATA] is very important for our culture. The people o…"
type textarea "x"
type textarea "The [DATE] in [GEOGRAPHIC_DATA] is very important for our culture. The people o…"
type textarea "x"
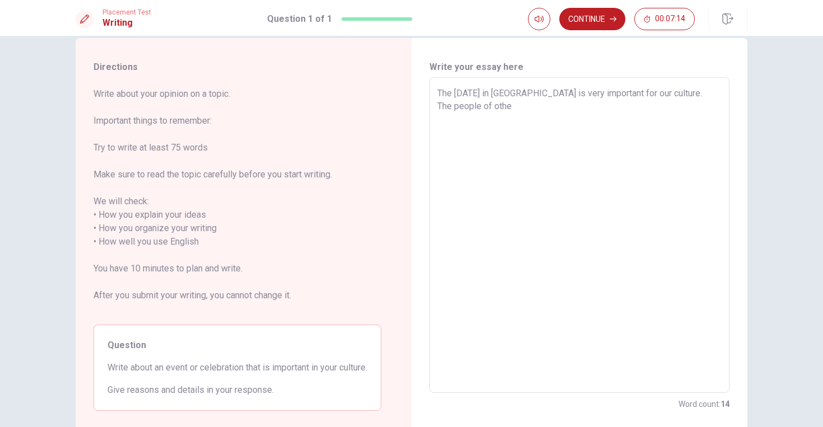
type textarea "The [DATE] in [GEOGRAPHIC_DATA] is very important for our culture. The people o…"
type textarea "x"
type textarea "The [DATE] in [GEOGRAPHIC_DATA] is very important for our culture. The people o…"
type textarea "x"
type textarea "The [DATE] in [GEOGRAPHIC_DATA] is very important for our culture. The people o…"
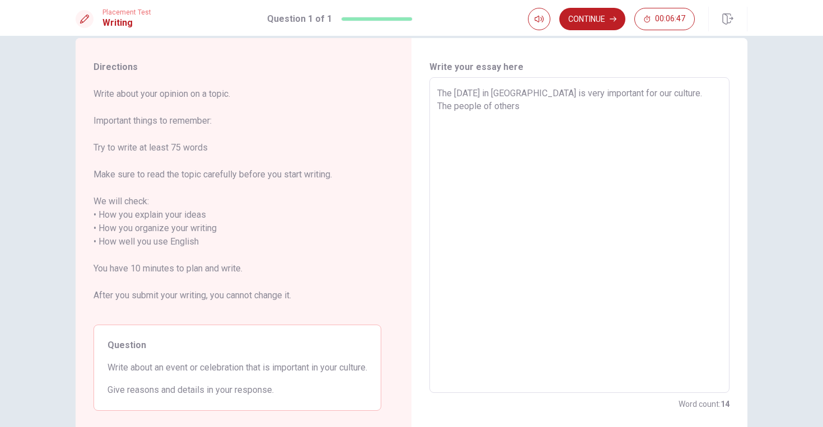
type textarea "x"
type textarea "The [DATE] in [GEOGRAPHIC_DATA] is very important for our culture. The people o…"
type textarea "x"
type textarea "The [DATE] in [GEOGRAPHIC_DATA] is very important for our culture. The people o…"
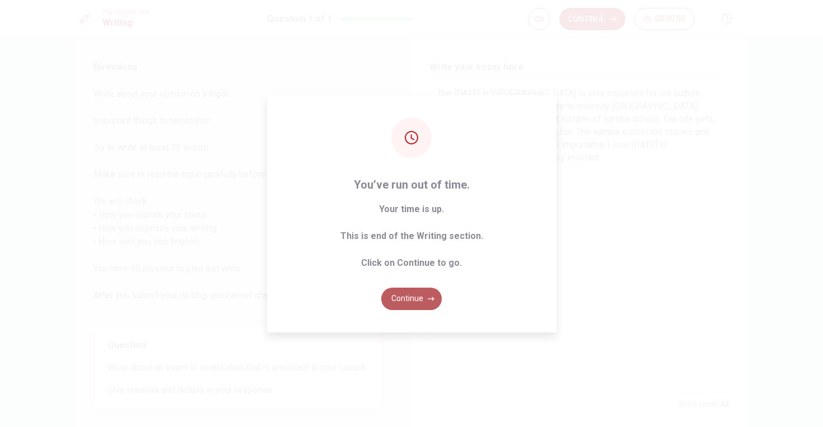
click at [415, 302] on button "Continue" at bounding box center [411, 299] width 60 height 22
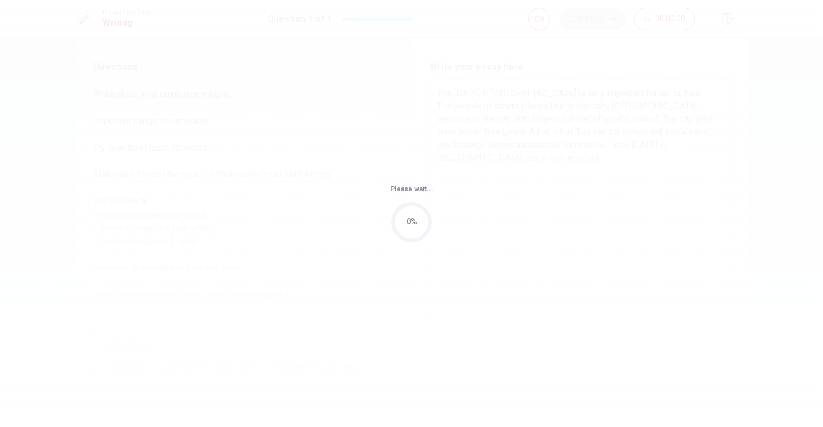
scroll to position [0, 0]
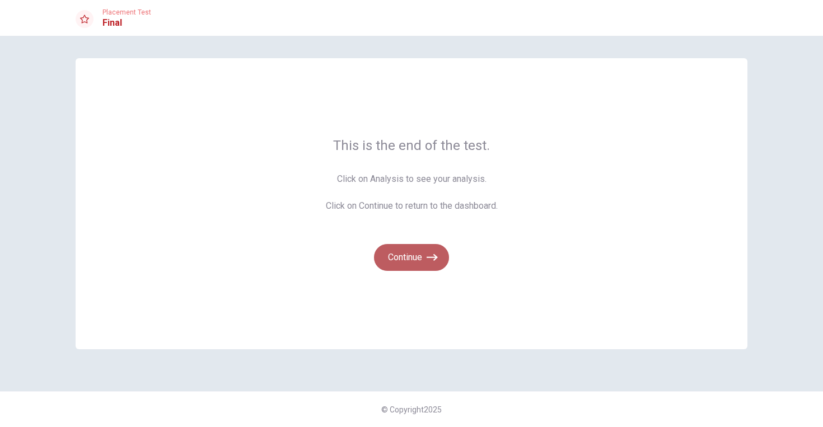
click at [414, 269] on button "Continue" at bounding box center [411, 257] width 75 height 27
